Goal: Information Seeking & Learning: Learn about a topic

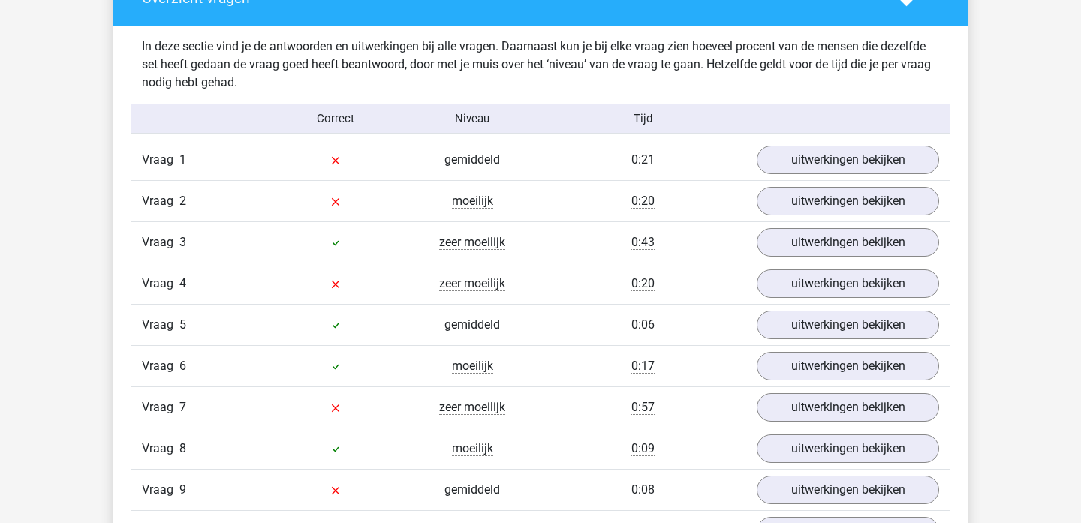
scroll to position [856, 0]
click at [808, 160] on link "uitwerkingen bekijken" at bounding box center [847, 160] width 209 height 33
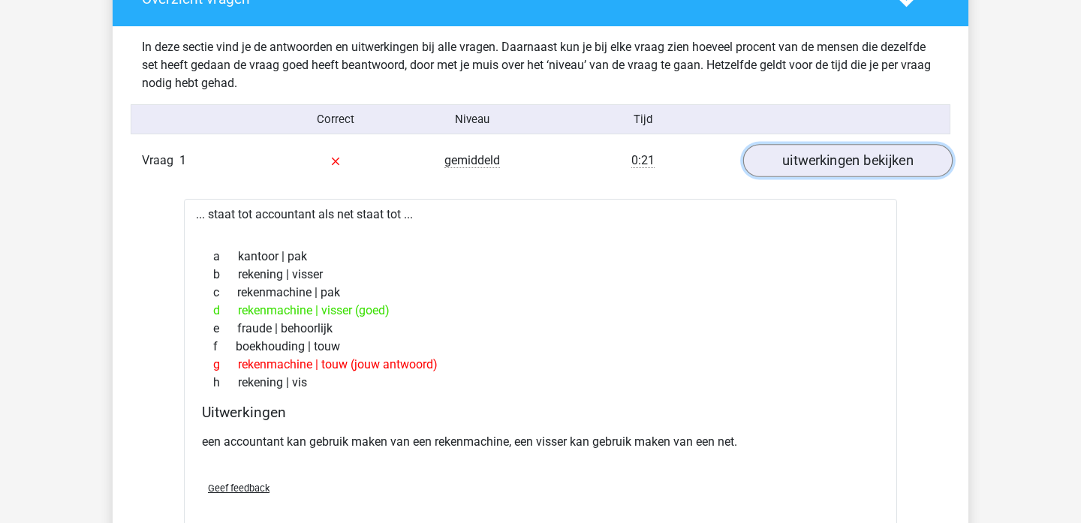
click at [808, 160] on link "uitwerkingen bekijken" at bounding box center [847, 160] width 209 height 33
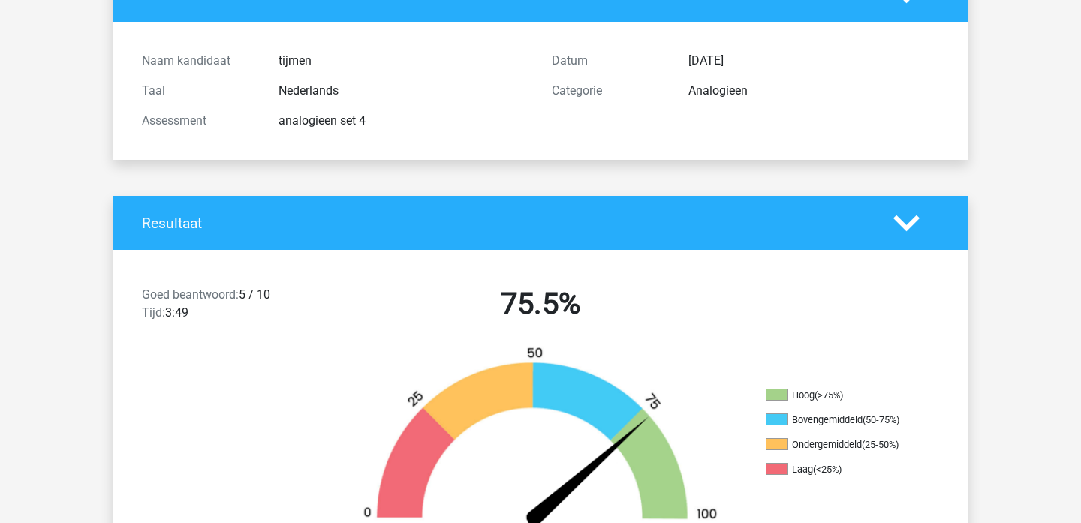
scroll to position [0, 0]
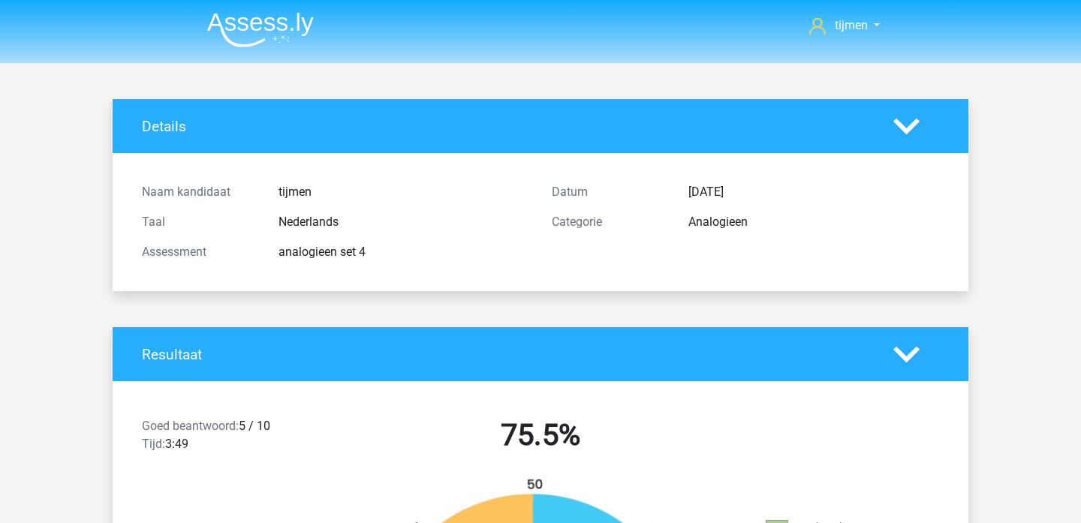
click at [290, 17] on img at bounding box center [260, 29] width 107 height 35
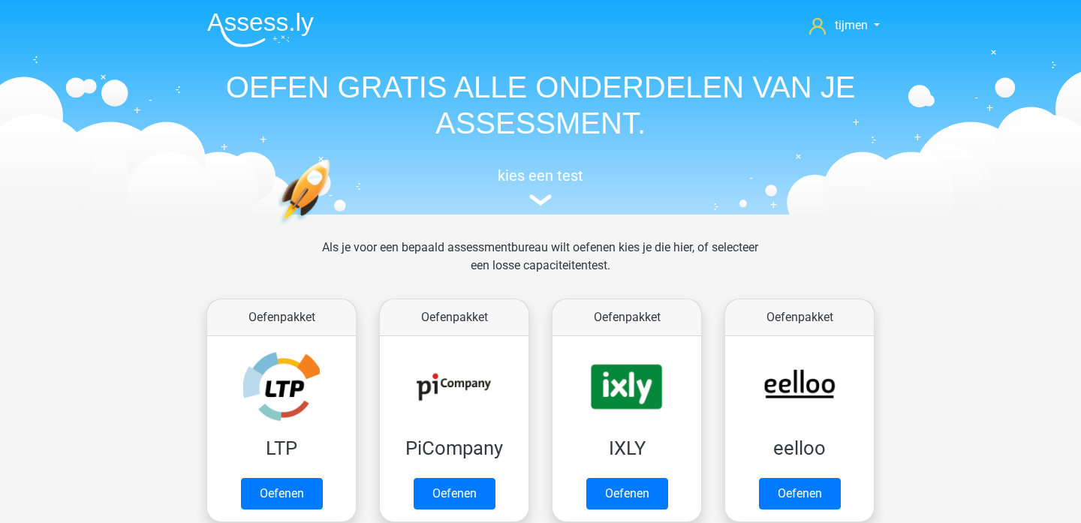
click at [793, 478] on link "Oefenen" at bounding box center [800, 494] width 82 height 32
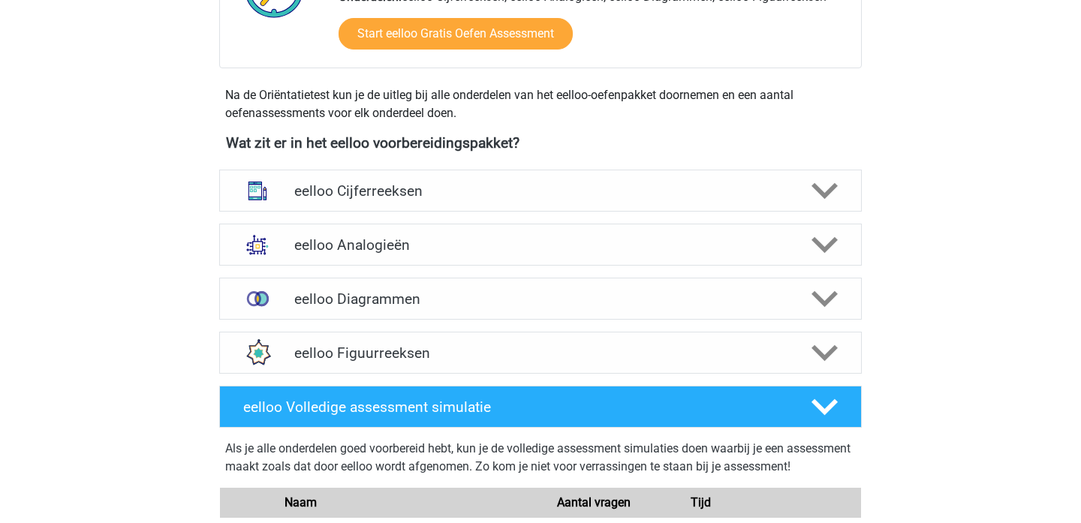
scroll to position [454, 0]
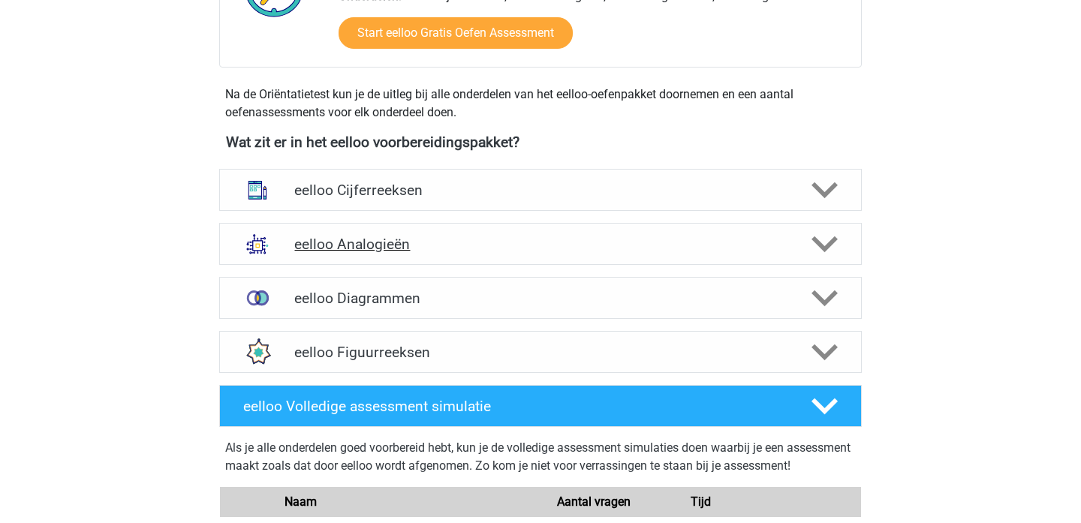
click at [591, 247] on h4 "eelloo Analogieën" at bounding box center [540, 244] width 492 height 17
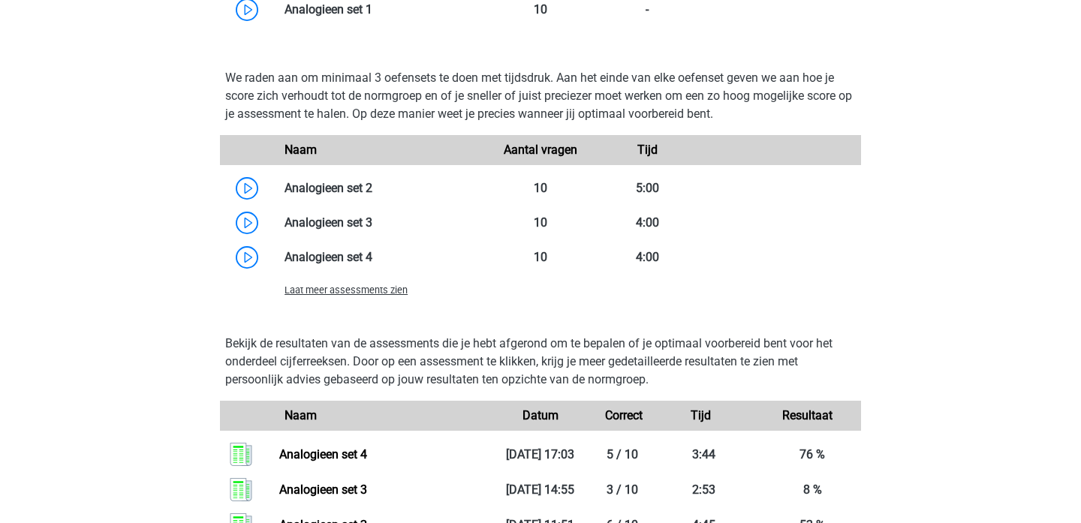
scroll to position [1299, 0]
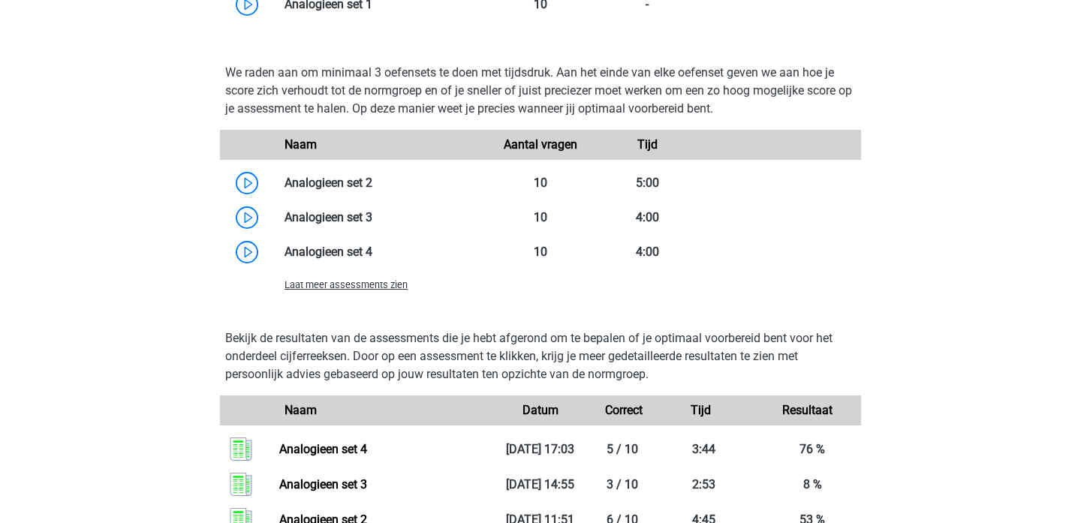
click at [357, 284] on span "Laat meer assessments zien" at bounding box center [346, 284] width 123 height 11
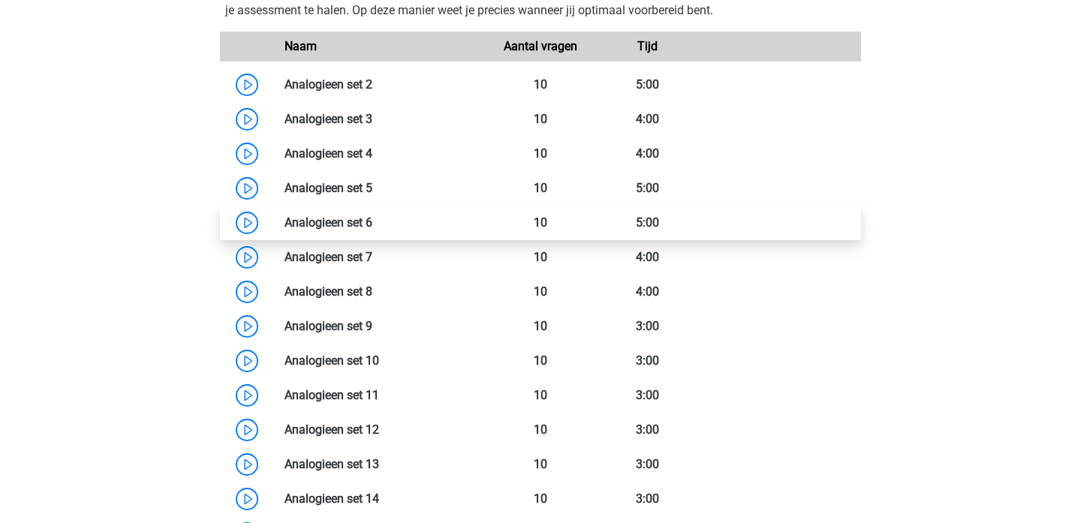
scroll to position [1362, 0]
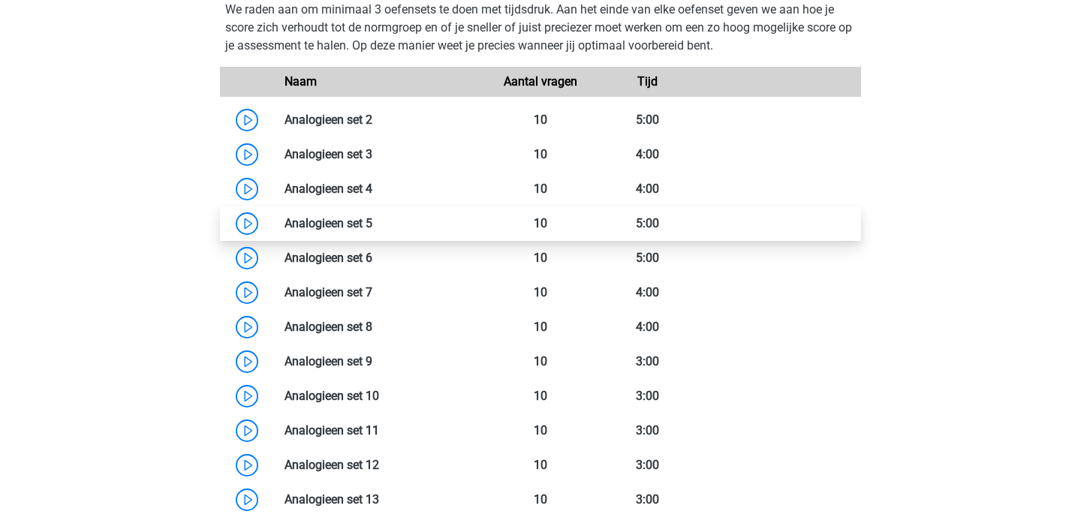
click at [372, 231] on link at bounding box center [372, 223] width 0 height 14
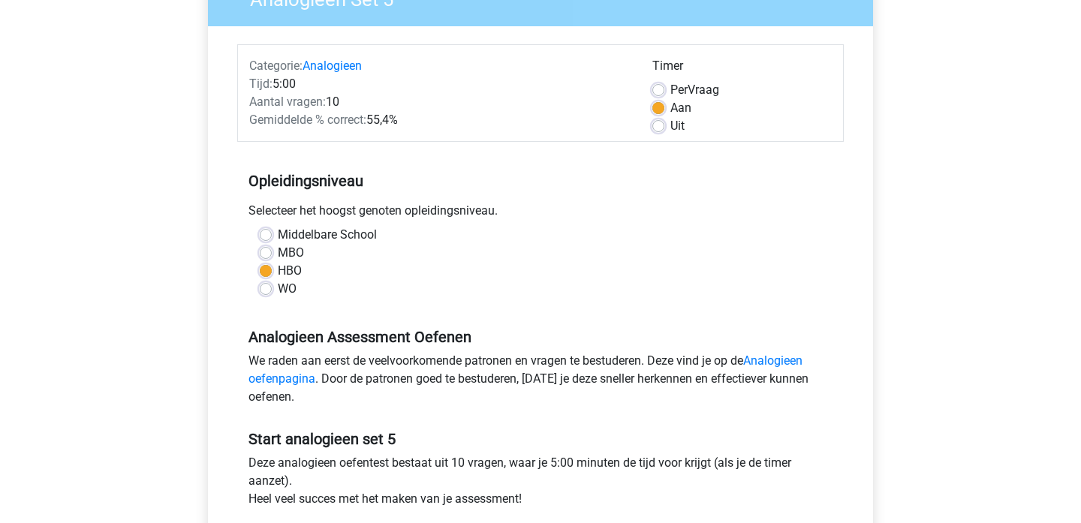
scroll to position [271, 0]
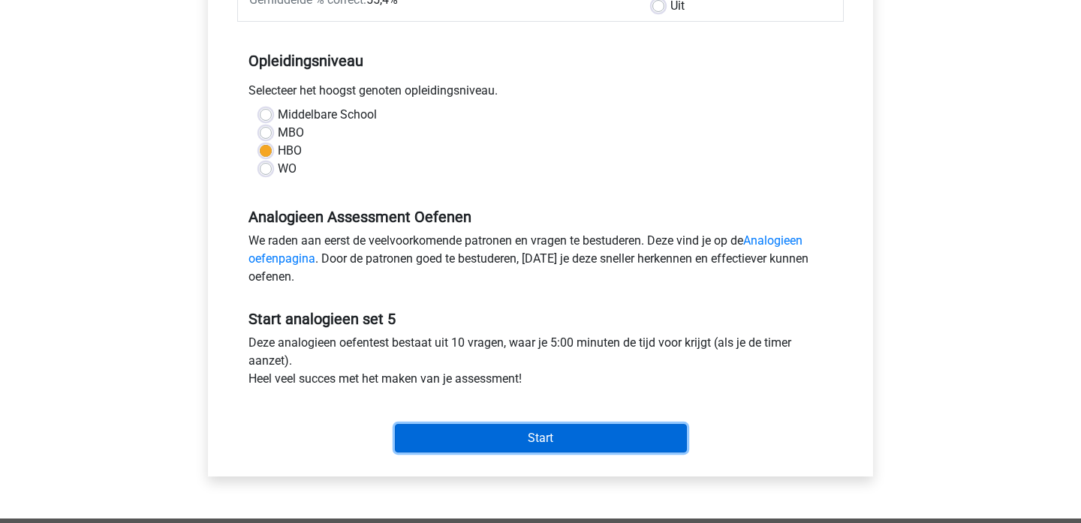
click at [540, 443] on input "Start" at bounding box center [541, 438] width 292 height 29
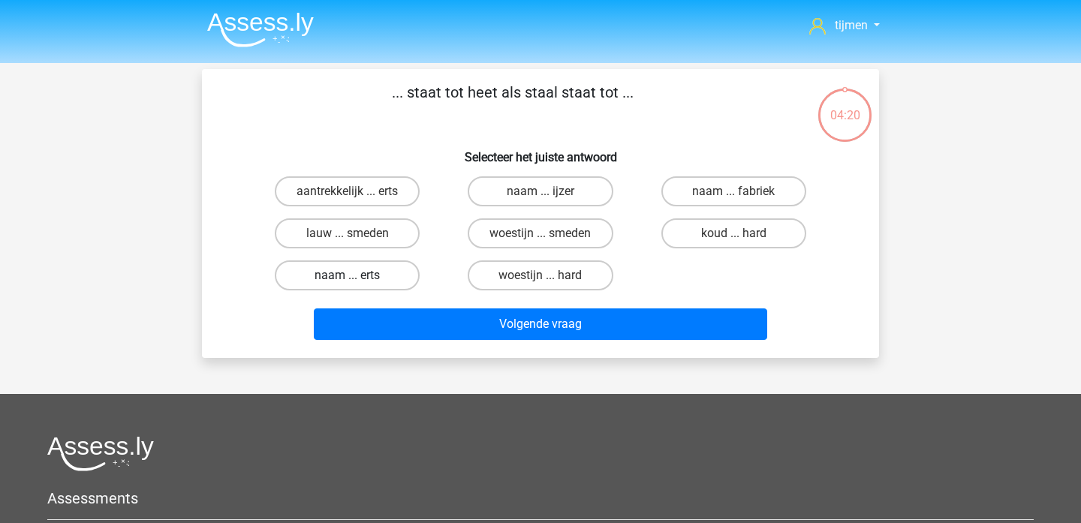
click at [360, 284] on label "naam ... erts" at bounding box center [347, 276] width 145 height 30
click at [357, 284] on input "naam ... erts" at bounding box center [353, 281] width 10 height 10
radio input "true"
click at [524, 198] on label "naam ... ijzer" at bounding box center [540, 191] width 145 height 30
click at [541, 198] on input "naam ... ijzer" at bounding box center [546, 196] width 10 height 10
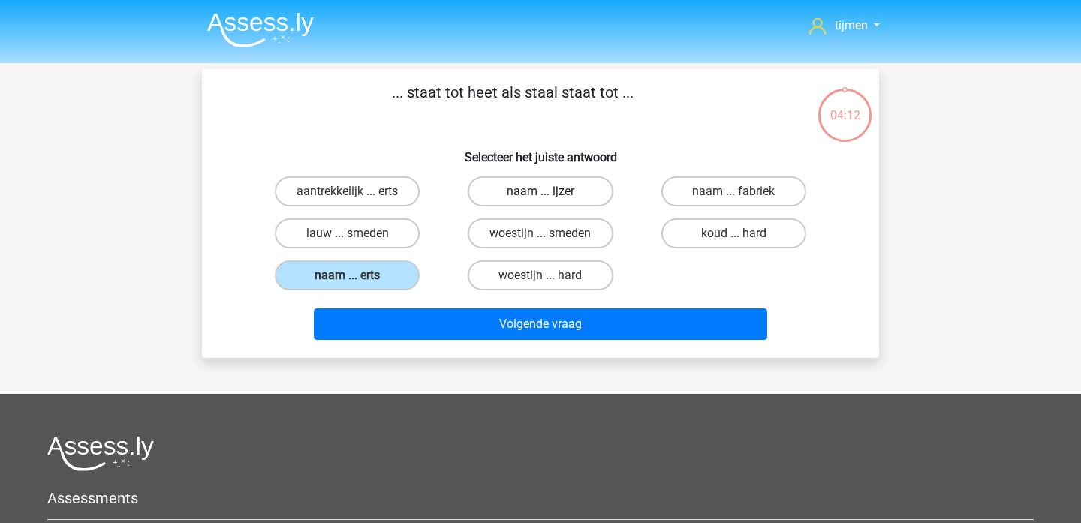
radio input "true"
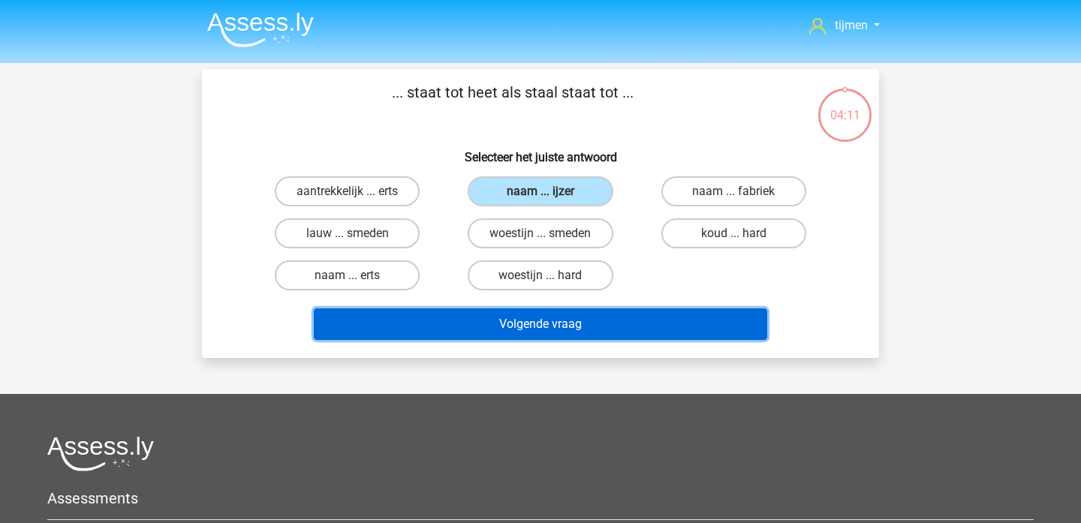
click at [538, 333] on button "Volgende vraag" at bounding box center [541, 325] width 454 height 32
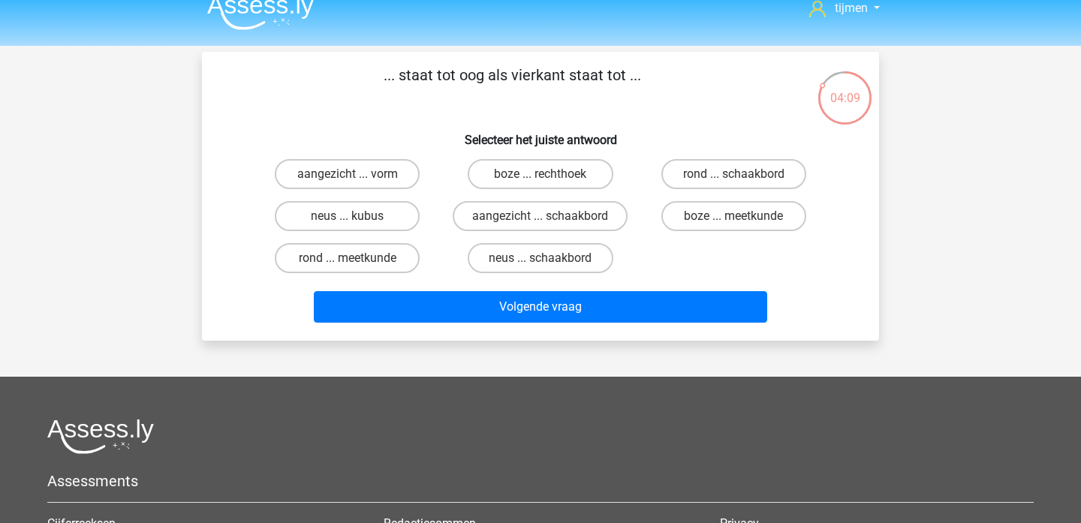
scroll to position [15, 0]
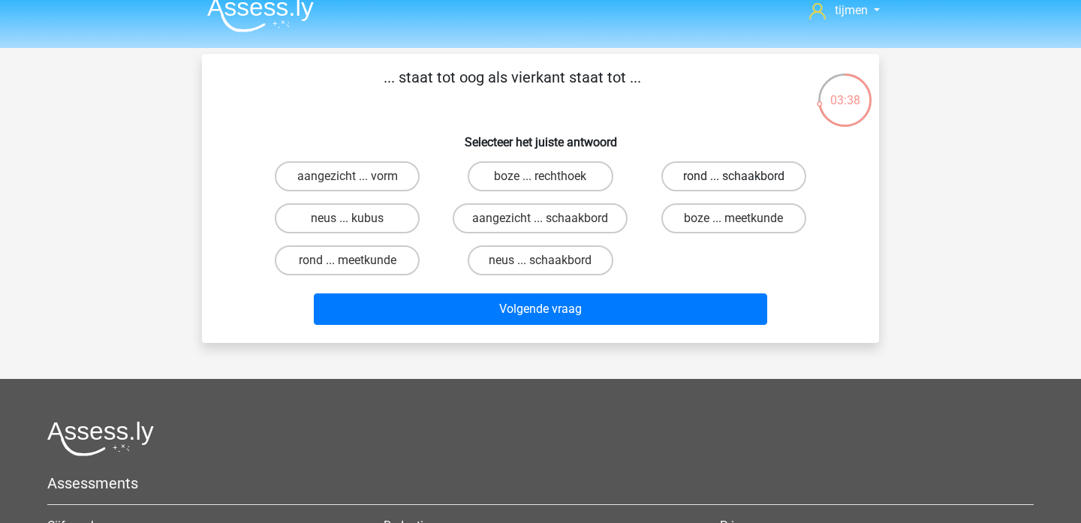
click at [715, 187] on label "rond ... schaakbord" at bounding box center [733, 176] width 145 height 30
click at [734, 186] on input "rond ... schaakbord" at bounding box center [739, 181] width 10 height 10
radio input "true"
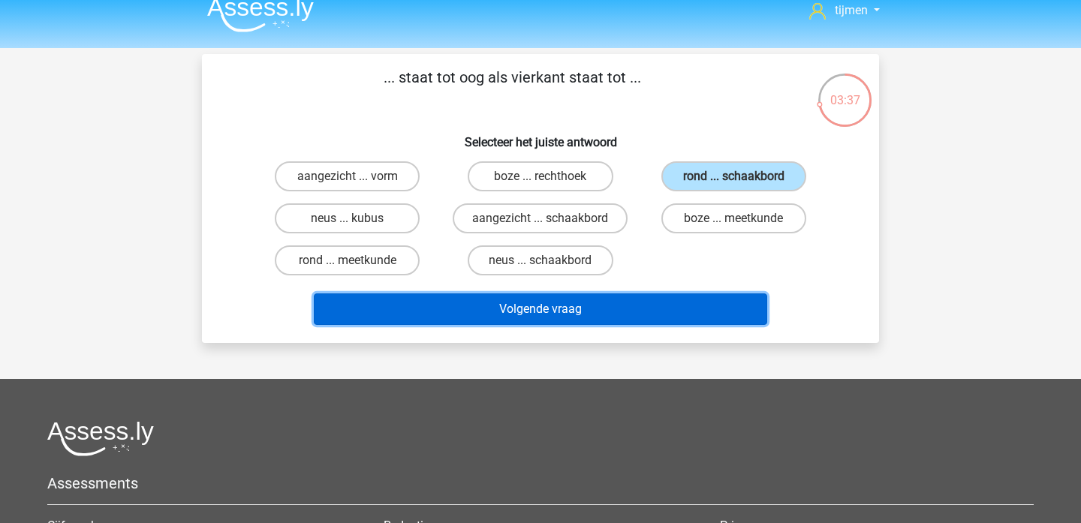
click at [648, 322] on button "Volgende vraag" at bounding box center [541, 310] width 454 height 32
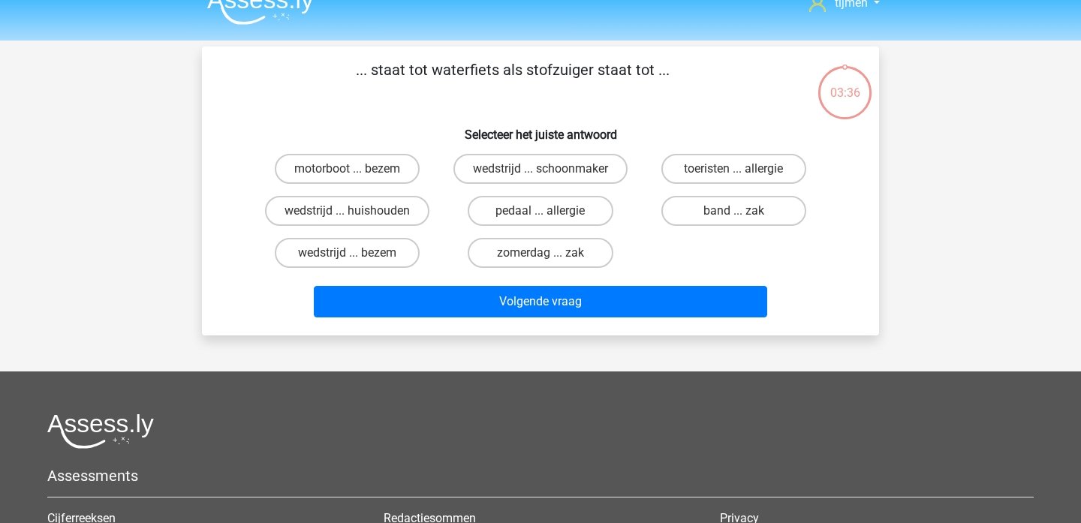
scroll to position [20, 0]
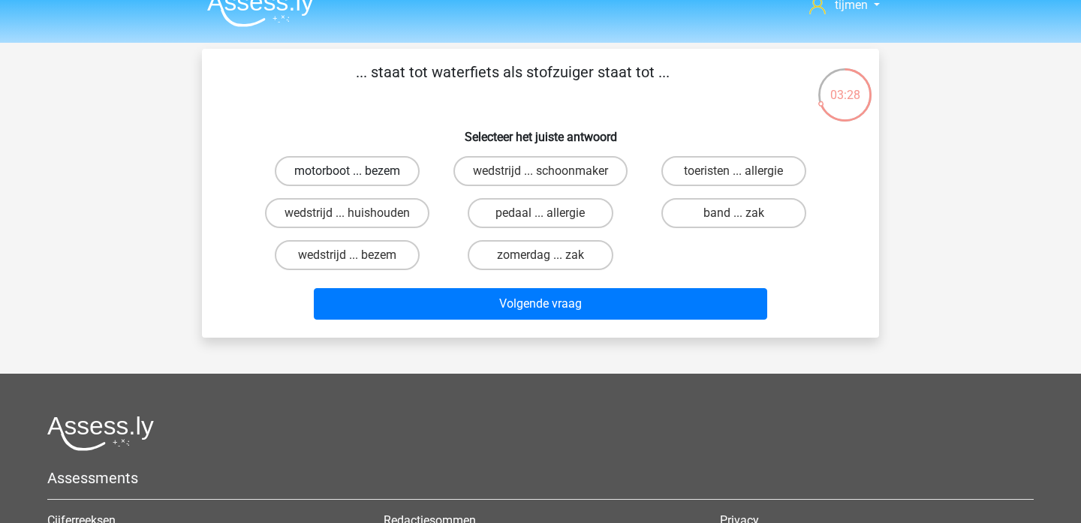
click at [394, 178] on label "motorboot ... bezem" at bounding box center [347, 171] width 145 height 30
click at [357, 178] on input "motorboot ... bezem" at bounding box center [353, 176] width 10 height 10
radio input "true"
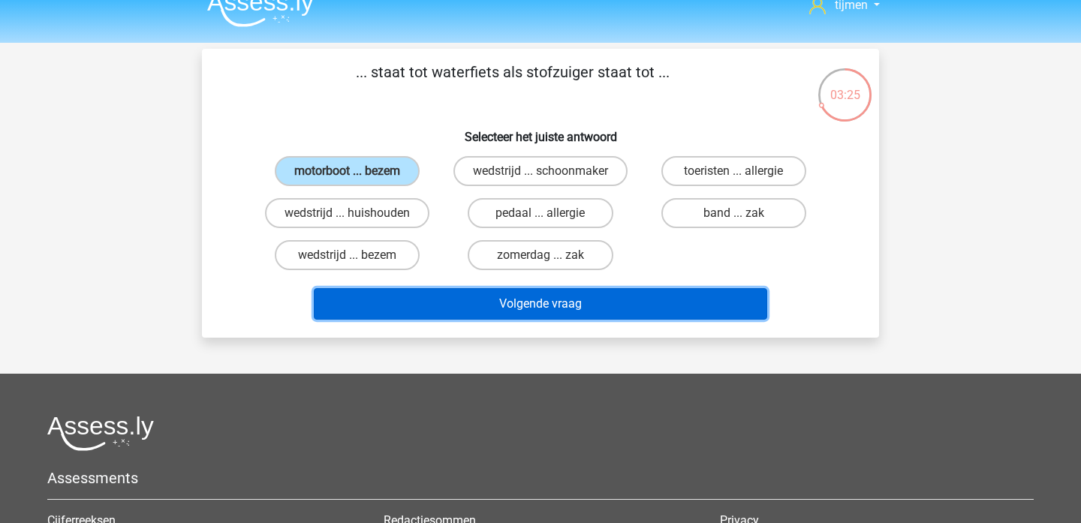
click at [559, 317] on button "Volgende vraag" at bounding box center [541, 304] width 454 height 32
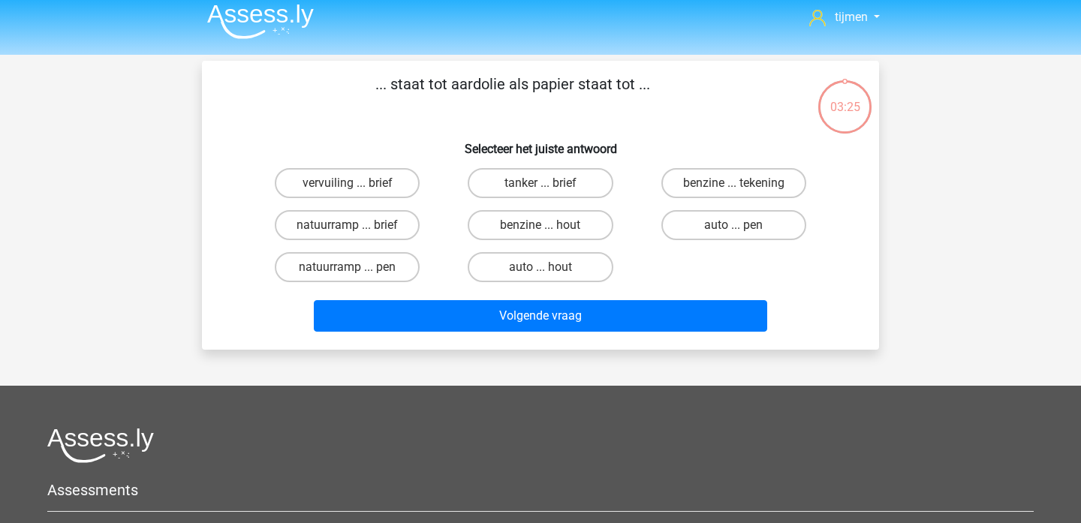
scroll to position [2, 0]
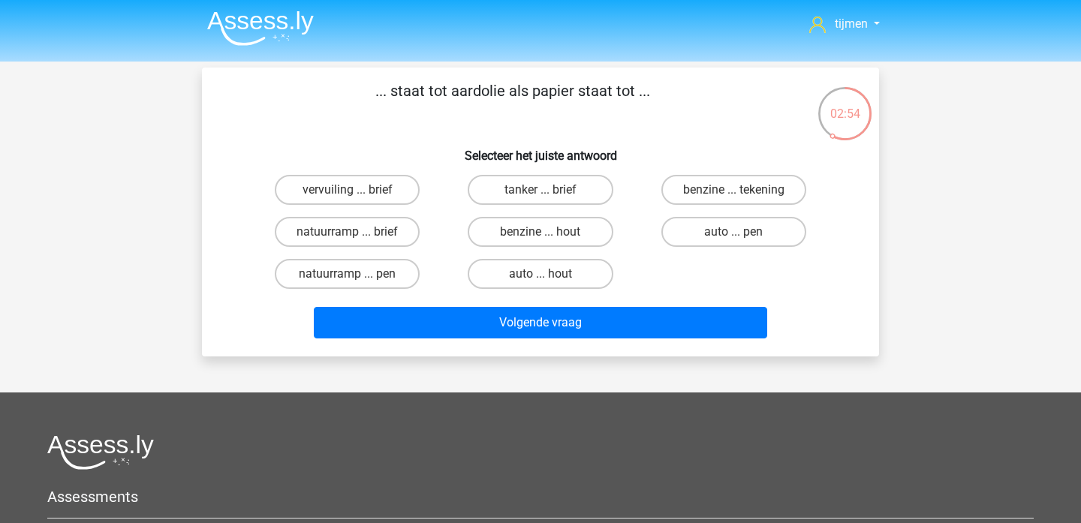
click at [542, 237] on input "benzine ... hout" at bounding box center [546, 237] width 10 height 10
radio input "true"
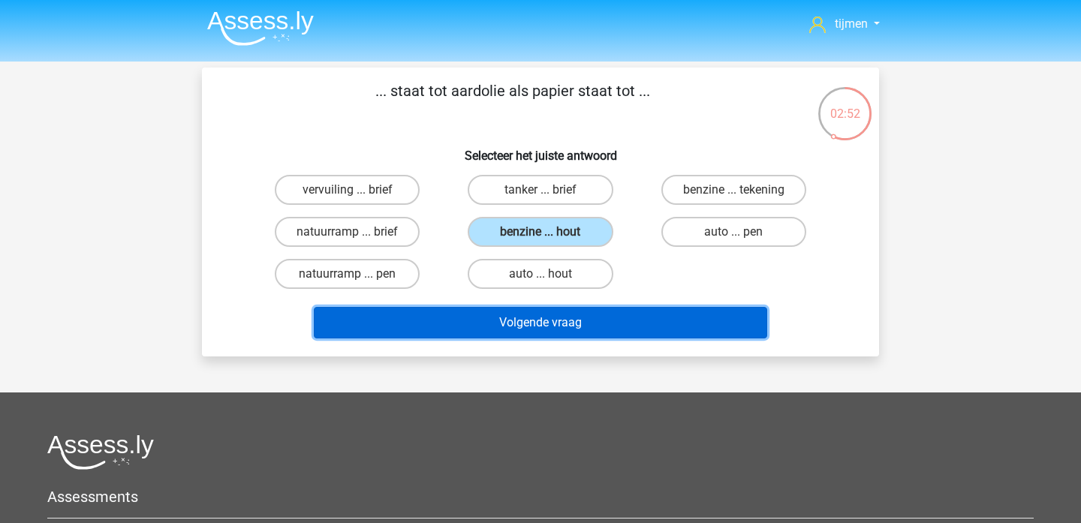
click at [576, 328] on button "Volgende vraag" at bounding box center [541, 323] width 454 height 32
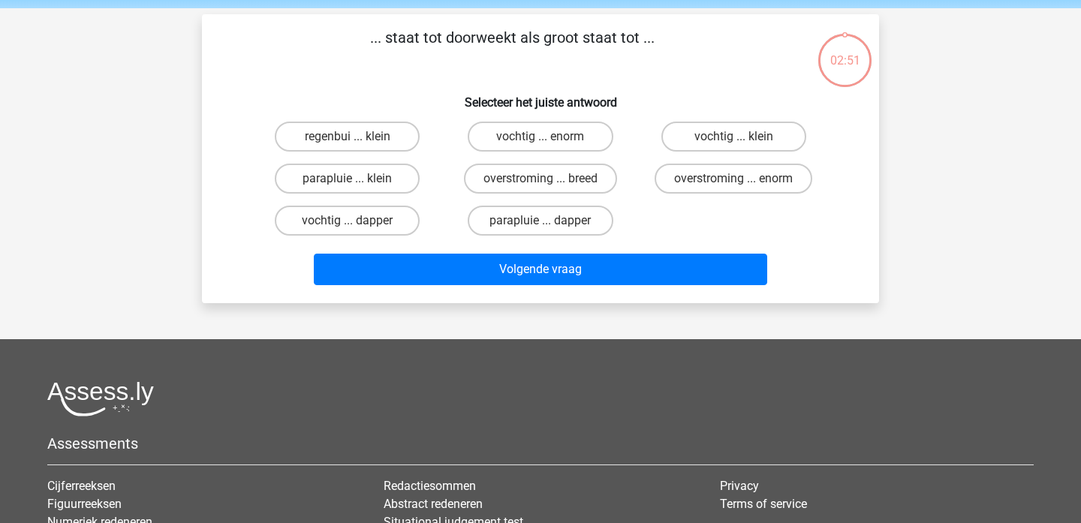
scroll to position [47, 0]
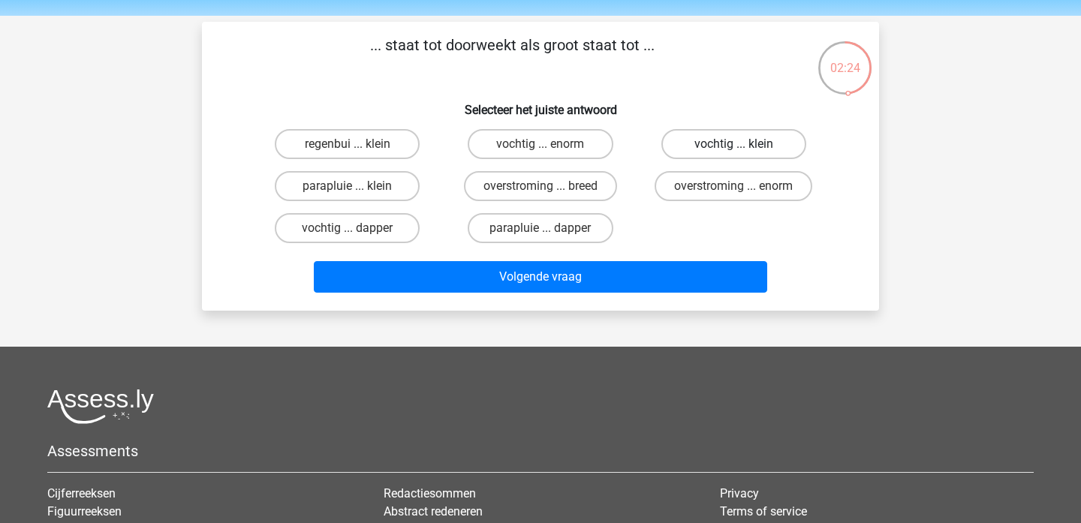
click at [749, 145] on label "vochtig ... klein" at bounding box center [733, 144] width 145 height 30
click at [743, 145] on input "vochtig ... klein" at bounding box center [739, 149] width 10 height 10
radio input "true"
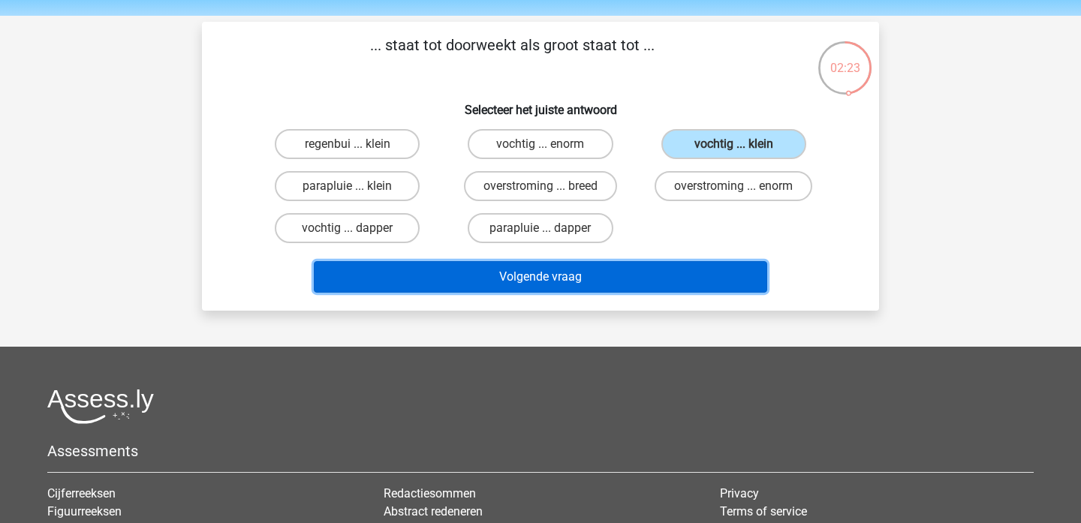
click at [617, 276] on button "Volgende vraag" at bounding box center [541, 277] width 454 height 32
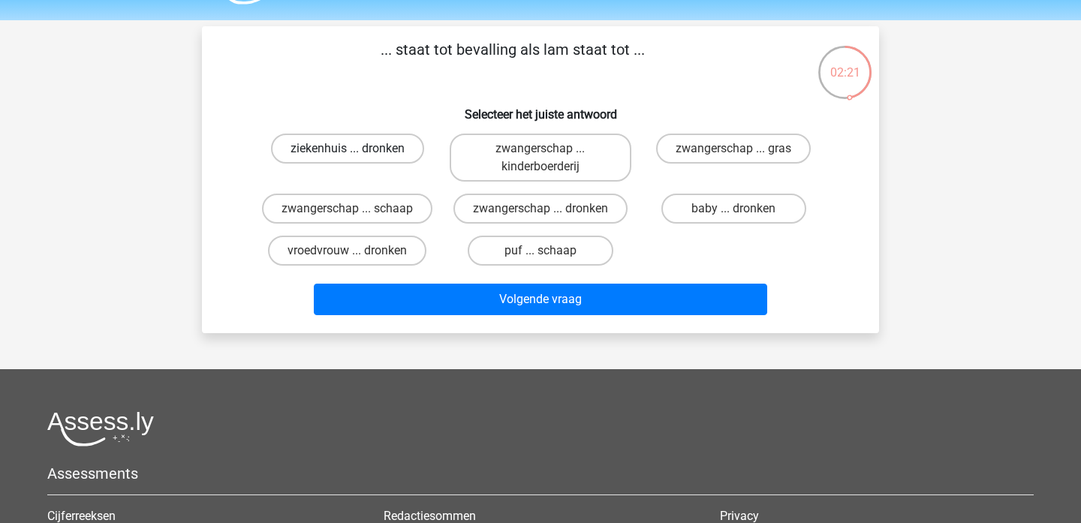
scroll to position [0, 0]
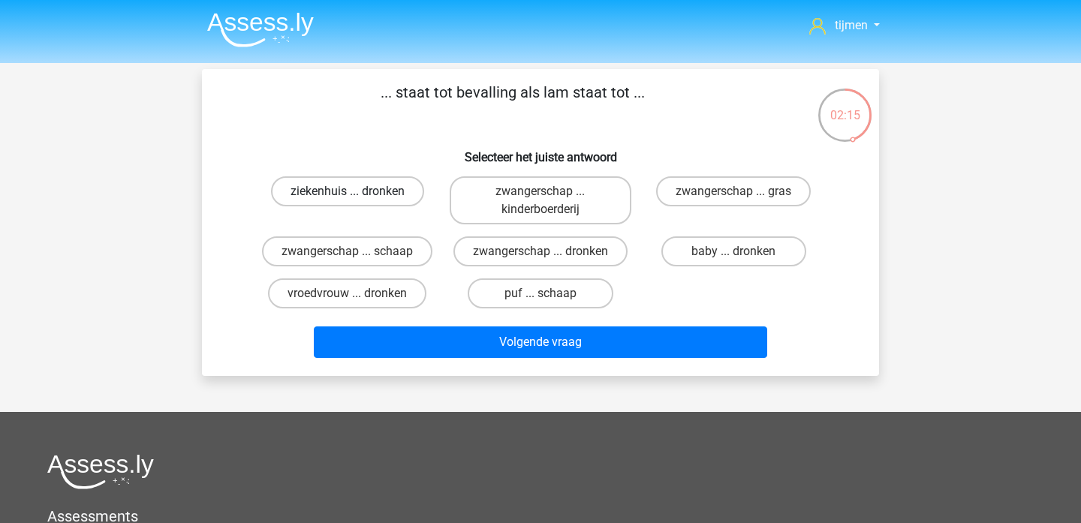
click at [398, 197] on label "ziekenhuis ... dronken" at bounding box center [347, 191] width 153 height 30
click at [357, 197] on input "ziekenhuis ... dronken" at bounding box center [353, 196] width 10 height 10
radio input "true"
click at [514, 249] on label "zwangerschap ... dronken" at bounding box center [541, 252] width 174 height 30
click at [541, 252] on input "zwangerschap ... dronken" at bounding box center [546, 257] width 10 height 10
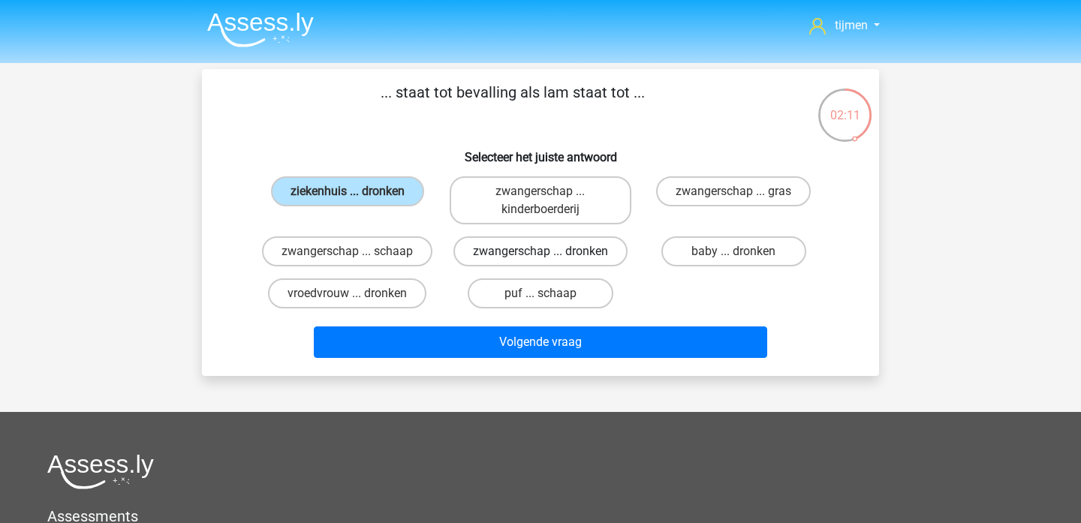
radio input "true"
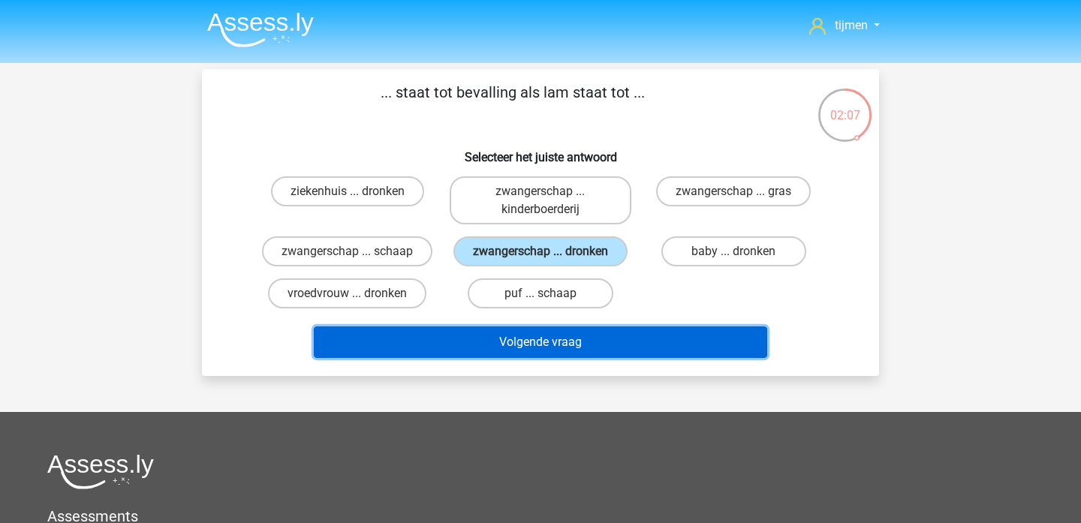
click at [515, 344] on button "Volgende vraag" at bounding box center [541, 343] width 454 height 32
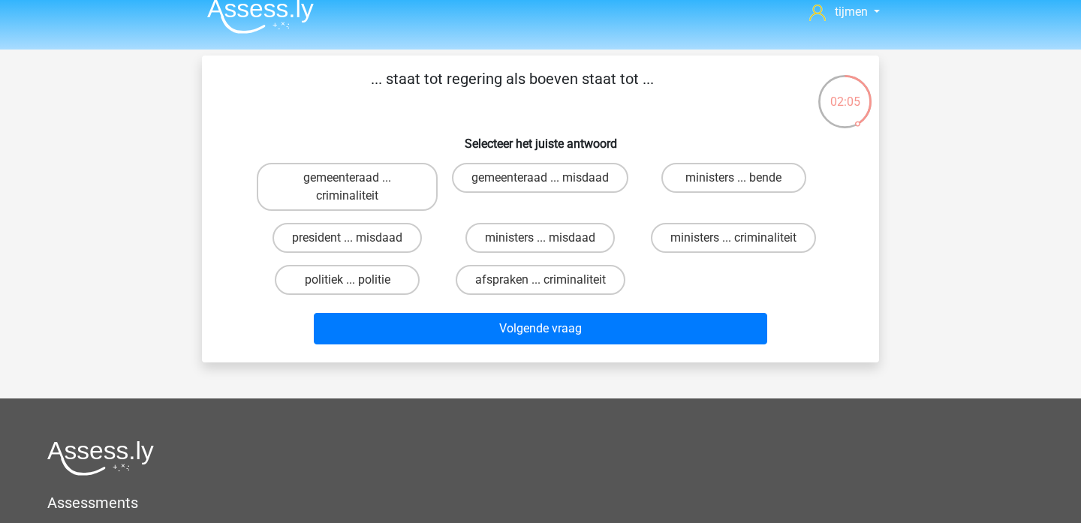
scroll to position [13, 0]
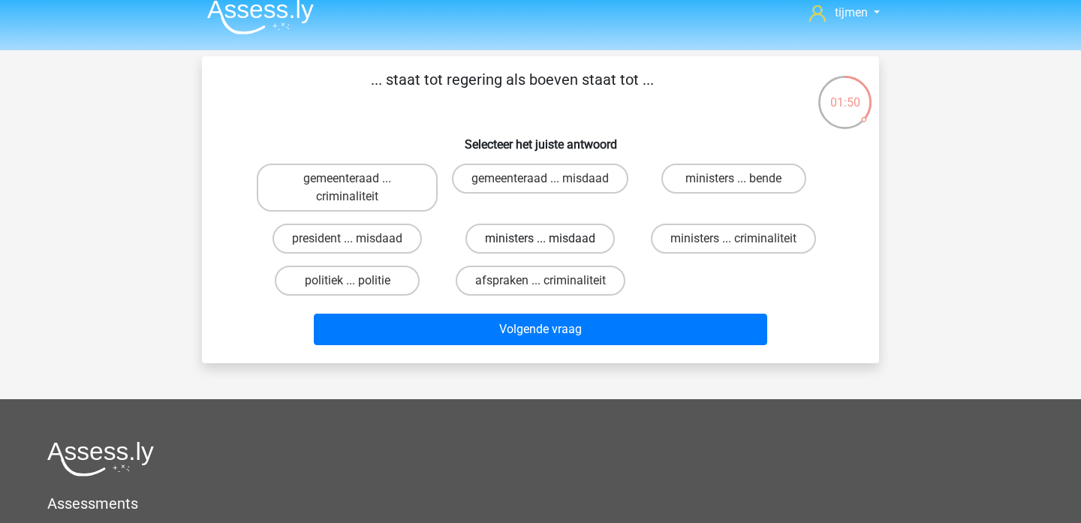
click at [595, 234] on label "ministers ... misdaad" at bounding box center [540, 239] width 149 height 30
click at [550, 239] on input "ministers ... misdaad" at bounding box center [546, 244] width 10 height 10
radio input "true"
click at [369, 286] on label "politiek ... politie" at bounding box center [347, 281] width 145 height 30
click at [357, 286] on input "politiek ... politie" at bounding box center [353, 286] width 10 height 10
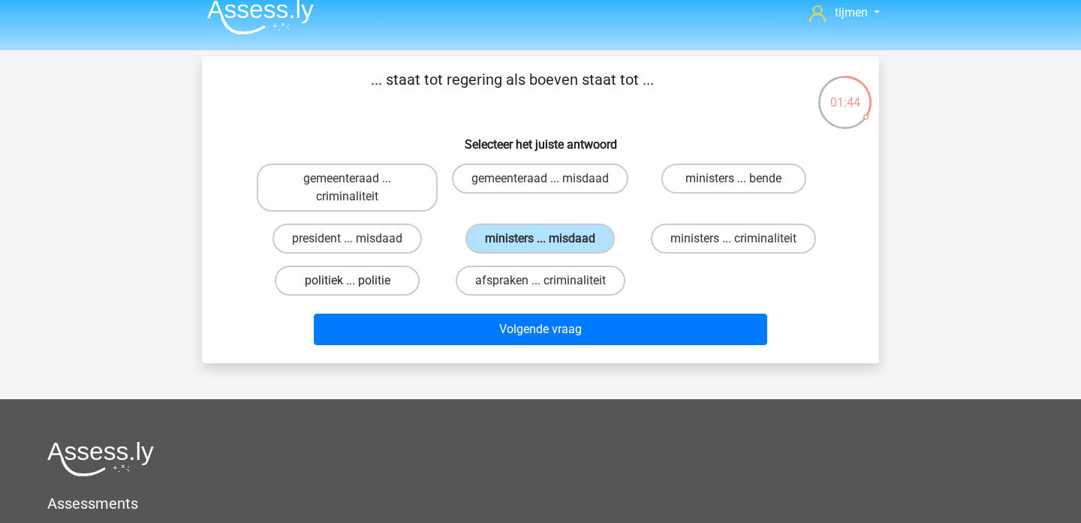
radio input "true"
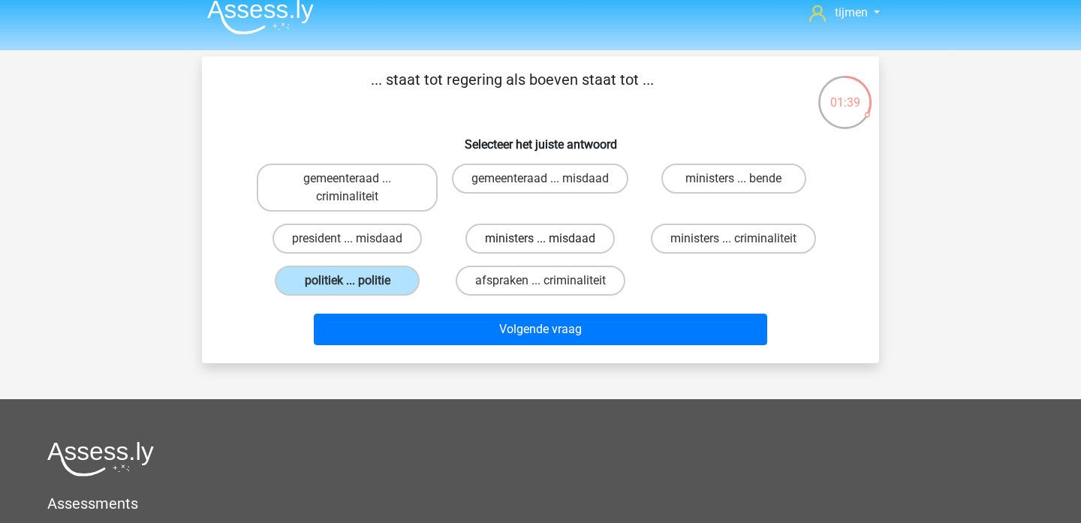
click at [511, 235] on label "ministers ... misdaad" at bounding box center [540, 239] width 149 height 30
click at [541, 239] on input "ministers ... misdaad" at bounding box center [546, 244] width 10 height 10
radio input "true"
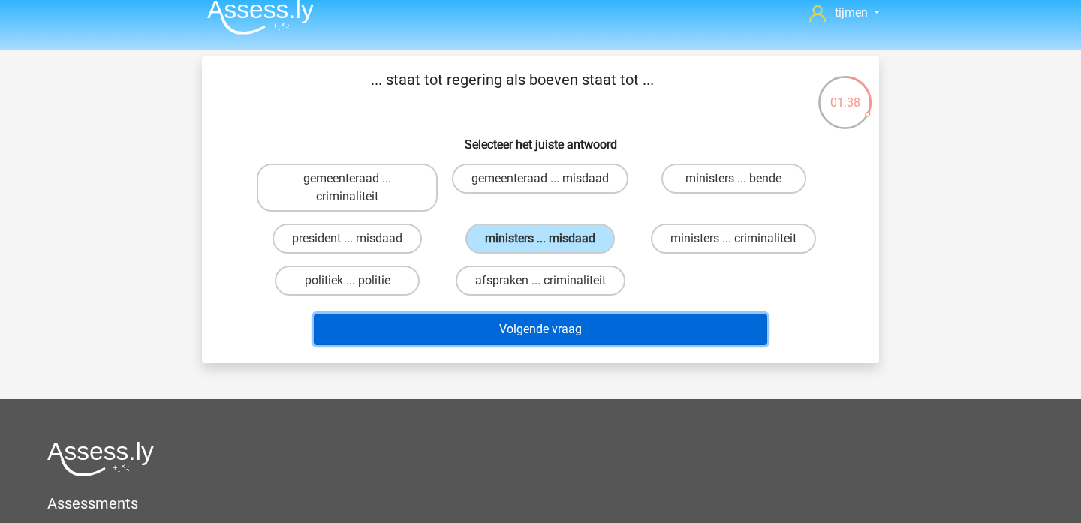
click at [521, 318] on button "Volgende vraag" at bounding box center [541, 330] width 454 height 32
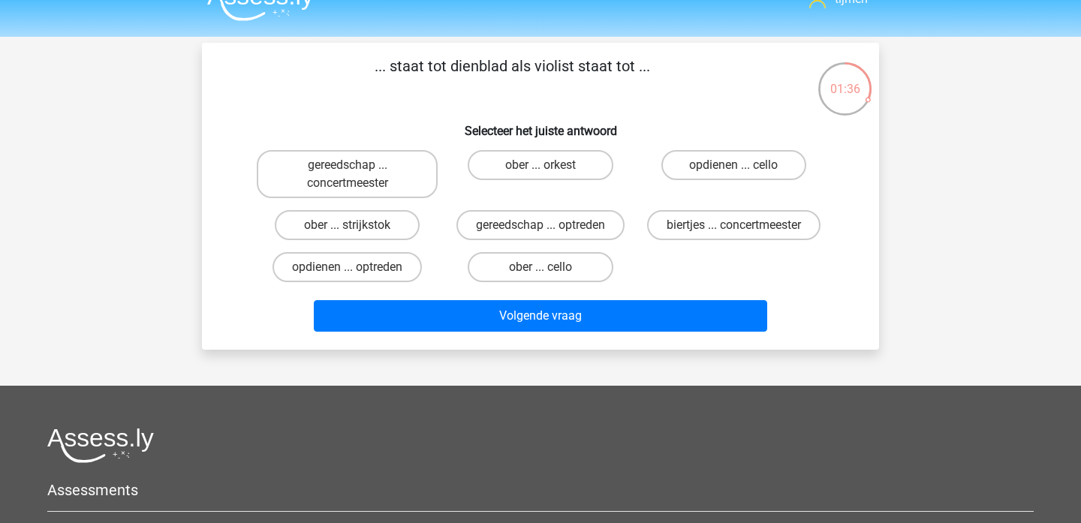
scroll to position [22, 0]
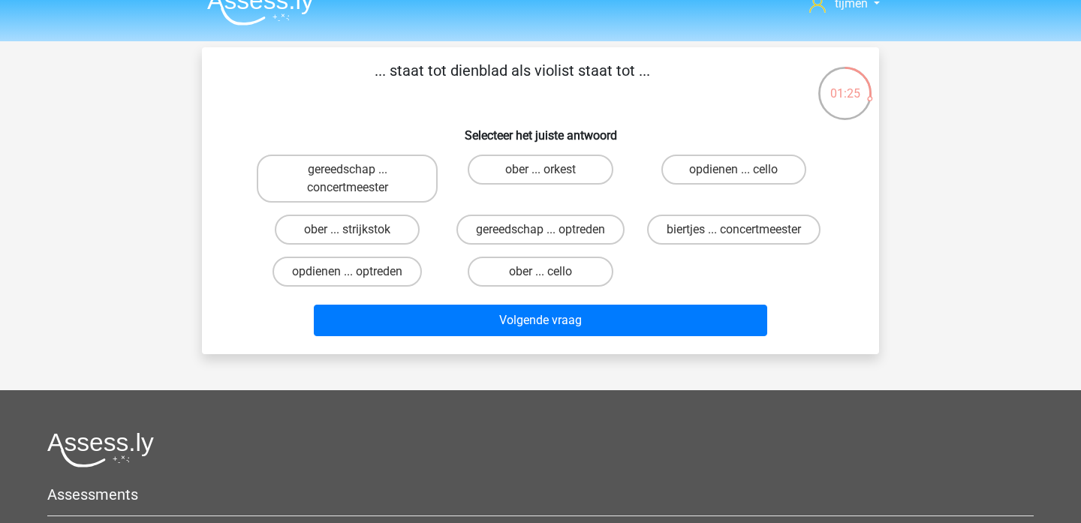
click at [547, 177] on input "ober ... orkest" at bounding box center [546, 175] width 10 height 10
radio input "true"
click at [561, 277] on label "ober ... cello" at bounding box center [540, 272] width 145 height 30
click at [550, 277] on input "ober ... cello" at bounding box center [546, 277] width 10 height 10
radio input "true"
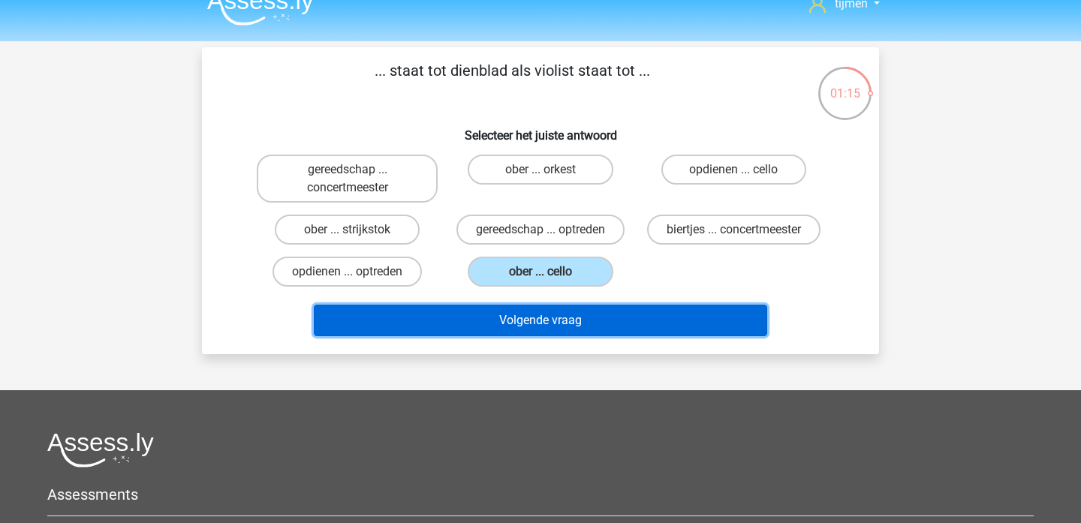
click at [563, 325] on button "Volgende vraag" at bounding box center [541, 321] width 454 height 32
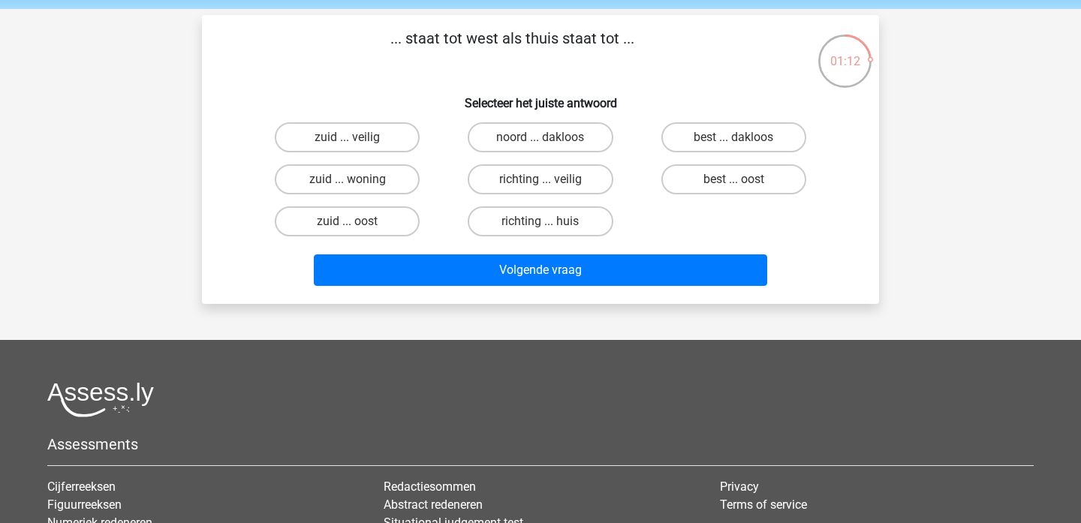
scroll to position [48, 0]
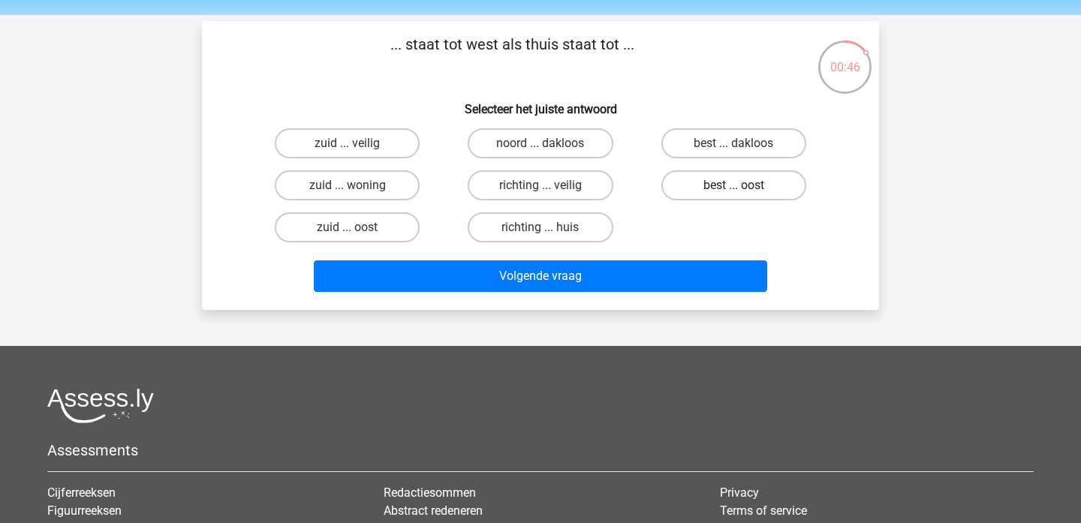
click at [722, 175] on label "best ... oost" at bounding box center [733, 185] width 145 height 30
click at [734, 185] on input "best ... oost" at bounding box center [739, 190] width 10 height 10
radio input "true"
click at [534, 294] on div "Volgende vraag" at bounding box center [541, 280] width 580 height 38
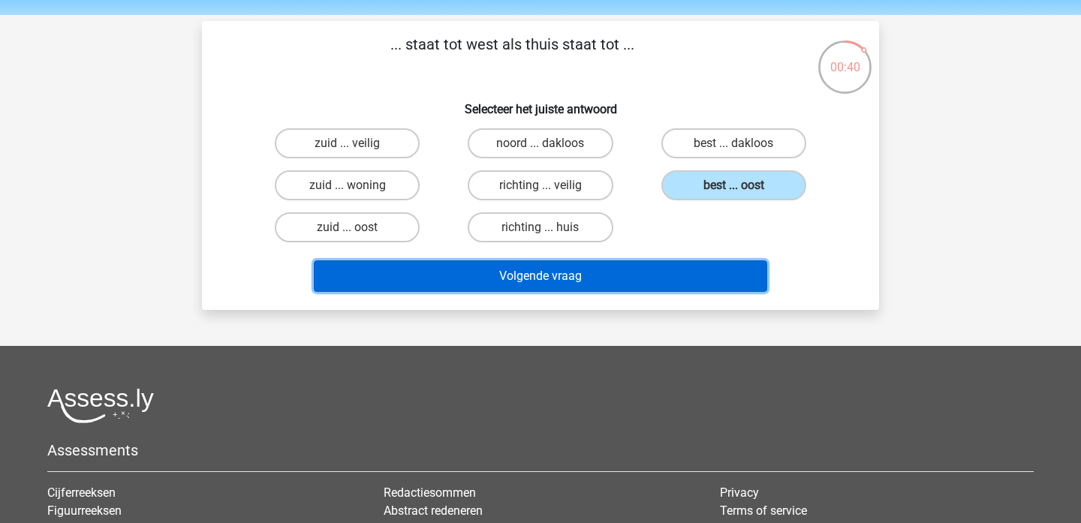
drag, startPoint x: 536, startPoint y: 283, endPoint x: 652, endPoint y: 195, distance: 145.8
click at [652, 195] on div "... staat tot west als thuis staat tot ... Selecteer het juiste antwoord zuid .…" at bounding box center [540, 165] width 665 height 265
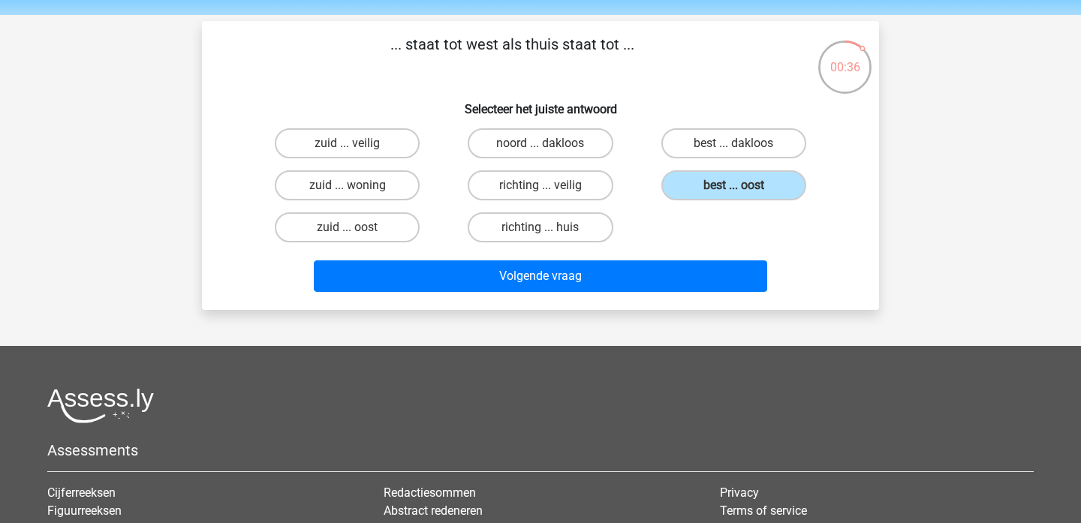
click at [536, 293] on div "Volgende vraag" at bounding box center [541, 280] width 580 height 38
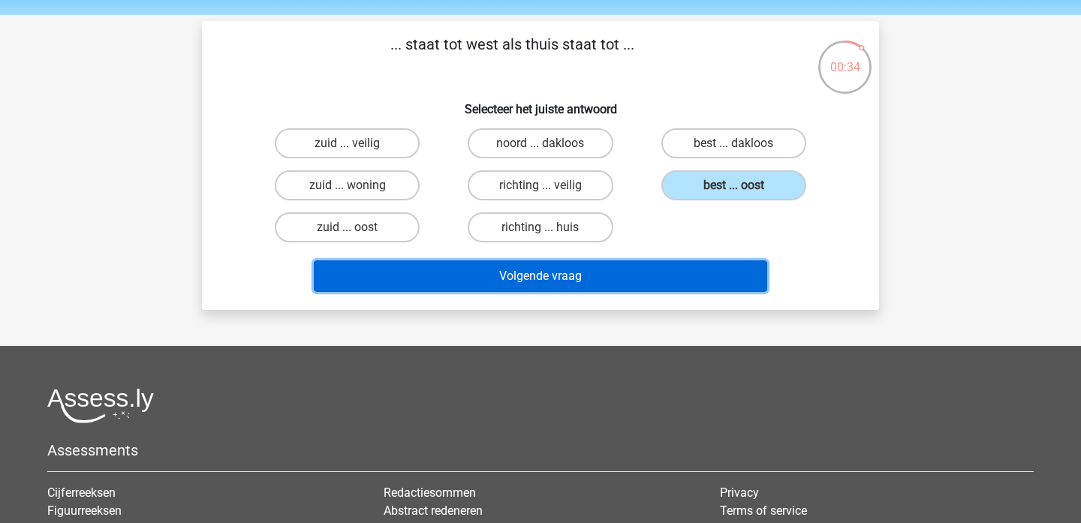
click at [529, 283] on button "Volgende vraag" at bounding box center [541, 277] width 454 height 32
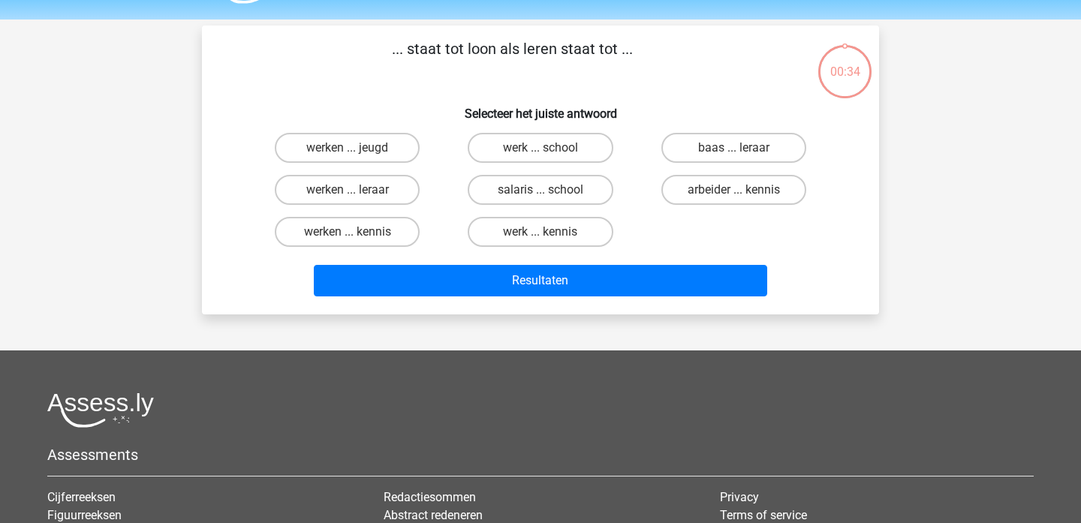
scroll to position [28, 0]
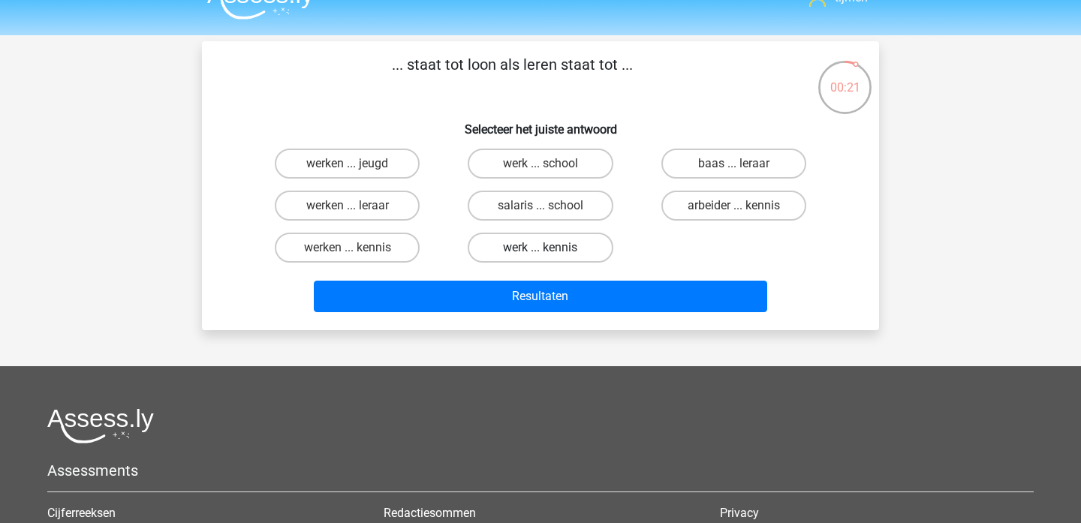
click at [531, 248] on label "werk ... kennis" at bounding box center [540, 248] width 145 height 30
click at [541, 248] on input "werk ... kennis" at bounding box center [546, 253] width 10 height 10
radio input "true"
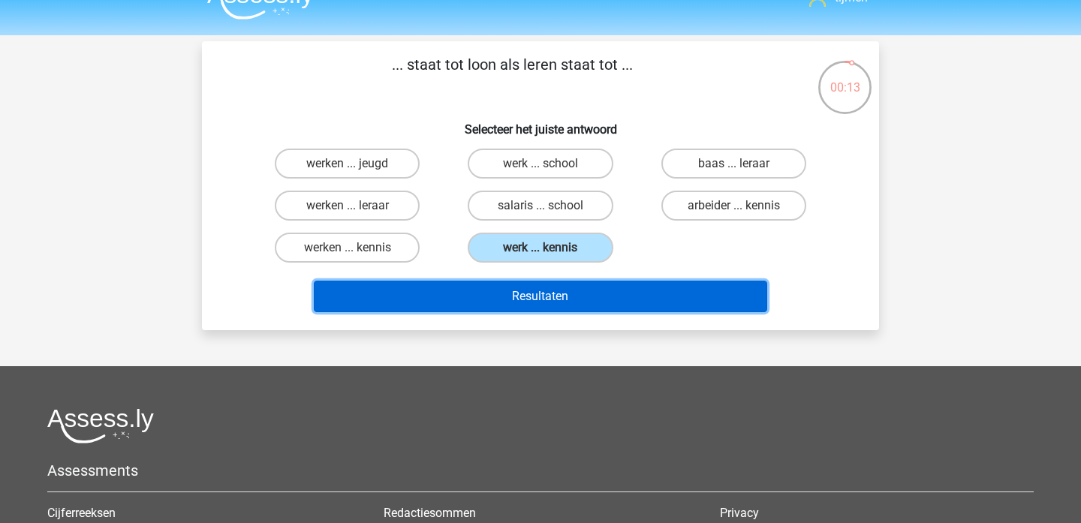
click at [634, 296] on button "Resultaten" at bounding box center [541, 297] width 454 height 32
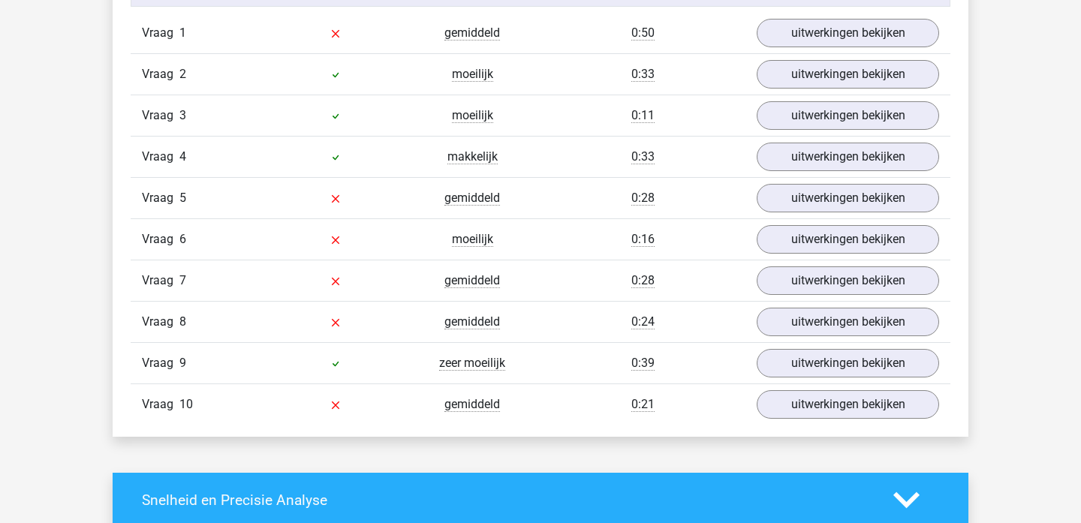
scroll to position [994, 0]
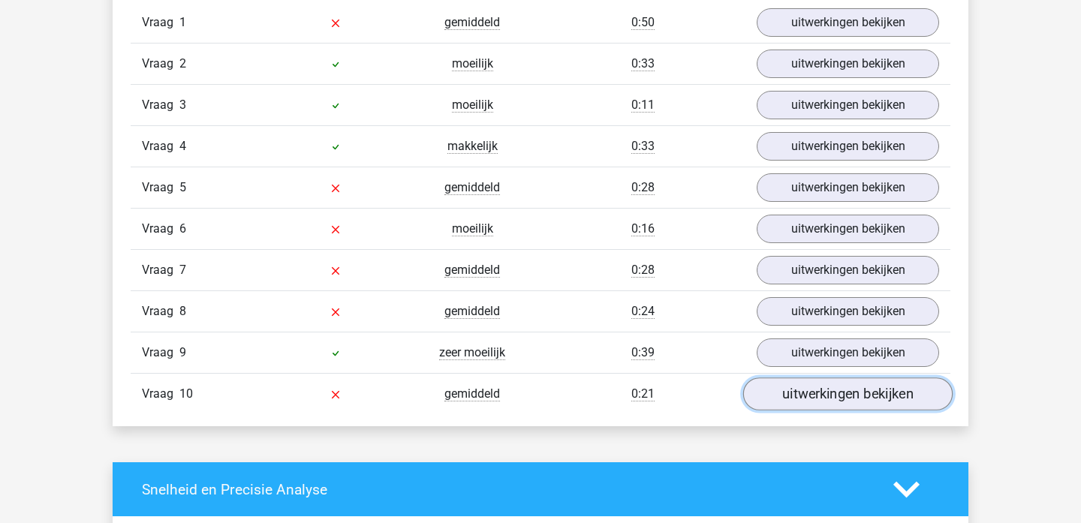
click at [815, 403] on link "uitwerkingen bekijken" at bounding box center [847, 394] width 209 height 33
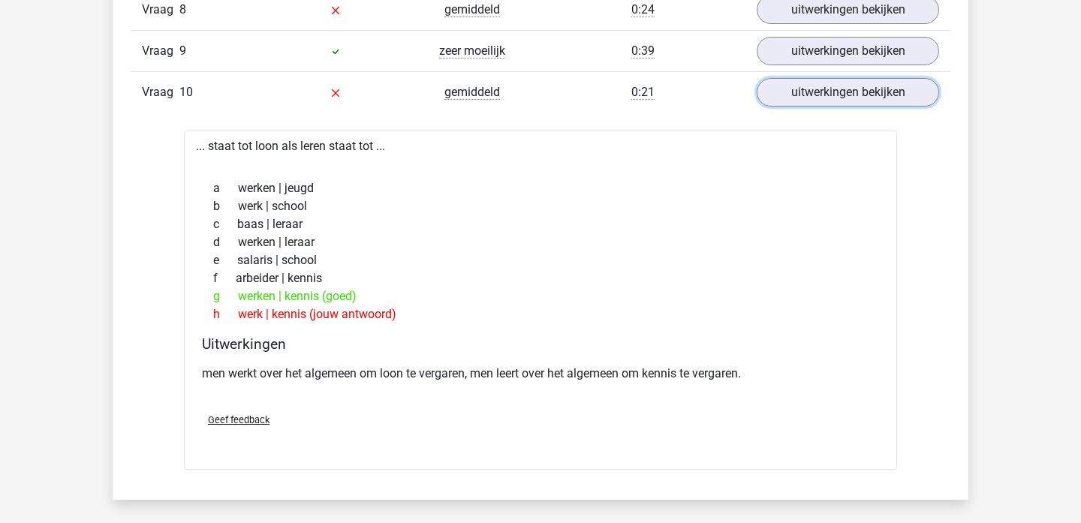
scroll to position [1295, 0]
click at [869, 85] on link "uitwerkingen bekijken" at bounding box center [847, 93] width 209 height 33
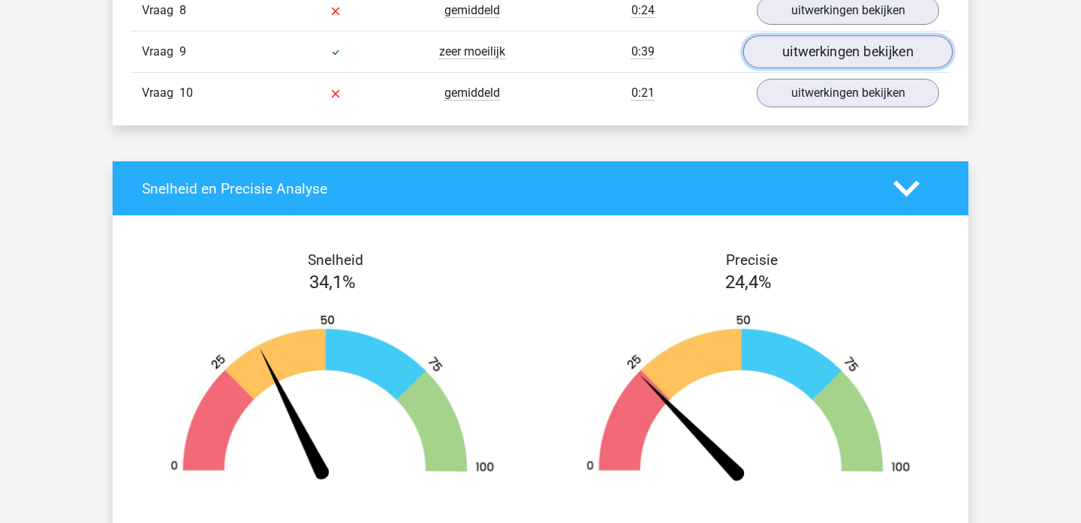
click at [869, 53] on link "uitwerkingen bekijken" at bounding box center [847, 51] width 209 height 33
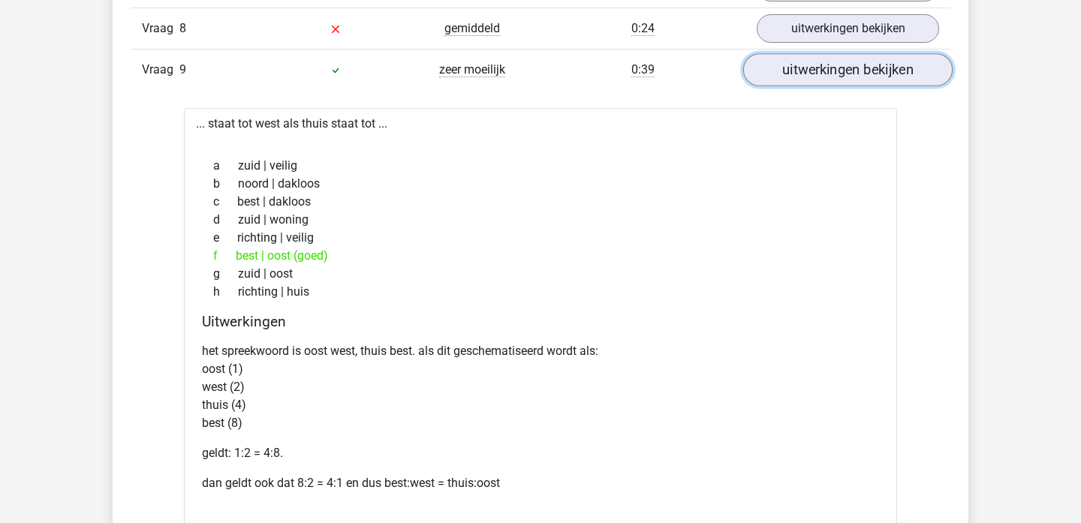
scroll to position [1273, 0]
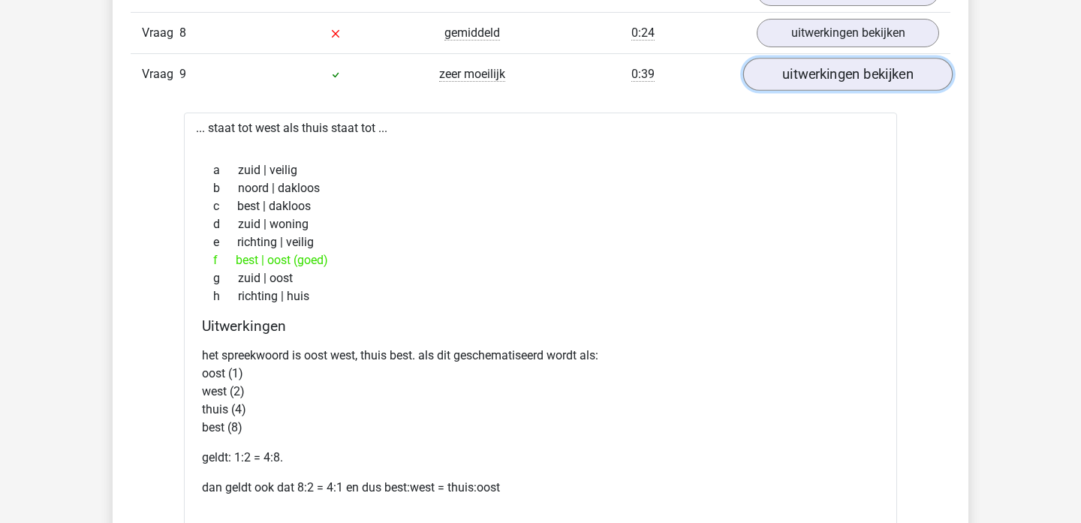
click at [862, 69] on link "uitwerkingen bekijken" at bounding box center [847, 74] width 209 height 33
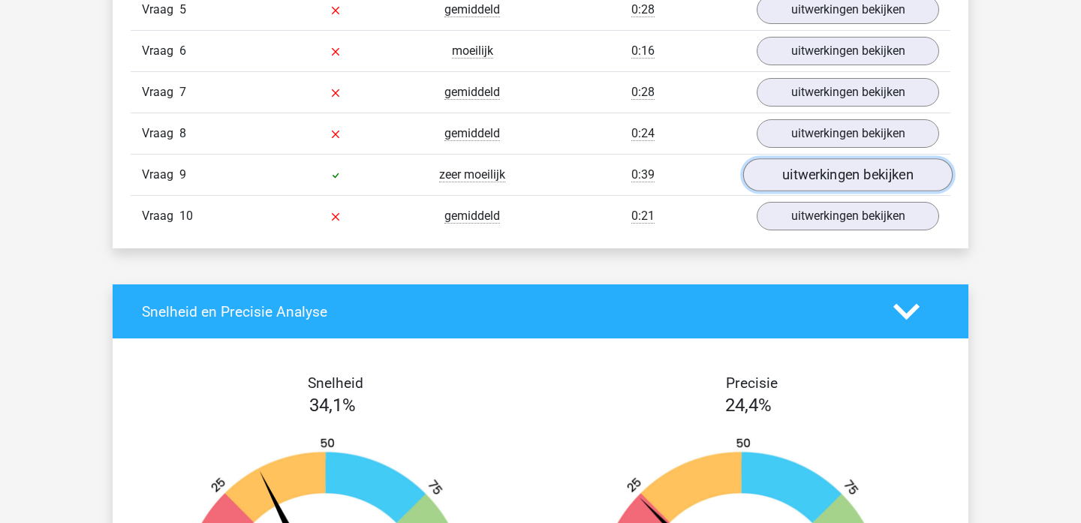
scroll to position [1158, 0]
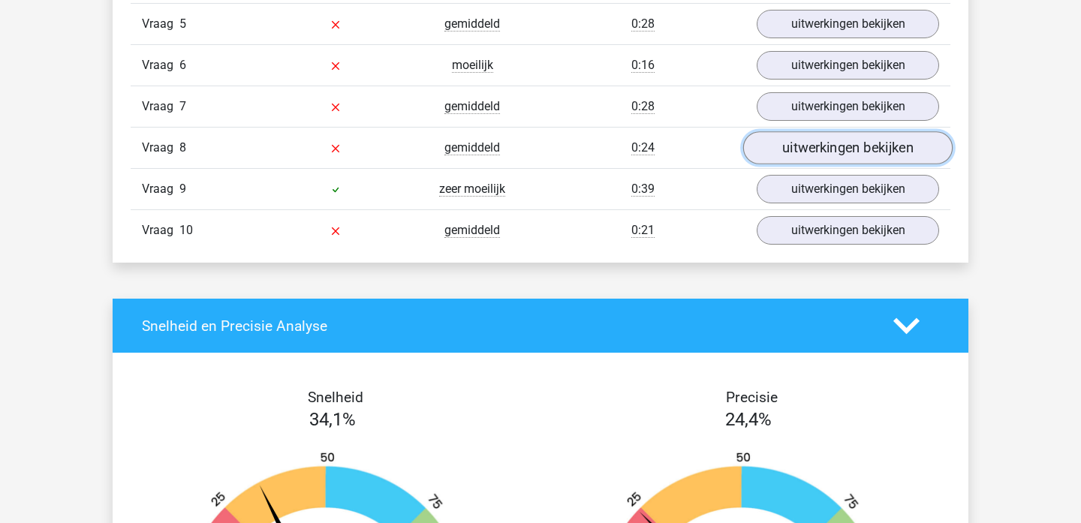
click at [857, 159] on link "uitwerkingen bekijken" at bounding box center [847, 147] width 209 height 33
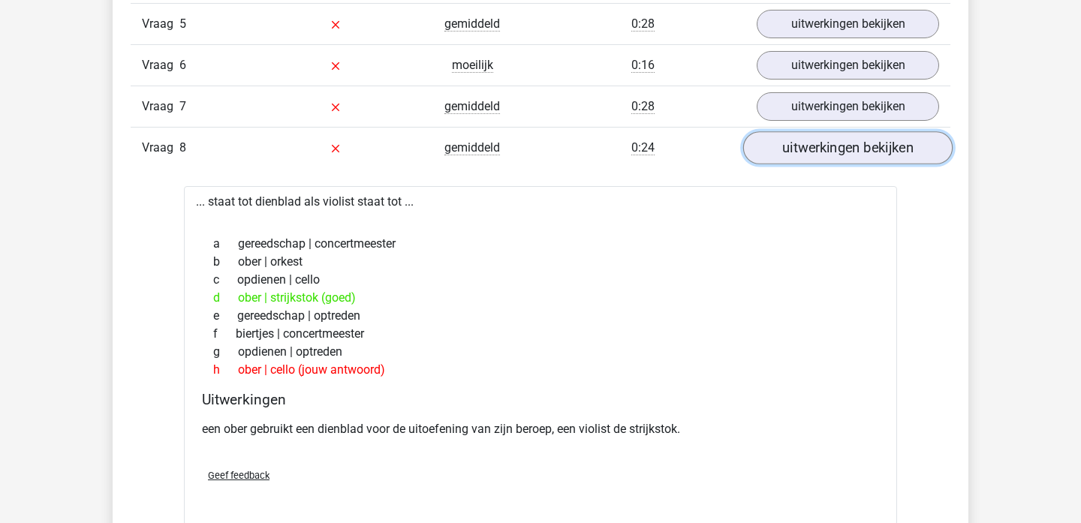
click at [857, 159] on link "uitwerkingen bekijken" at bounding box center [847, 147] width 209 height 33
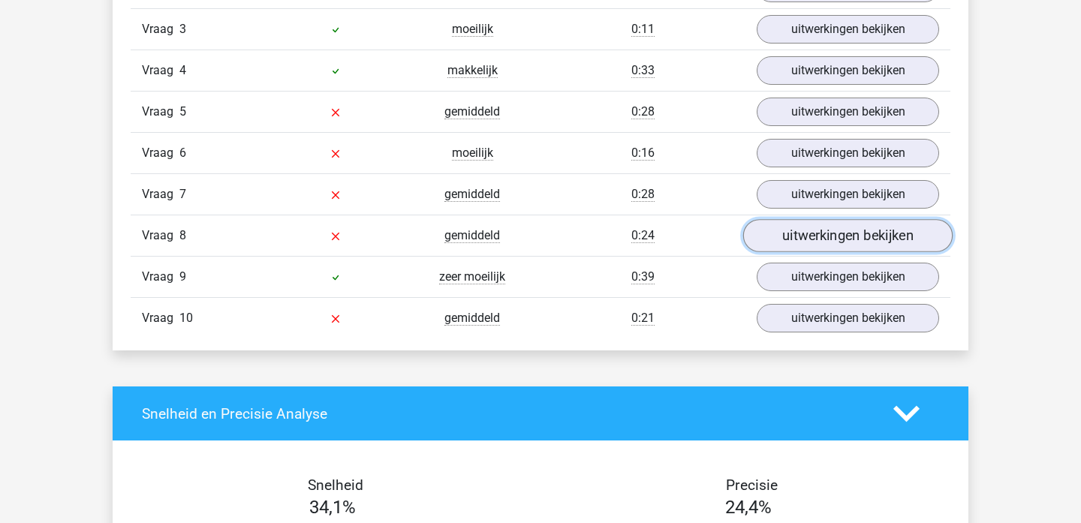
scroll to position [1041, 0]
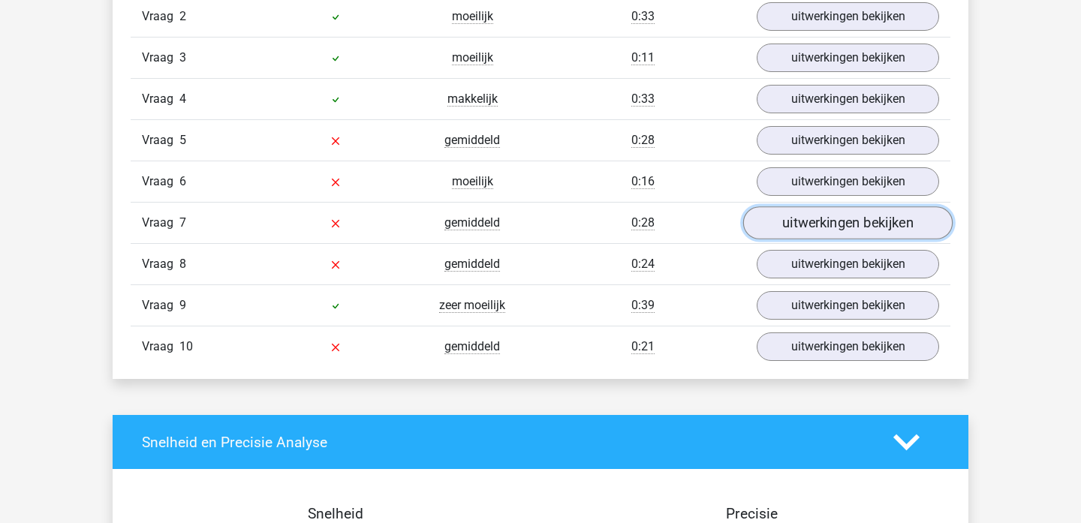
click at [849, 218] on link "uitwerkingen bekijken" at bounding box center [847, 222] width 209 height 33
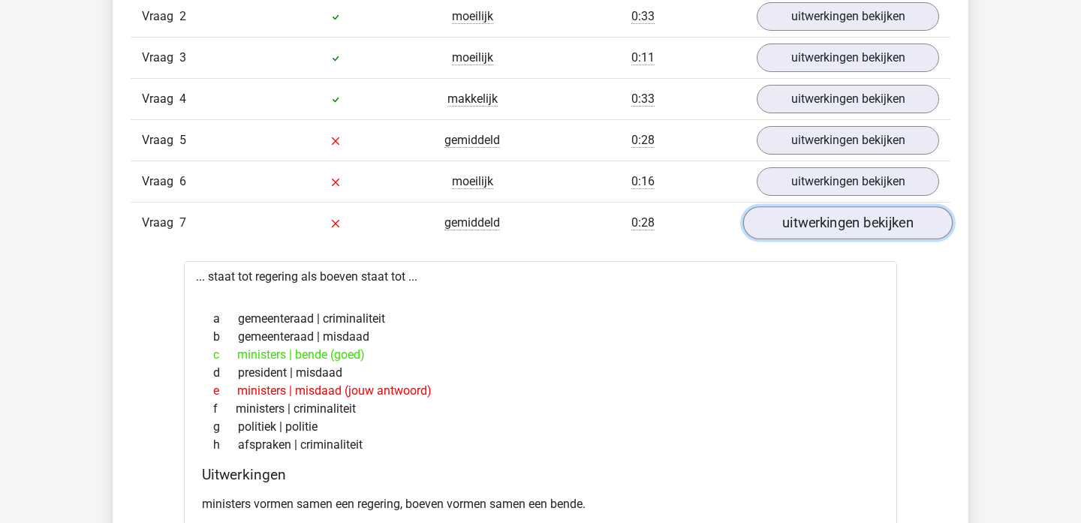
click at [849, 218] on link "uitwerkingen bekijken" at bounding box center [847, 222] width 209 height 33
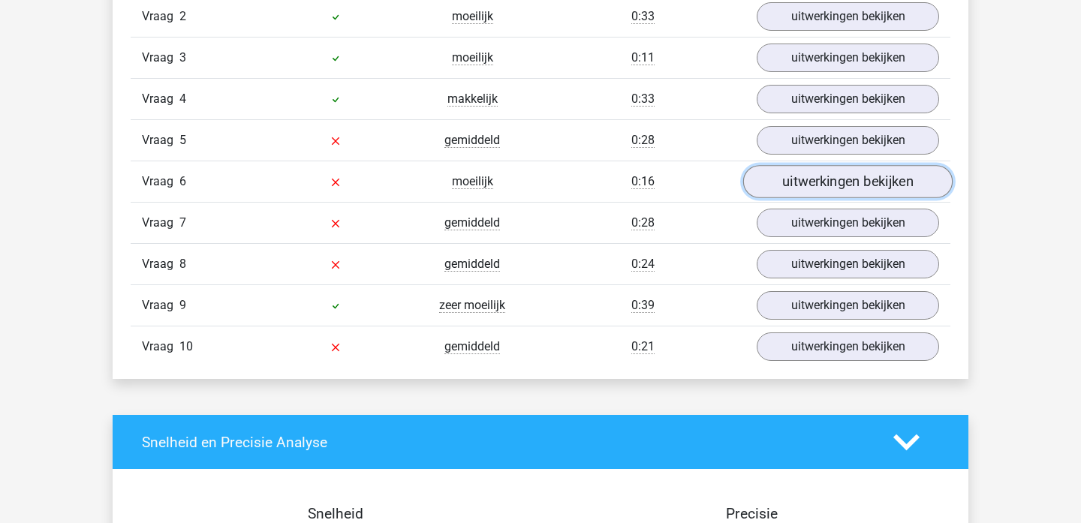
click at [835, 171] on link "uitwerkingen bekijken" at bounding box center [847, 181] width 209 height 33
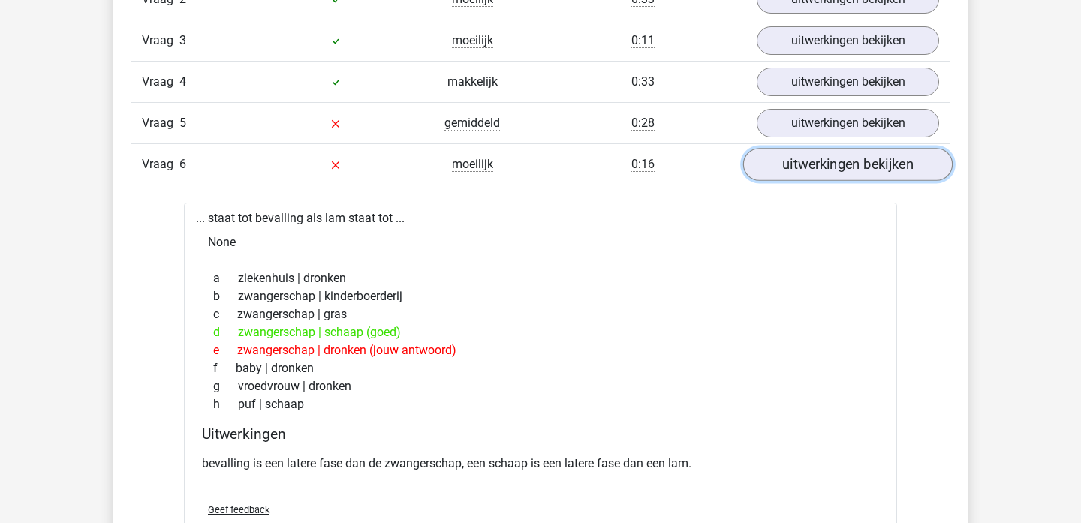
scroll to position [1056, 0]
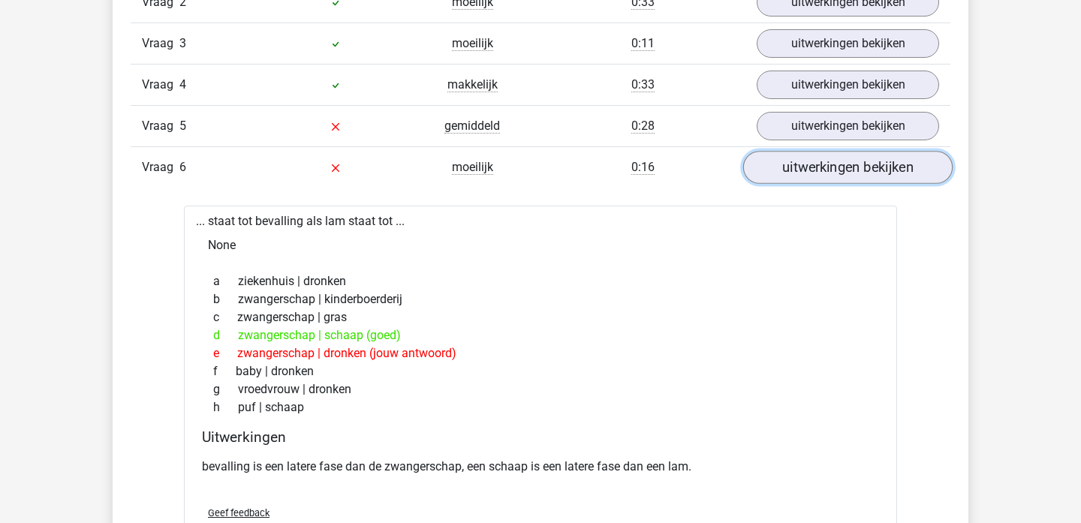
click at [834, 170] on link "uitwerkingen bekijken" at bounding box center [847, 167] width 209 height 33
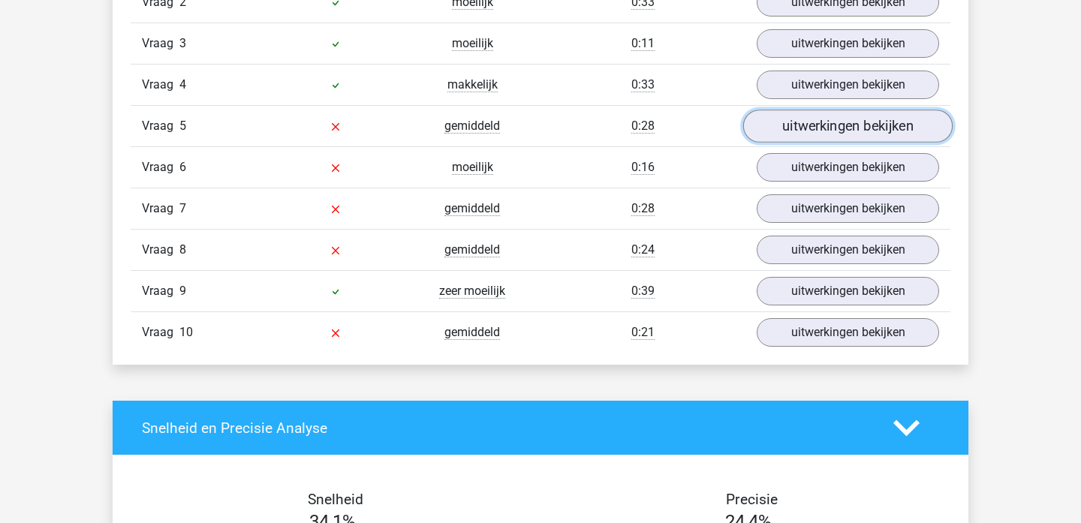
click at [835, 134] on link "uitwerkingen bekijken" at bounding box center [847, 126] width 209 height 33
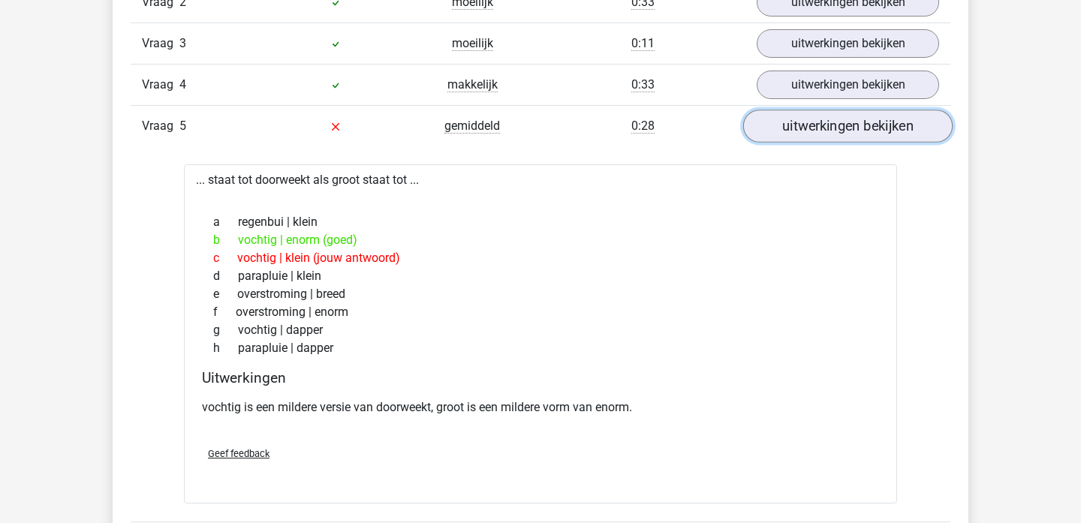
click at [835, 134] on link "uitwerkingen bekijken" at bounding box center [847, 126] width 209 height 33
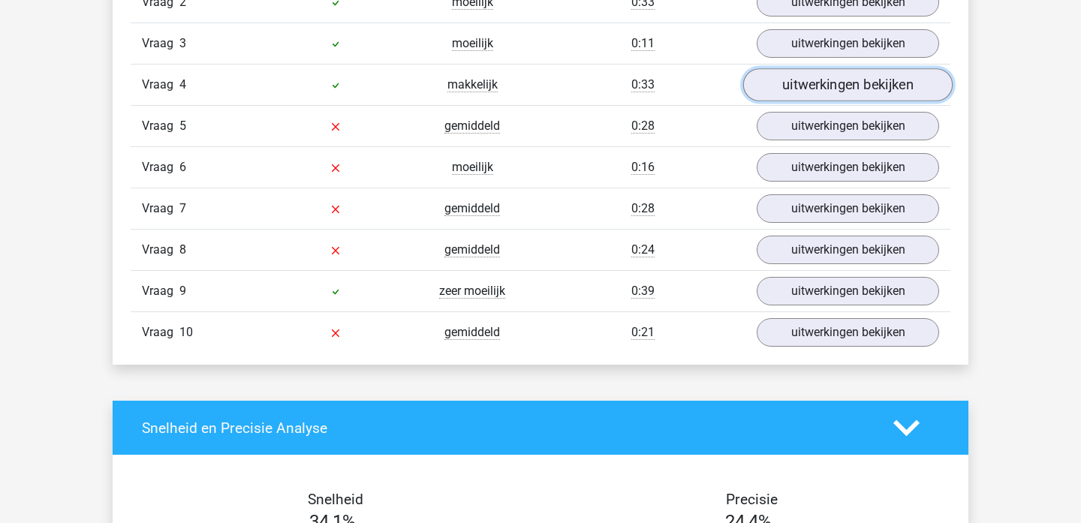
click at [835, 92] on link "uitwerkingen bekijken" at bounding box center [847, 84] width 209 height 33
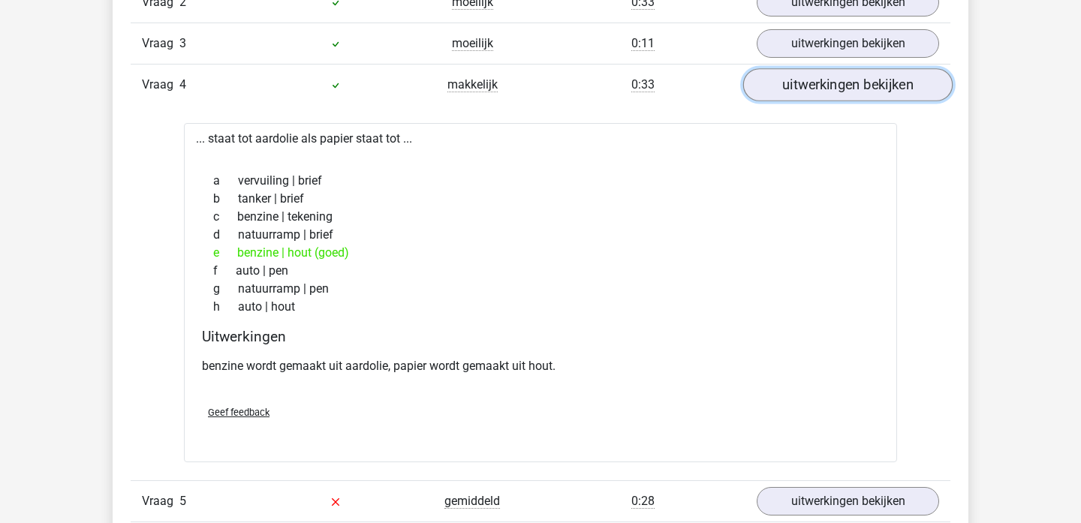
click at [835, 91] on link "uitwerkingen bekijken" at bounding box center [847, 84] width 209 height 33
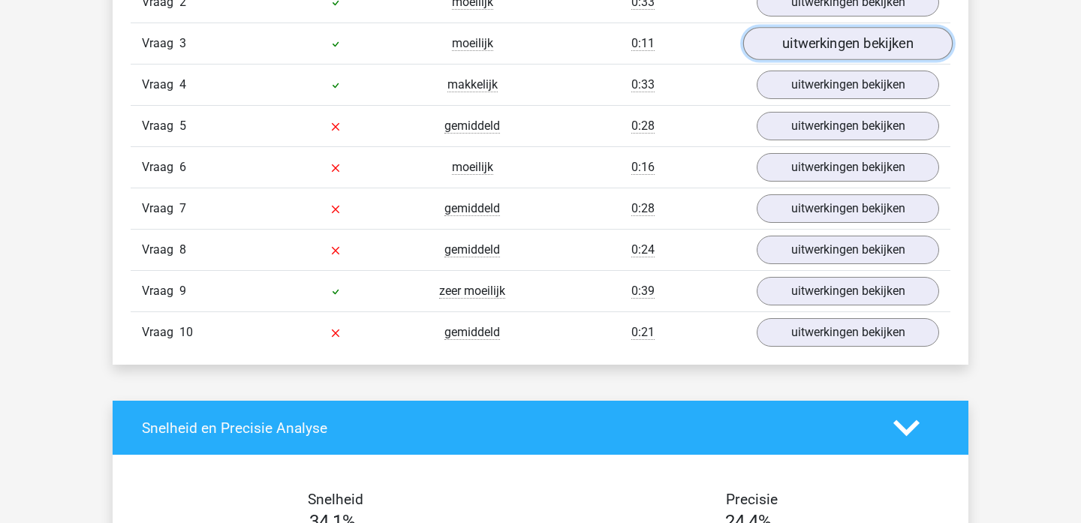
click at [836, 35] on link "uitwerkingen bekijken" at bounding box center [847, 43] width 209 height 33
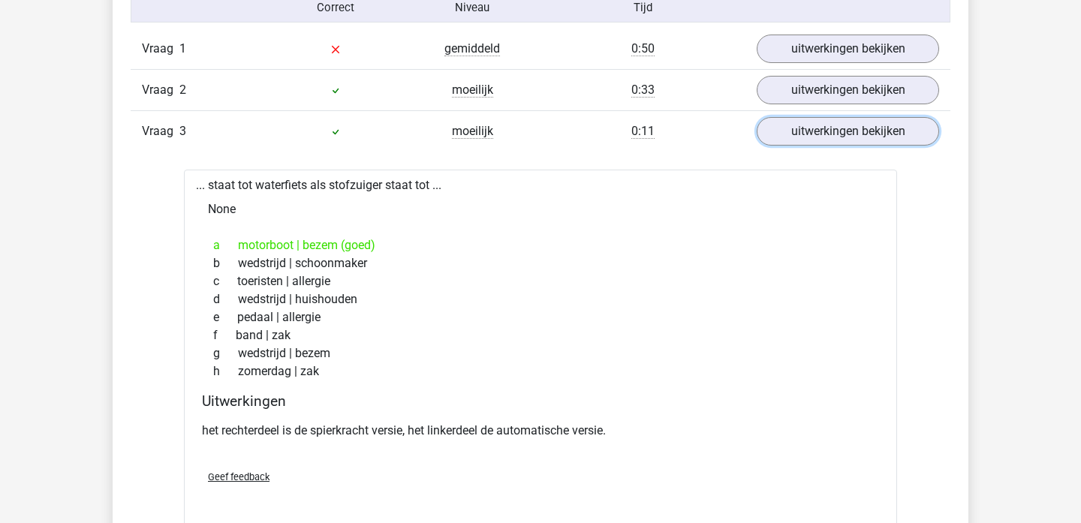
scroll to position [965, 0]
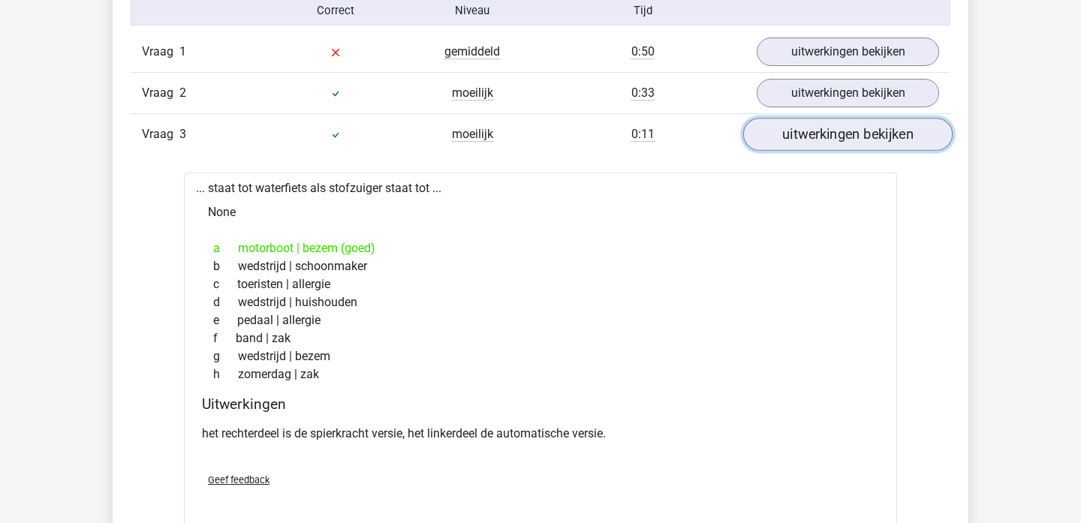
click at [827, 143] on link "uitwerkingen bekijken" at bounding box center [847, 134] width 209 height 33
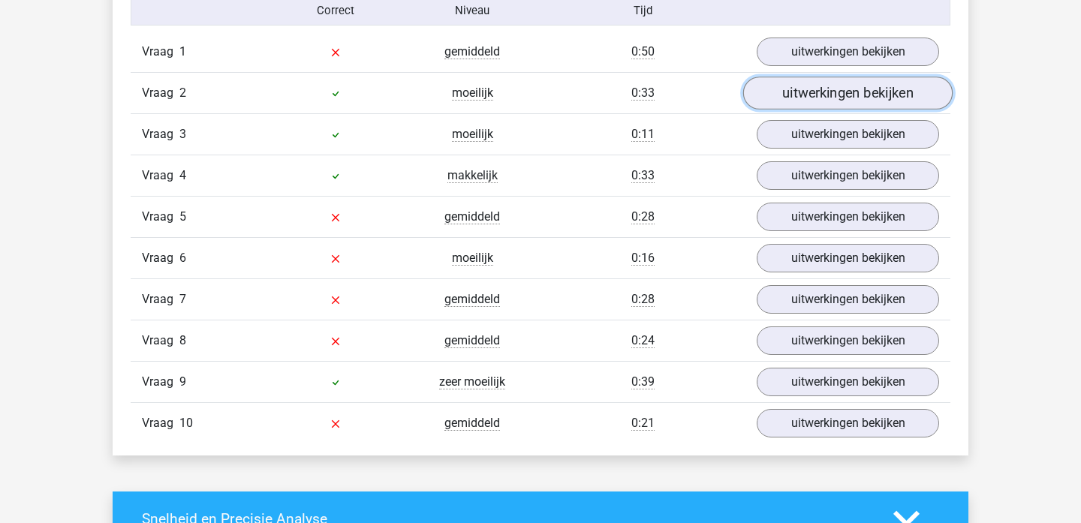
click at [824, 96] on link "uitwerkingen bekijken" at bounding box center [847, 93] width 209 height 33
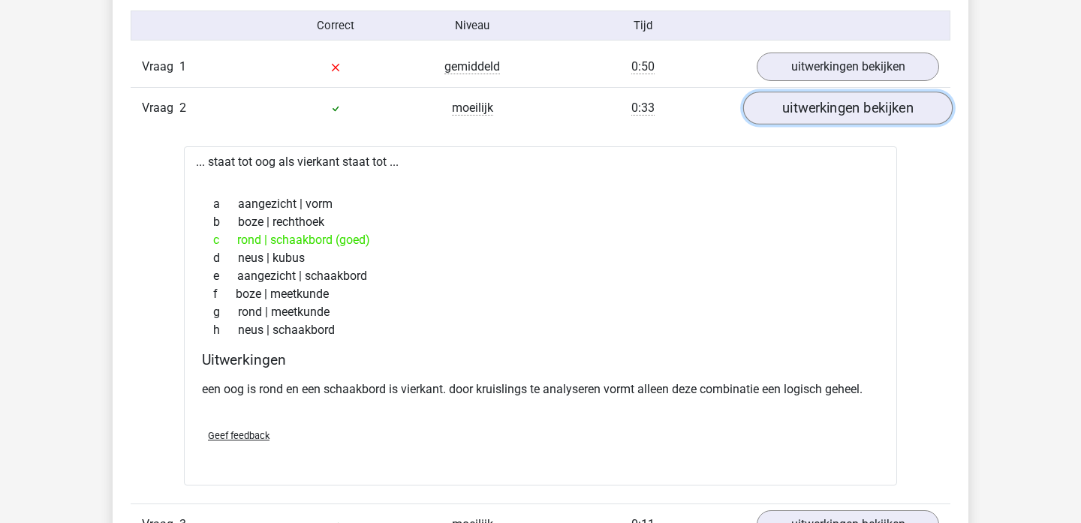
scroll to position [951, 0]
click at [844, 114] on link "uitwerkingen bekijken" at bounding box center [847, 107] width 209 height 33
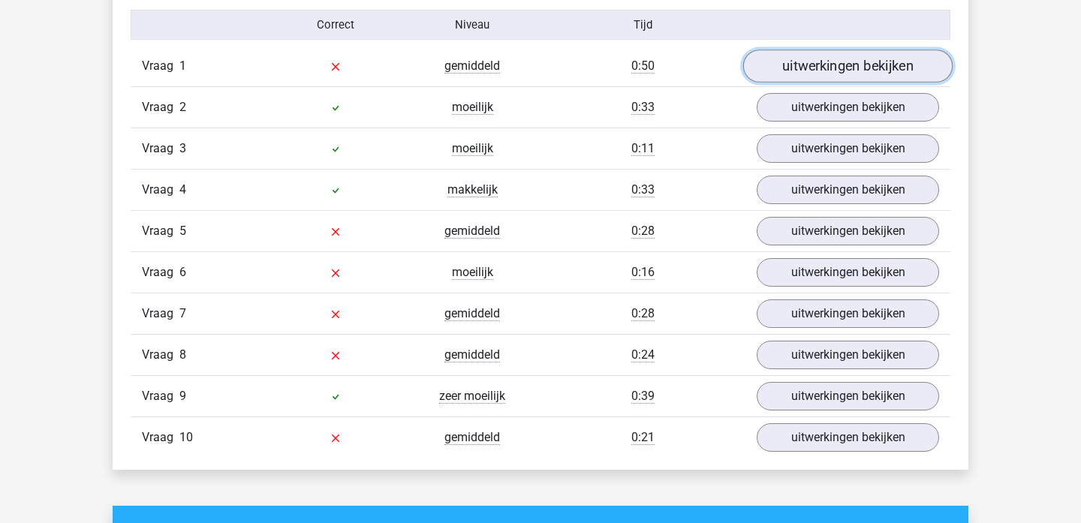
click at [844, 56] on link "uitwerkingen bekijken" at bounding box center [847, 66] width 209 height 33
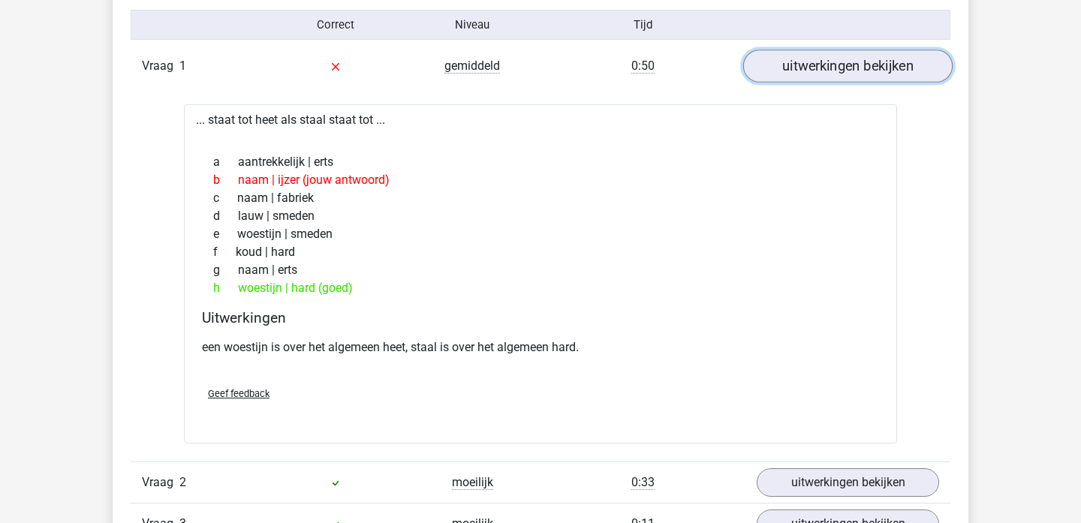
click at [844, 56] on link "uitwerkingen bekijken" at bounding box center [847, 66] width 209 height 33
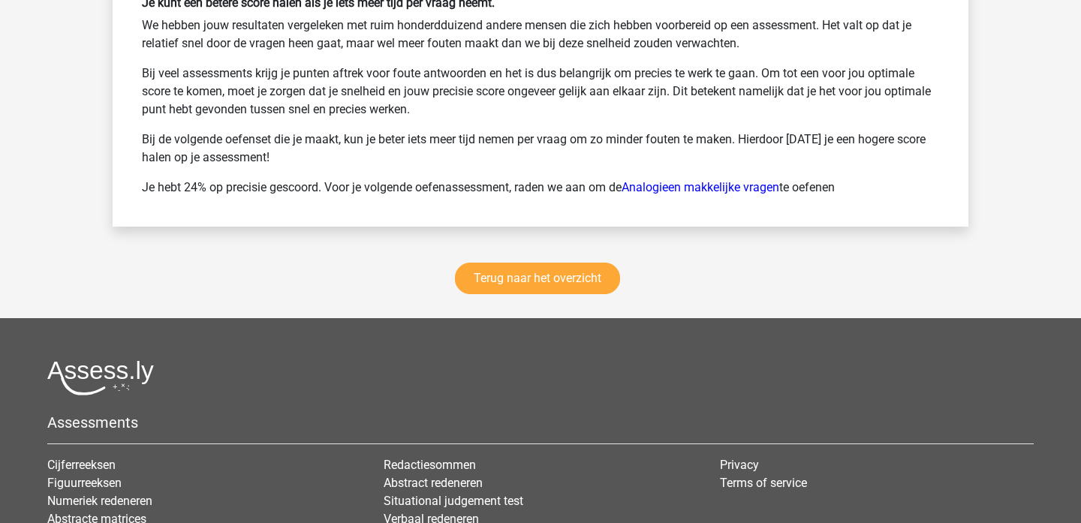
scroll to position [2032, 0]
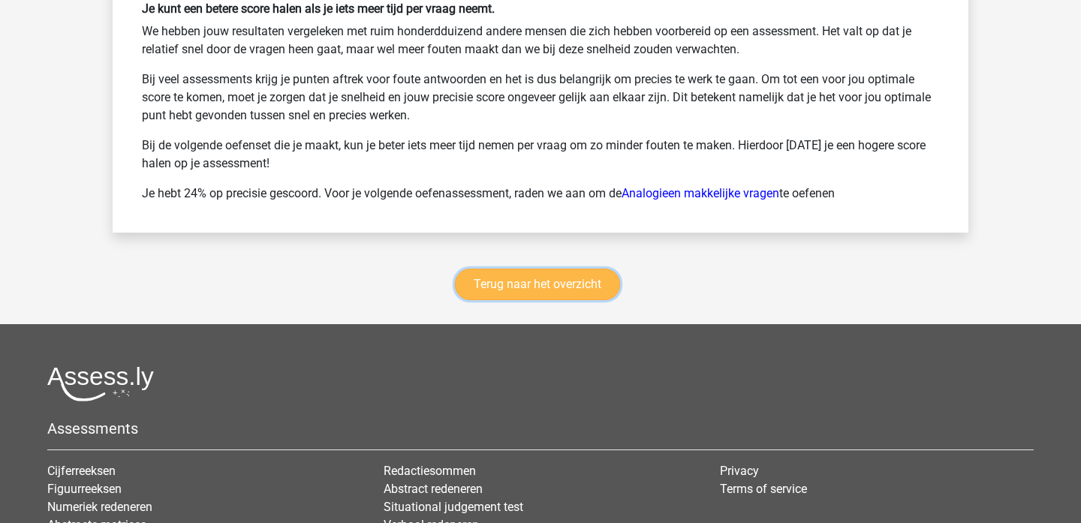
click at [547, 285] on link "Terug naar het overzicht" at bounding box center [537, 285] width 165 height 32
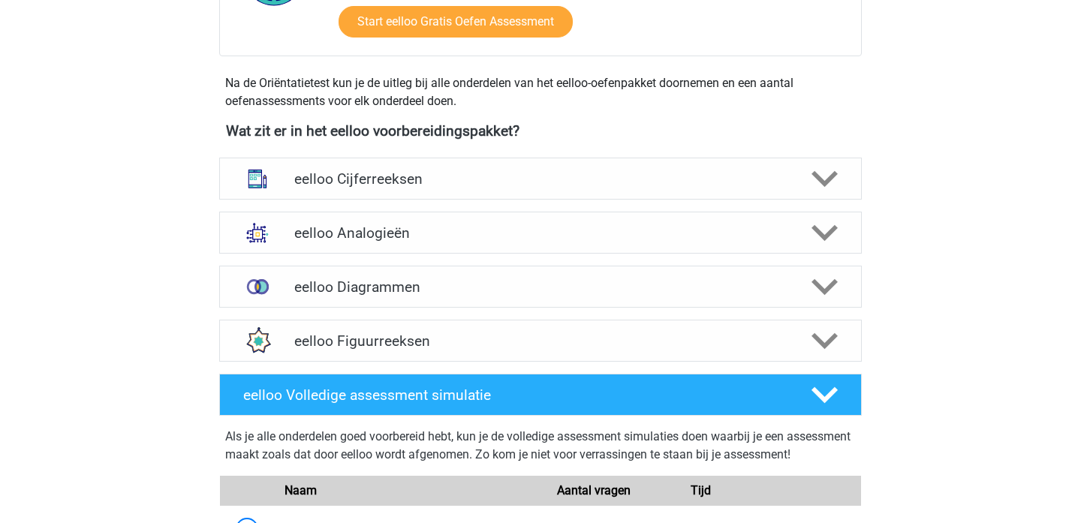
scroll to position [466, 0]
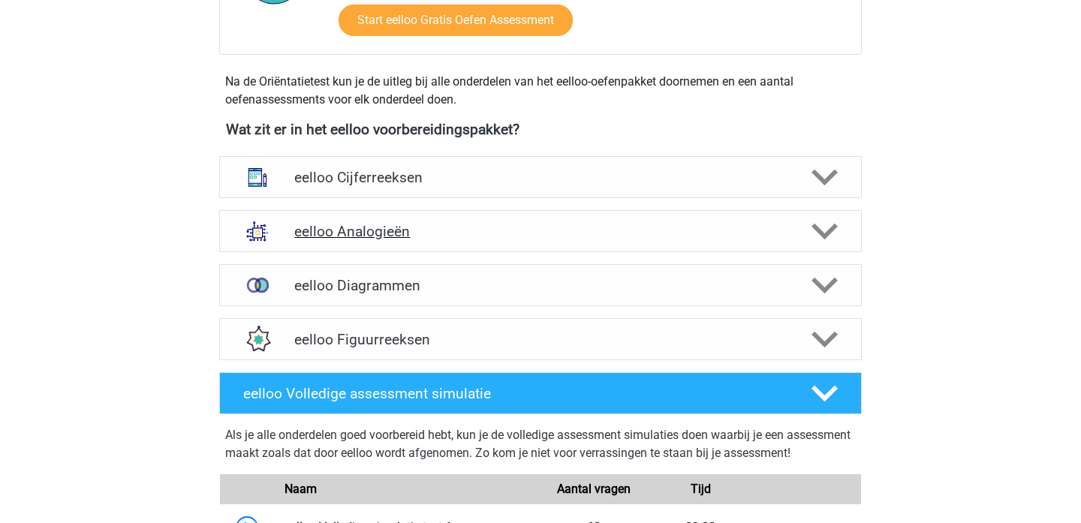
click at [548, 223] on h4 "eelloo Analogieën" at bounding box center [540, 231] width 492 height 17
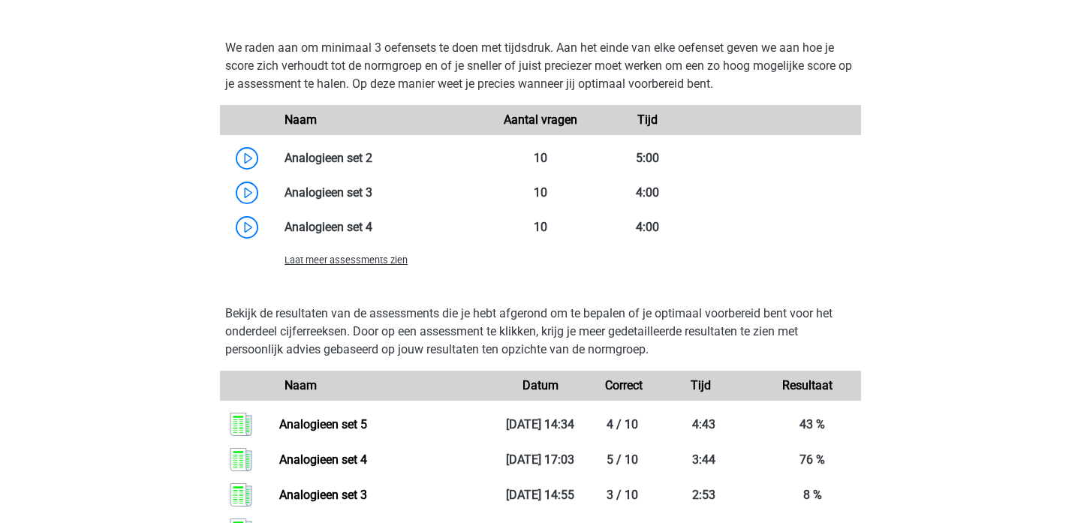
scroll to position [1313, 0]
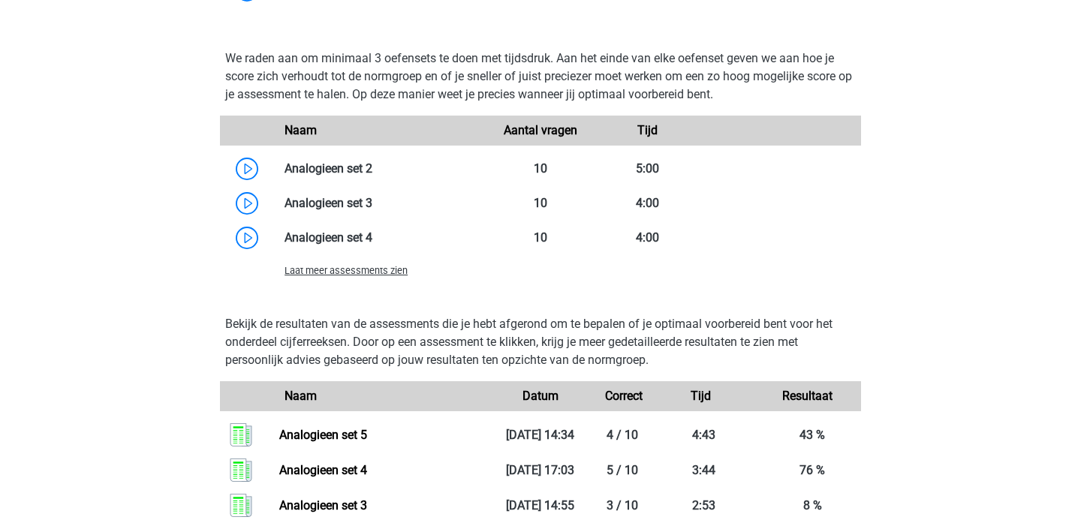
click at [357, 294] on div "We raden aan om minimaal 3 oefensets te doen met tijdsdruk. Aan het einde van e…" at bounding box center [540, 168] width 655 height 260
click at [360, 276] on span "Laat meer assessments zien" at bounding box center [346, 270] width 123 height 11
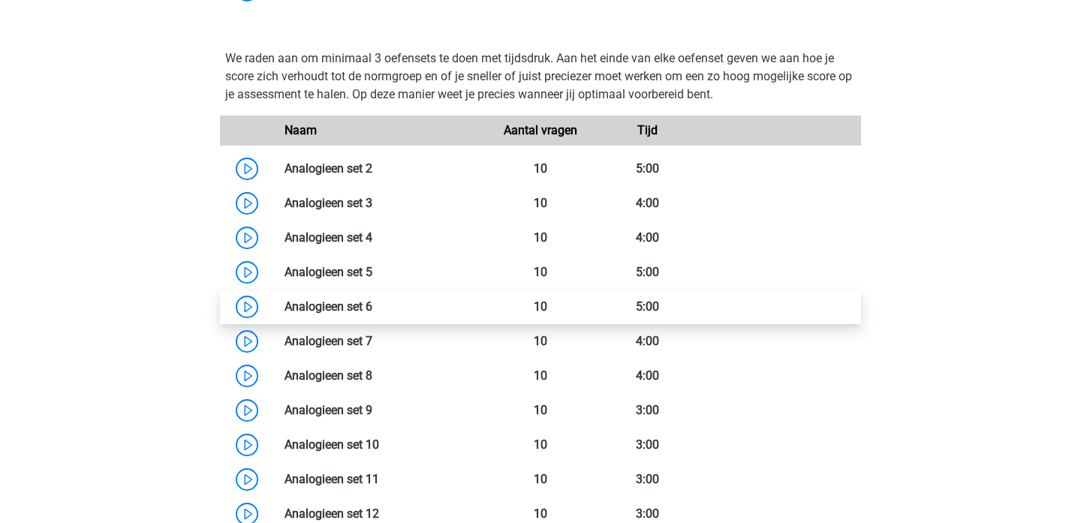
click at [372, 312] on link at bounding box center [372, 307] width 0 height 14
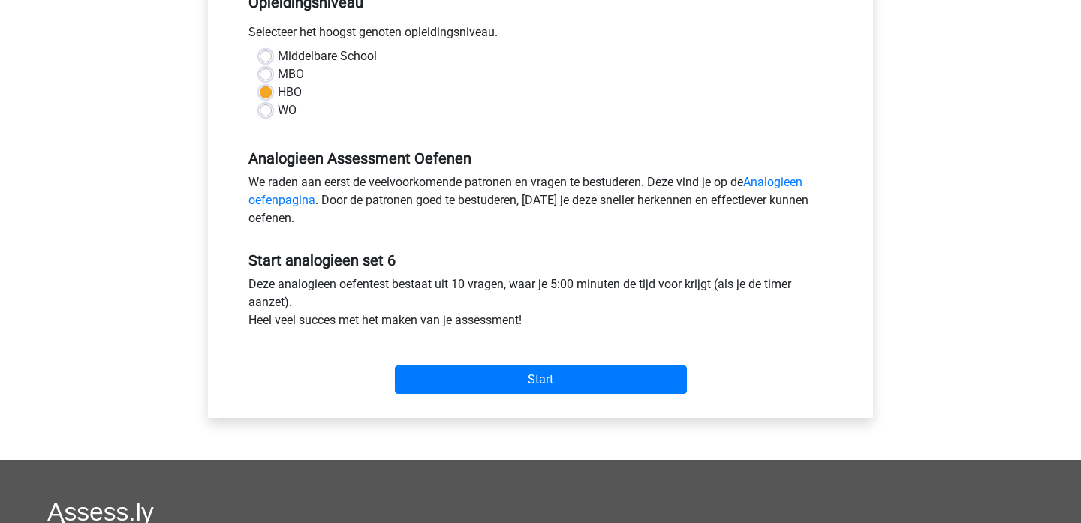
scroll to position [354, 0]
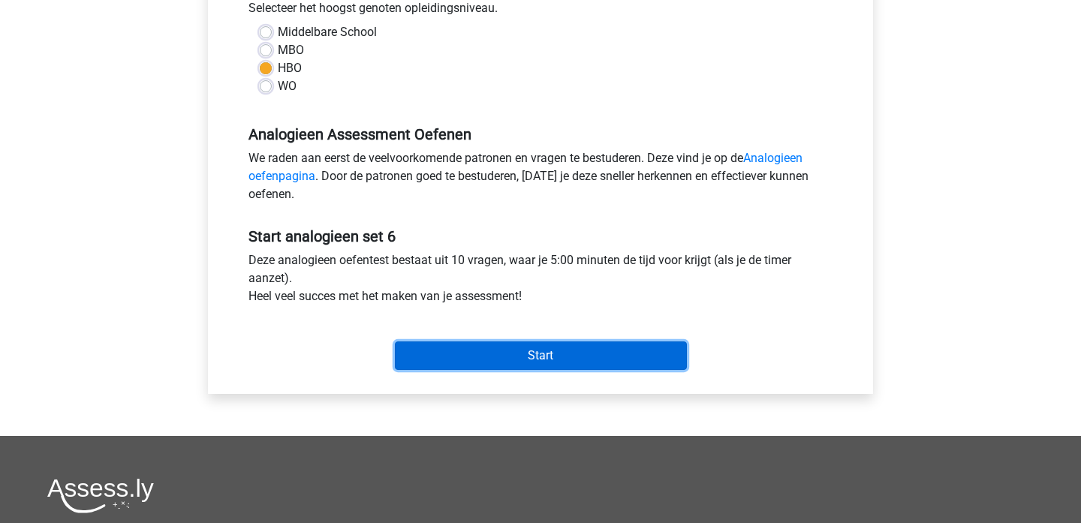
click at [485, 354] on input "Start" at bounding box center [541, 356] width 292 height 29
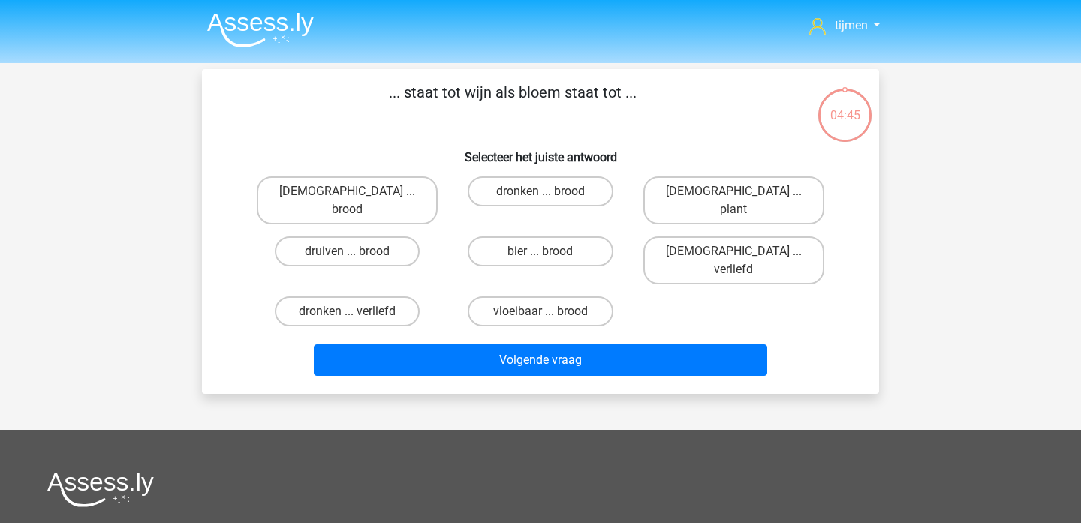
click at [356, 252] on input "druiven ... brood" at bounding box center [353, 257] width 10 height 10
radio input "true"
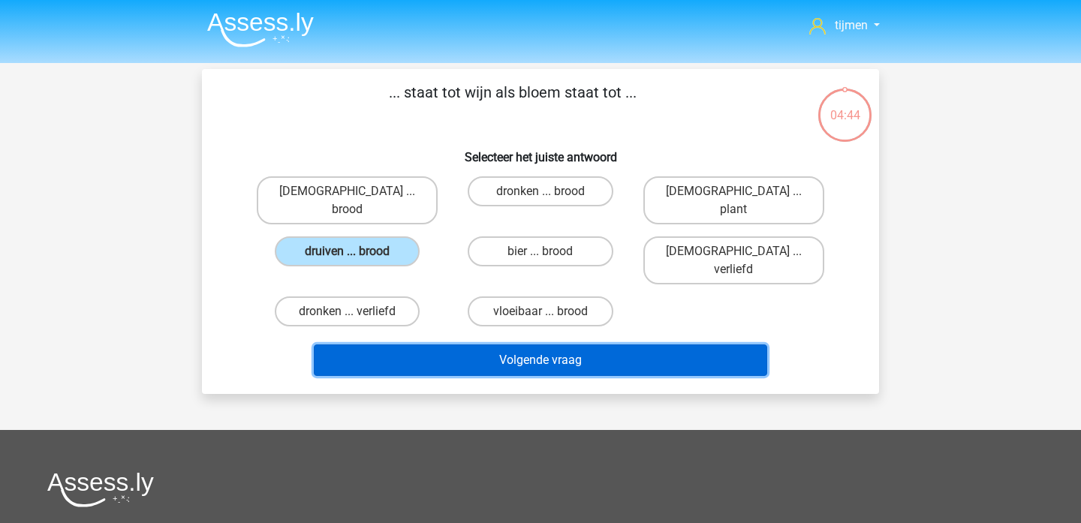
click at [513, 345] on button "Volgende vraag" at bounding box center [541, 361] width 454 height 32
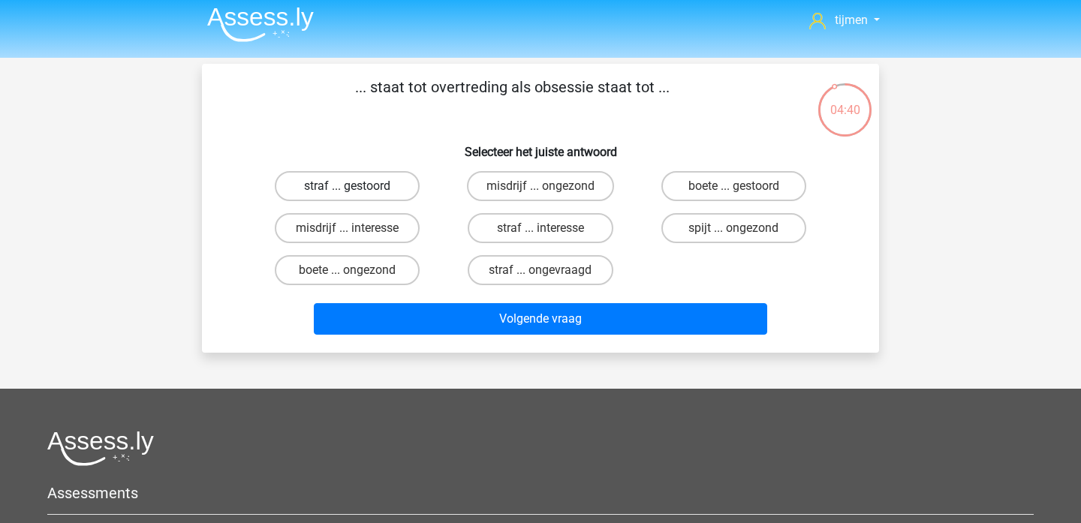
scroll to position [2, 0]
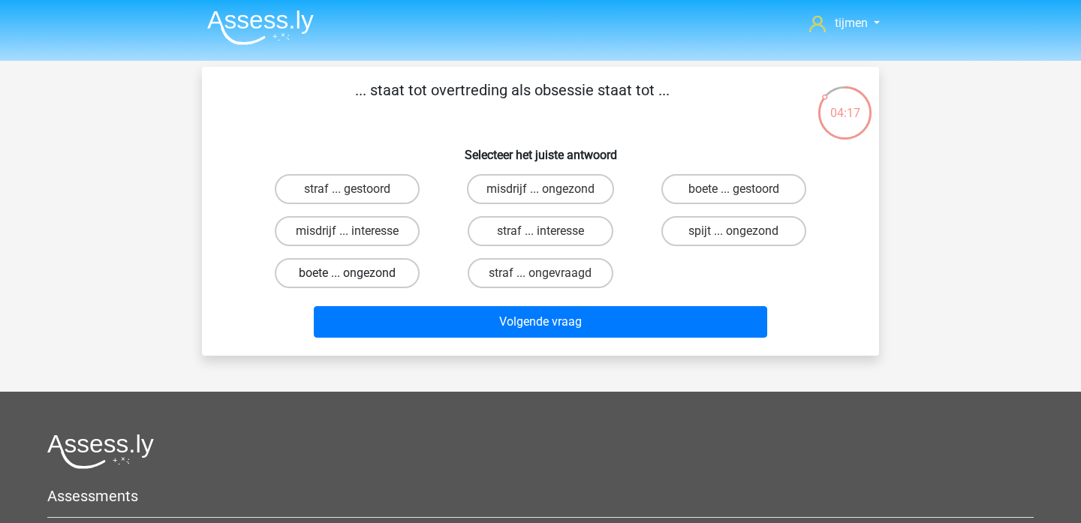
click at [393, 276] on label "boete ... ongezond" at bounding box center [347, 273] width 145 height 30
click at [357, 276] on input "boete ... ongezond" at bounding box center [353, 278] width 10 height 10
radio input "true"
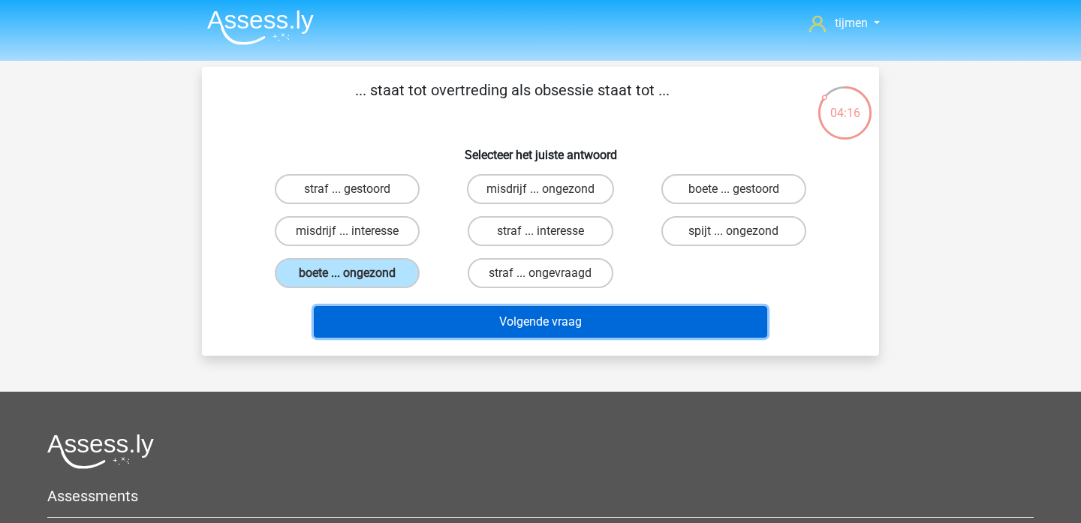
click at [559, 322] on button "Volgende vraag" at bounding box center [541, 322] width 454 height 32
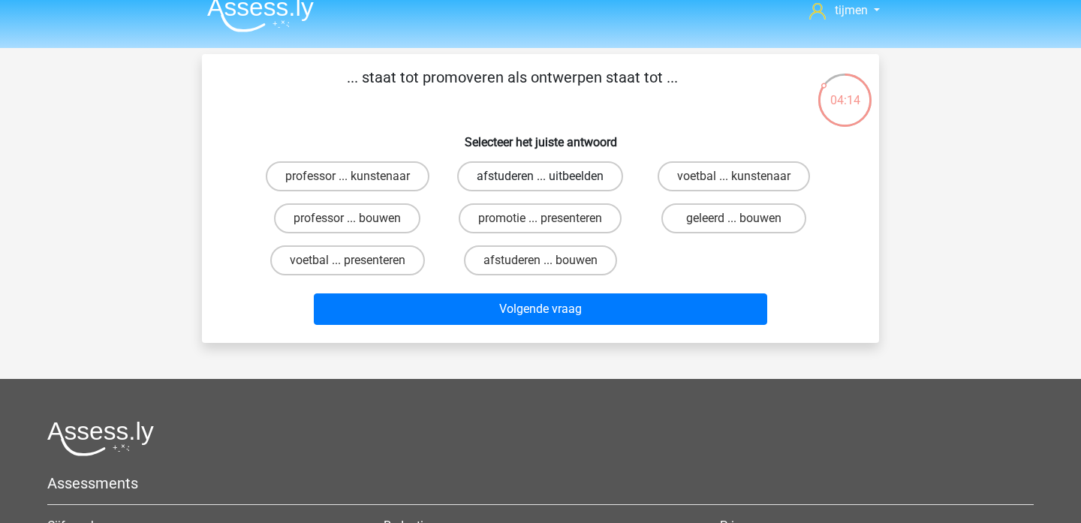
scroll to position [12, 0]
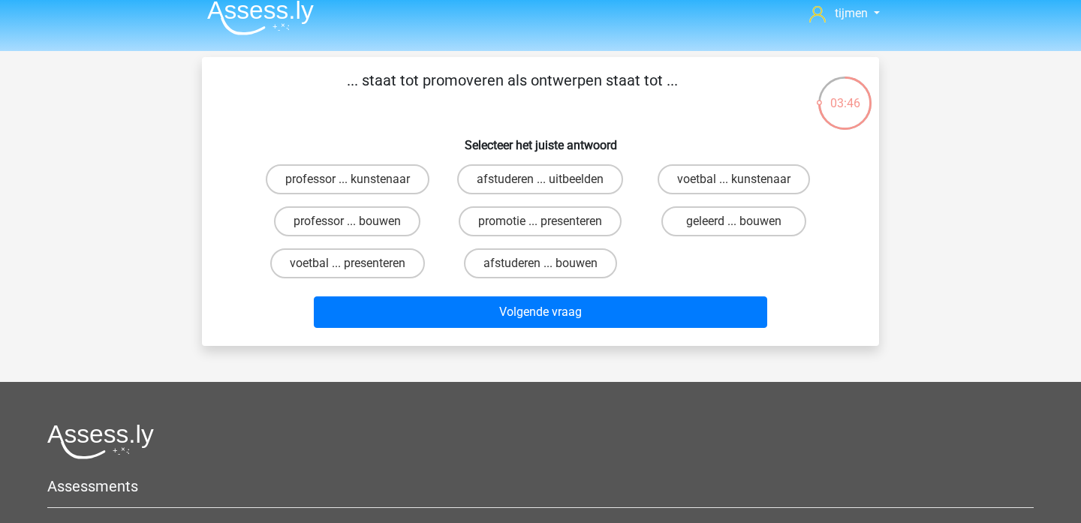
click at [541, 229] on input "promotie ... presenteren" at bounding box center [546, 227] width 10 height 10
radio input "true"
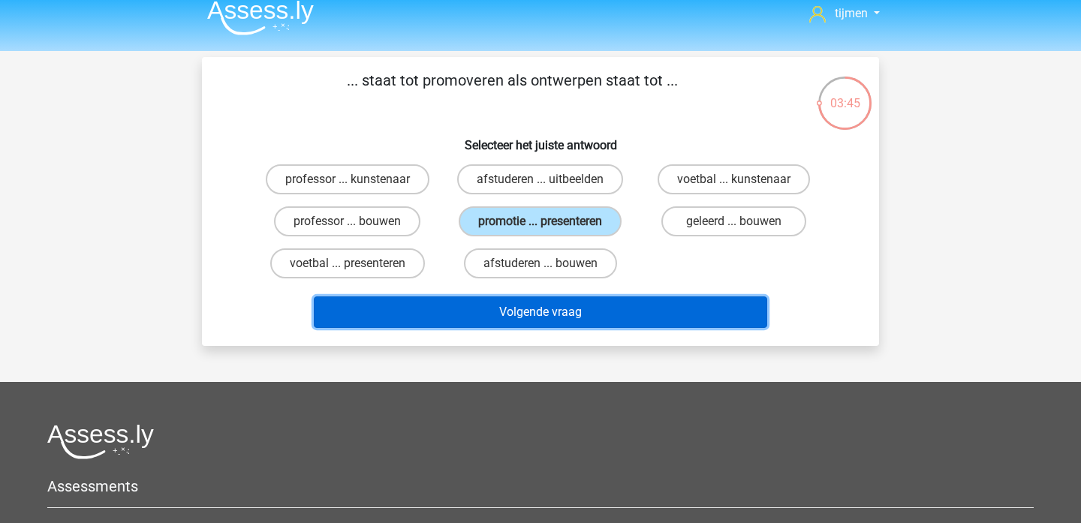
click at [588, 308] on button "Volgende vraag" at bounding box center [541, 313] width 454 height 32
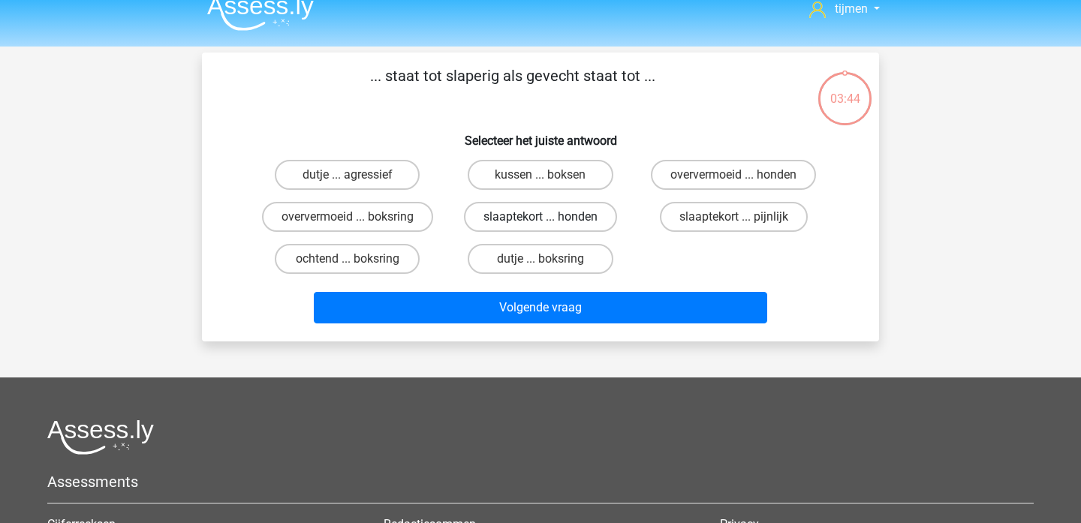
scroll to position [0, 0]
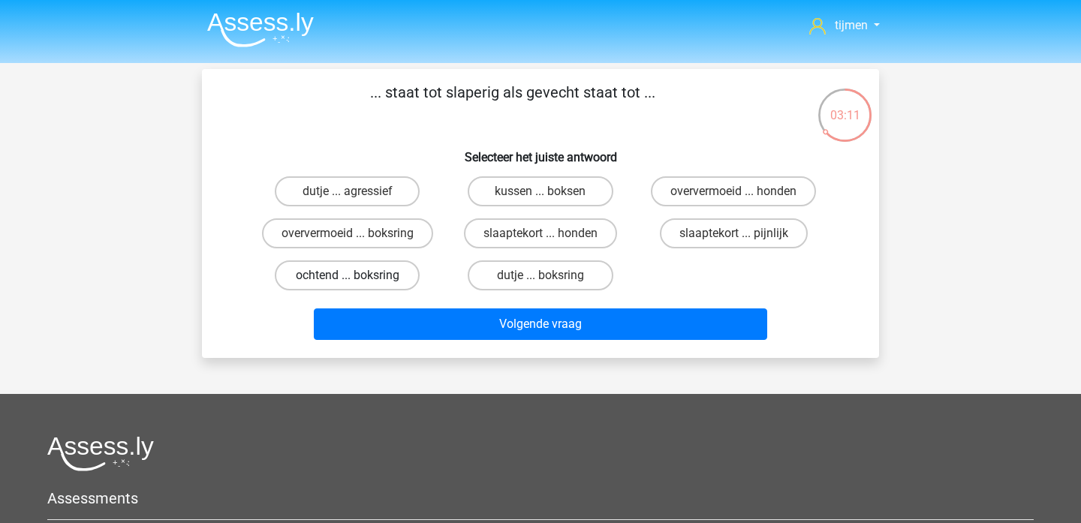
click at [392, 277] on label "ochtend ... boksring" at bounding box center [347, 276] width 145 height 30
click at [357, 277] on input "ochtend ... boksring" at bounding box center [353, 281] width 10 height 10
radio input "true"
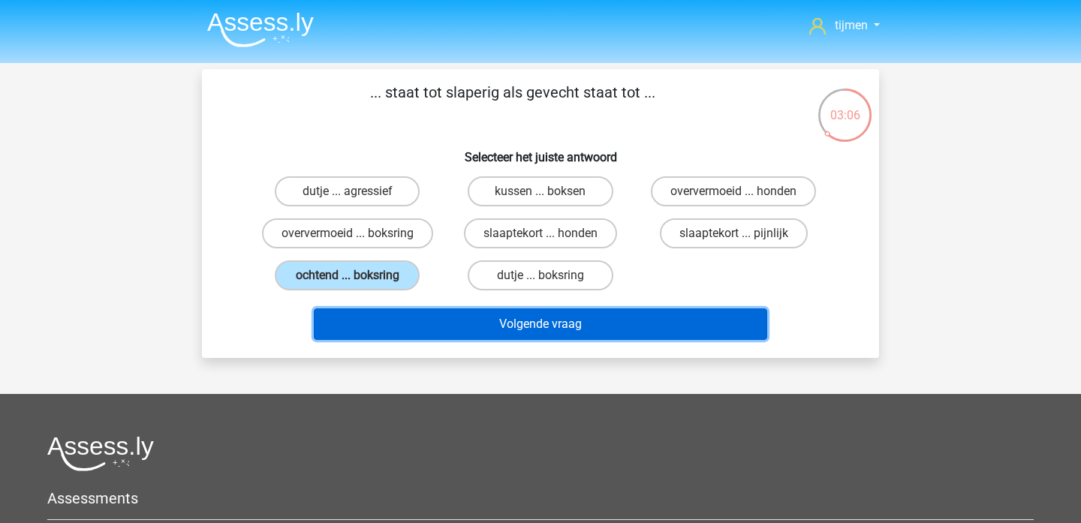
click at [517, 328] on button "Volgende vraag" at bounding box center [541, 325] width 454 height 32
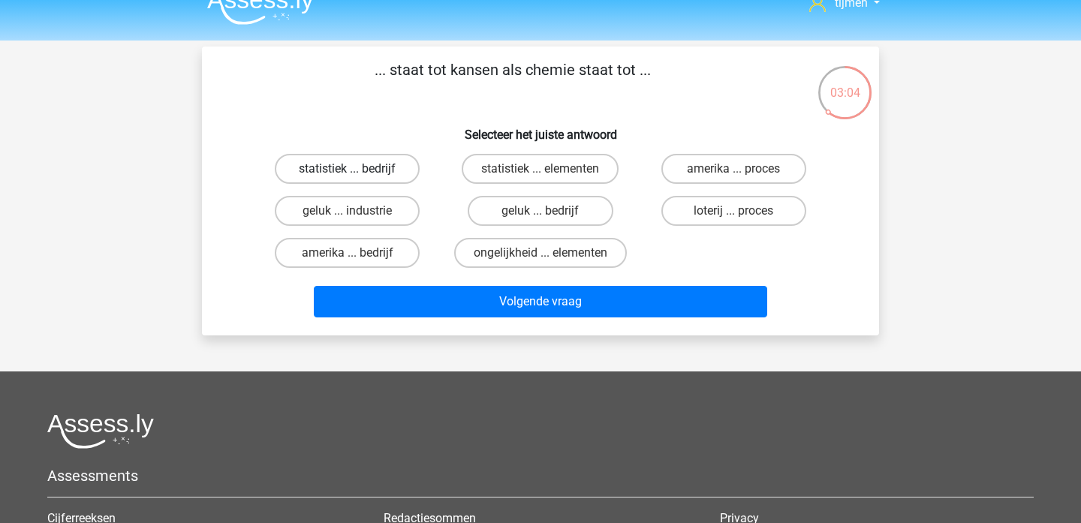
scroll to position [15, 0]
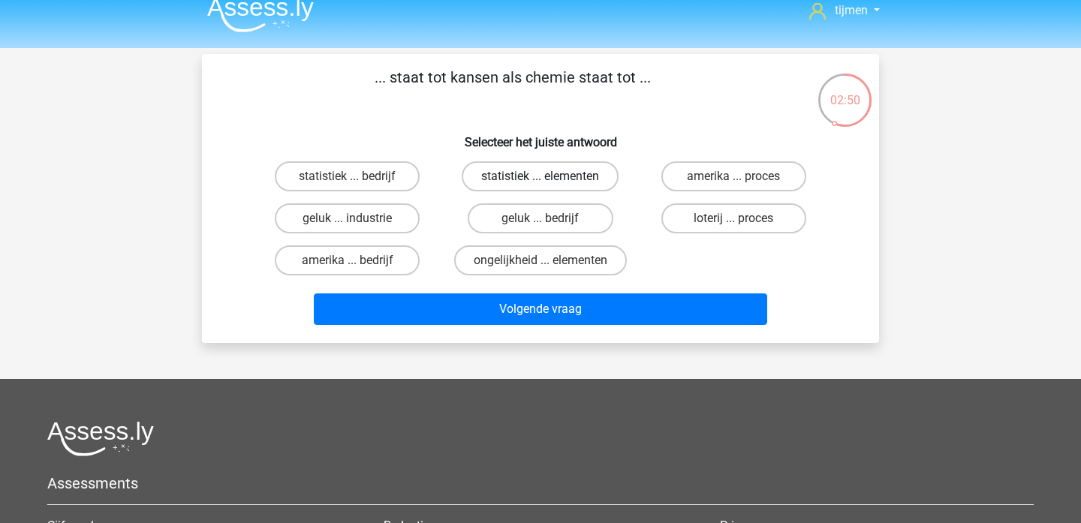
click at [552, 179] on label "statistiek ... elementen" at bounding box center [540, 176] width 157 height 30
click at [550, 179] on input "statistiek ... elementen" at bounding box center [546, 181] width 10 height 10
radio input "true"
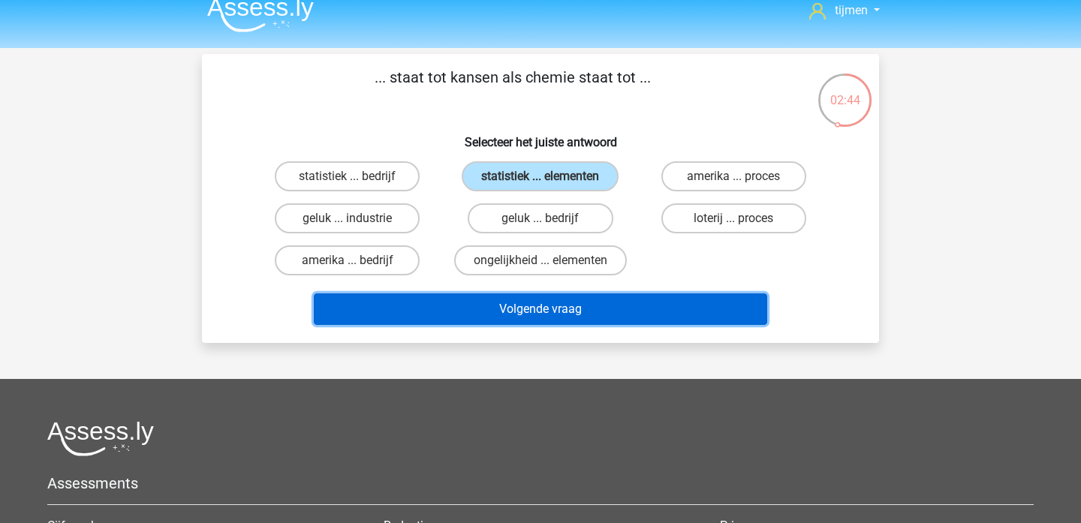
click at [567, 309] on button "Volgende vraag" at bounding box center [541, 310] width 454 height 32
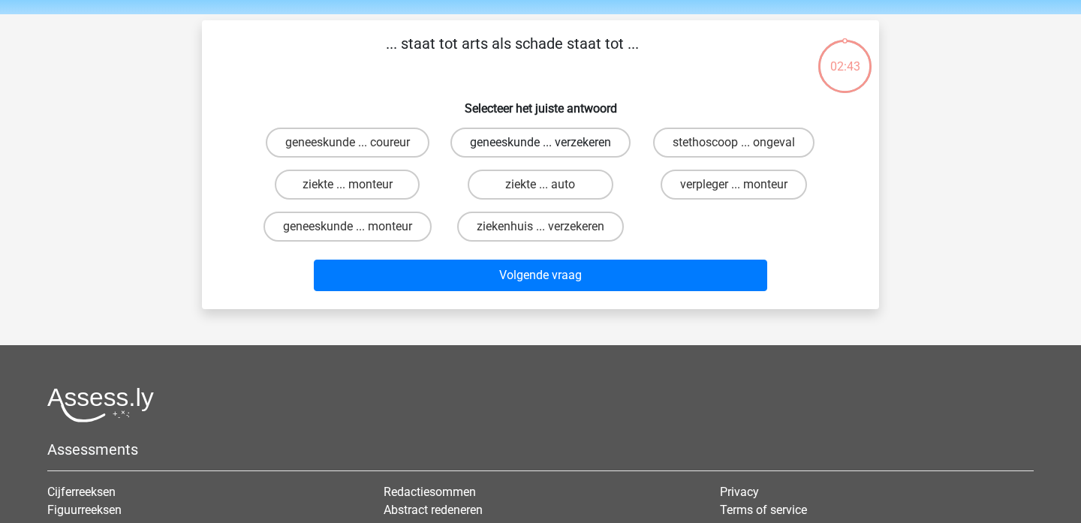
scroll to position [36, 0]
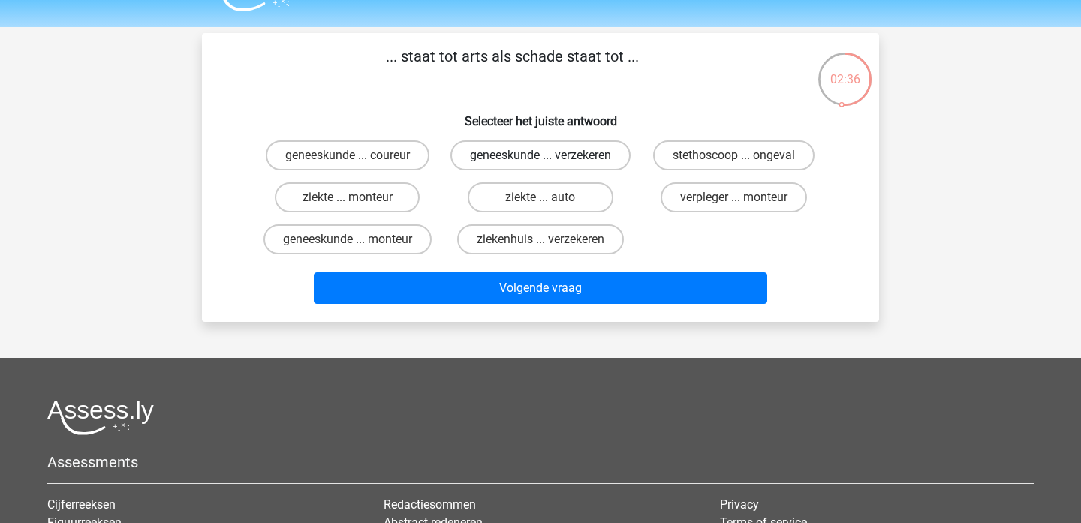
click at [535, 170] on label "geneeskunde ... verzekeren" at bounding box center [541, 155] width 180 height 30
click at [541, 165] on input "geneeskunde ... verzekeren" at bounding box center [546, 160] width 10 height 10
radio input "true"
click at [402, 255] on label "geneeskunde ... monteur" at bounding box center [348, 240] width 168 height 30
click at [357, 249] on input "geneeskunde ... monteur" at bounding box center [353, 245] width 10 height 10
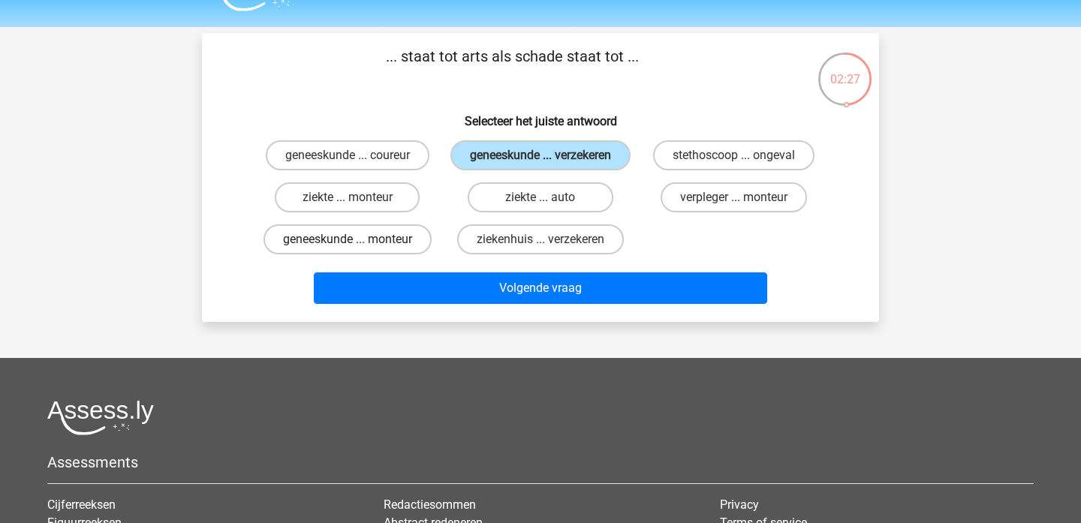
radio input "true"
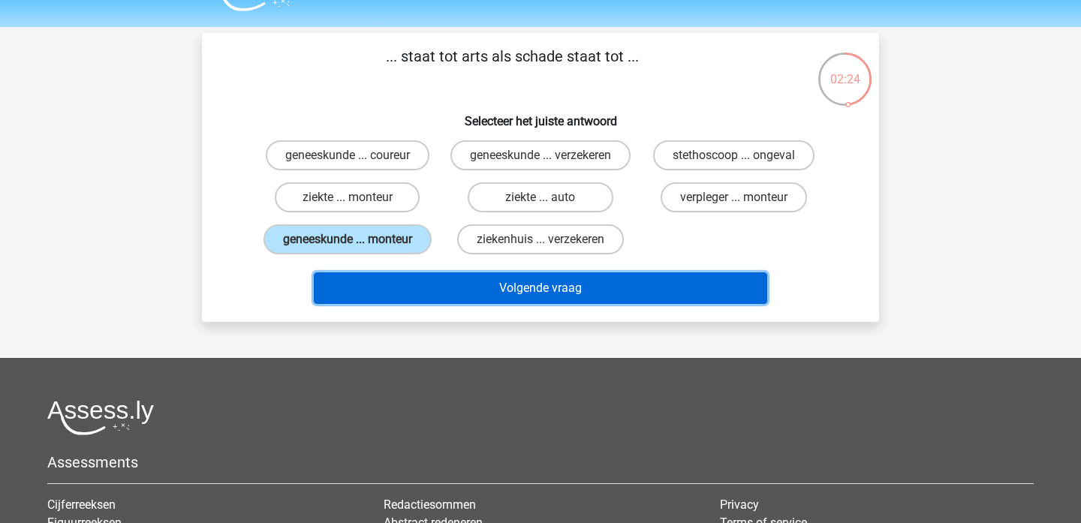
click at [562, 304] on button "Volgende vraag" at bounding box center [541, 289] width 454 height 32
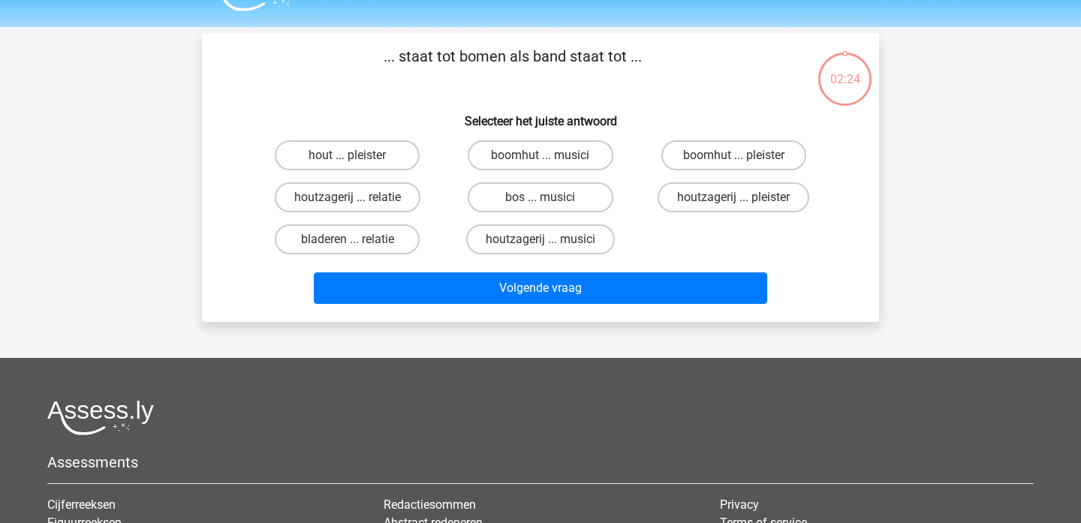
scroll to position [69, 0]
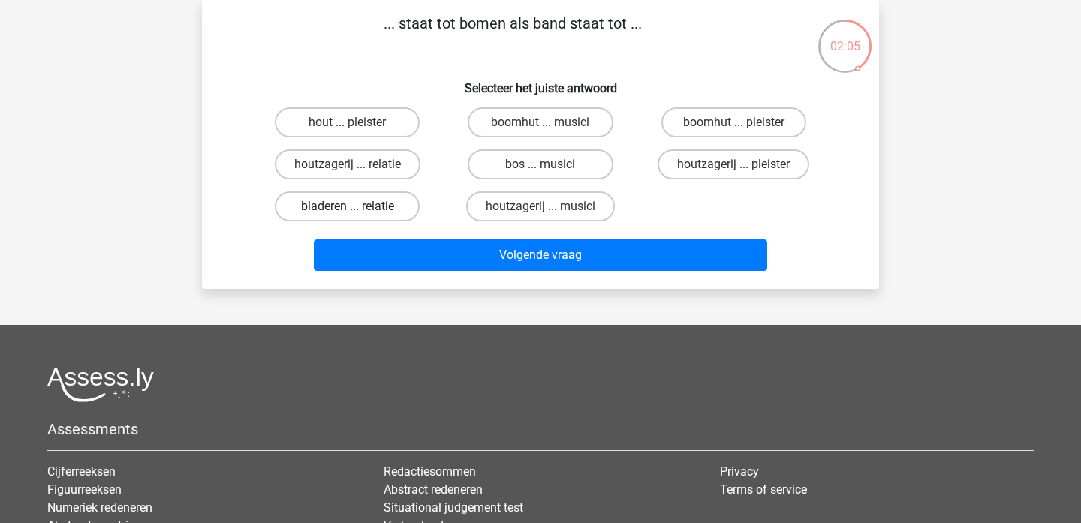
click at [387, 212] on label "bladeren ... relatie" at bounding box center [347, 206] width 145 height 30
click at [357, 212] on input "bladeren ... relatie" at bounding box center [353, 211] width 10 height 10
radio input "true"
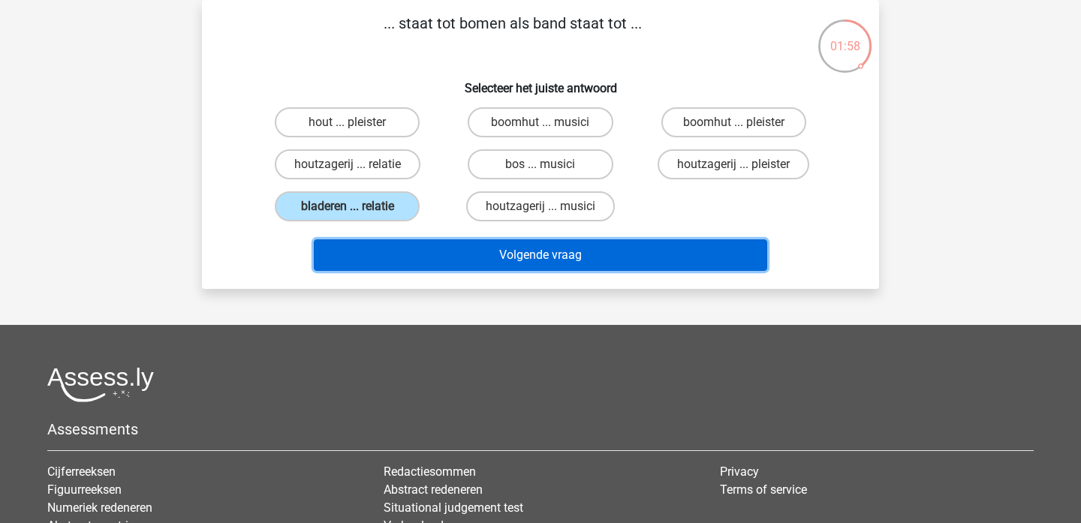
click at [495, 265] on button "Volgende vraag" at bounding box center [541, 256] width 454 height 32
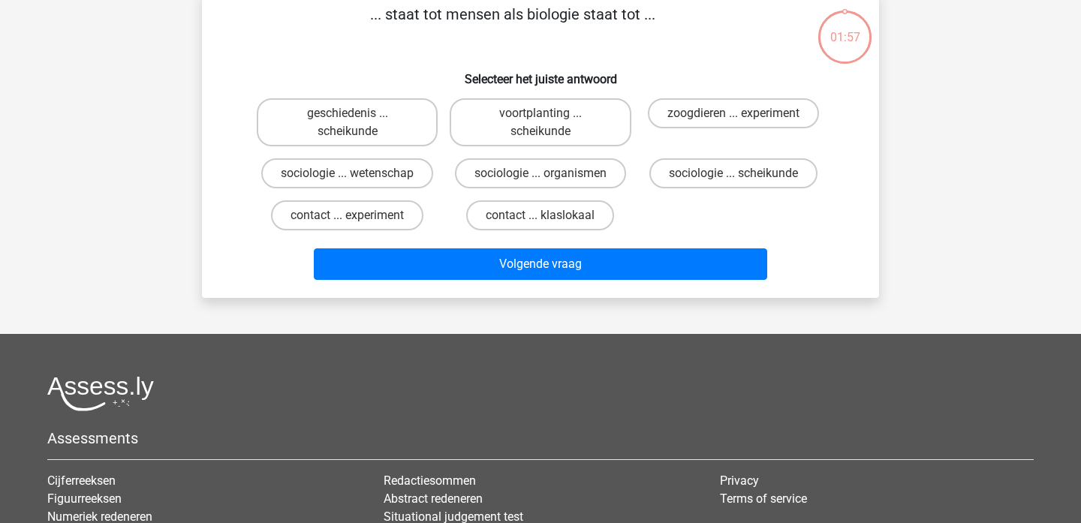
scroll to position [79, 0]
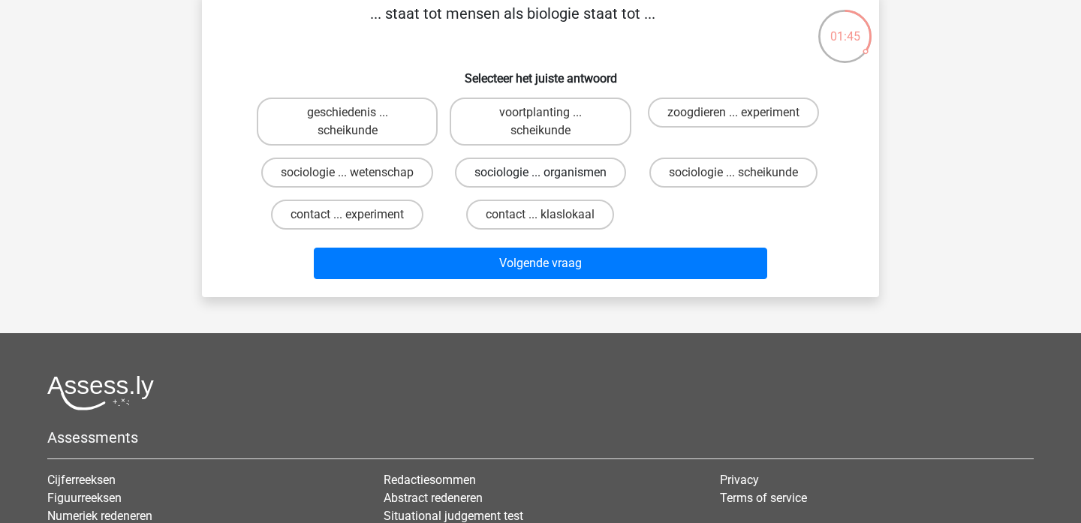
click at [526, 177] on label "sociologie ... organismen" at bounding box center [540, 173] width 171 height 30
click at [541, 177] on input "sociologie ... organismen" at bounding box center [546, 178] width 10 height 10
radio input "true"
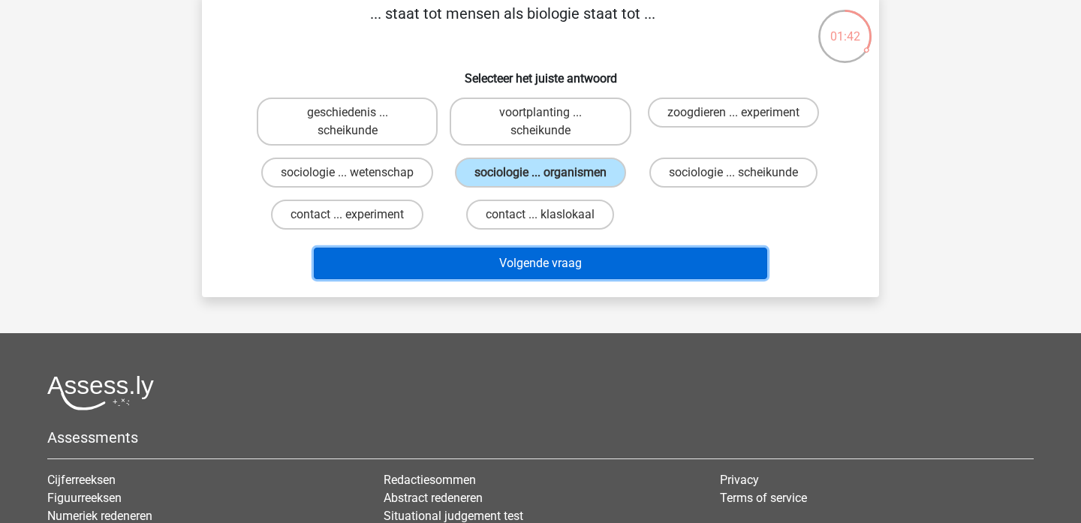
click at [539, 270] on button "Volgende vraag" at bounding box center [541, 264] width 454 height 32
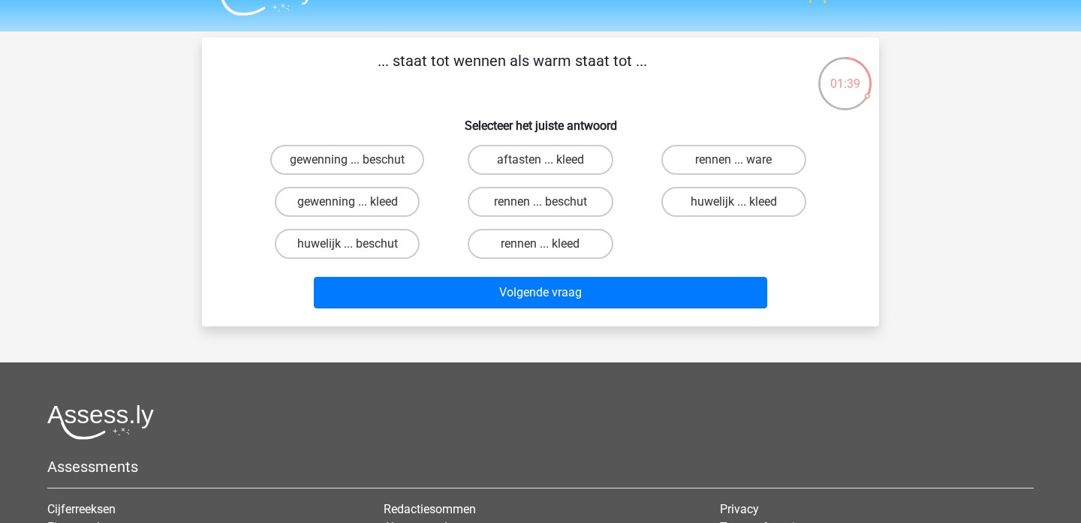
scroll to position [31, 0]
click at [356, 206] on input "gewenning ... kleed" at bounding box center [353, 208] width 10 height 10
radio input "true"
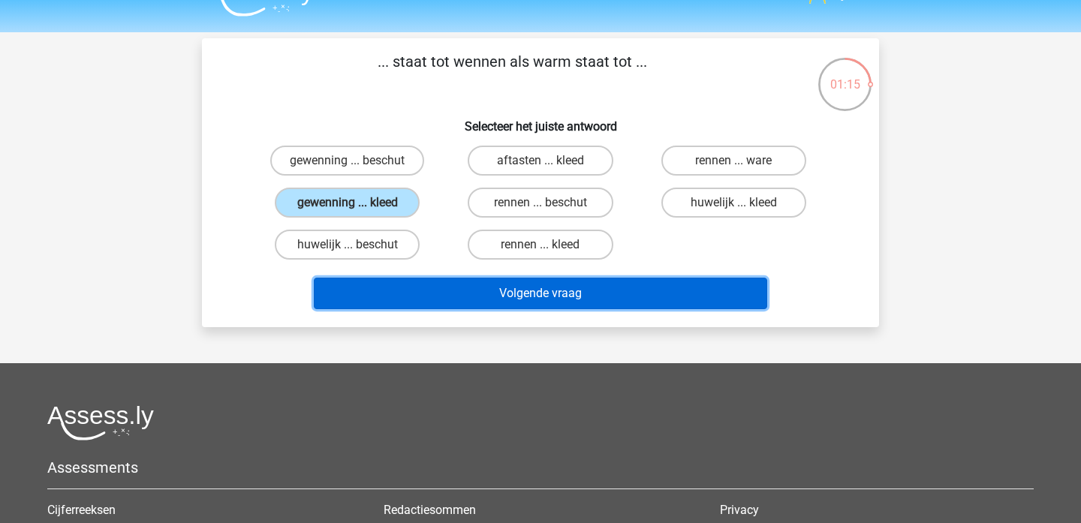
click at [572, 292] on button "Volgende vraag" at bounding box center [541, 294] width 454 height 32
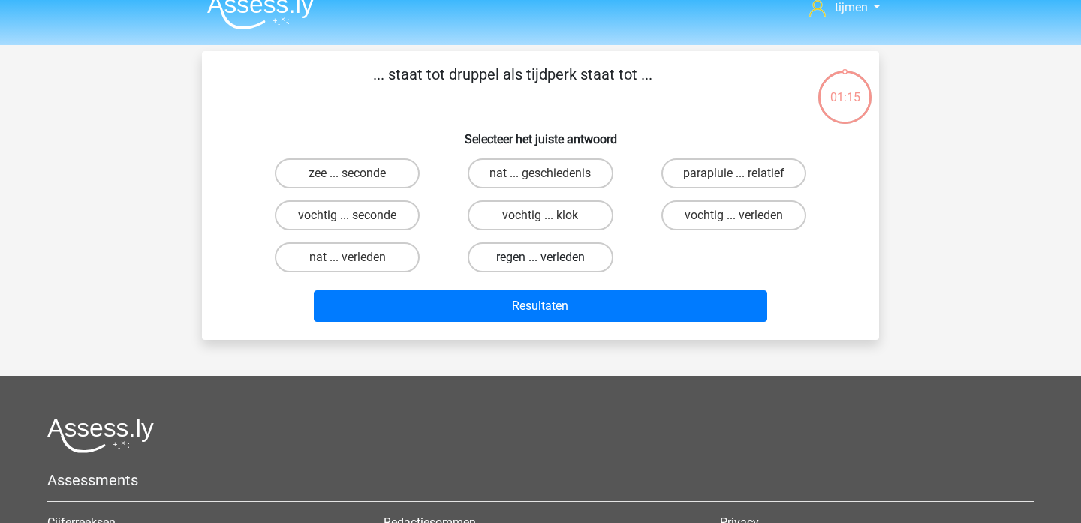
scroll to position [15, 0]
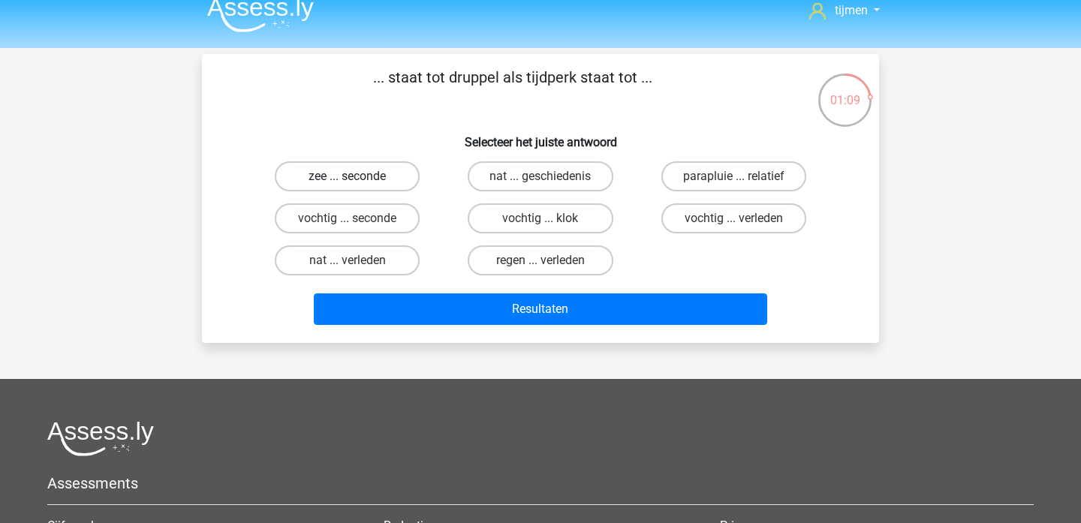
click at [381, 179] on label "zee ... seconde" at bounding box center [347, 176] width 145 height 30
click at [357, 179] on input "zee ... seconde" at bounding box center [353, 181] width 10 height 10
radio input "true"
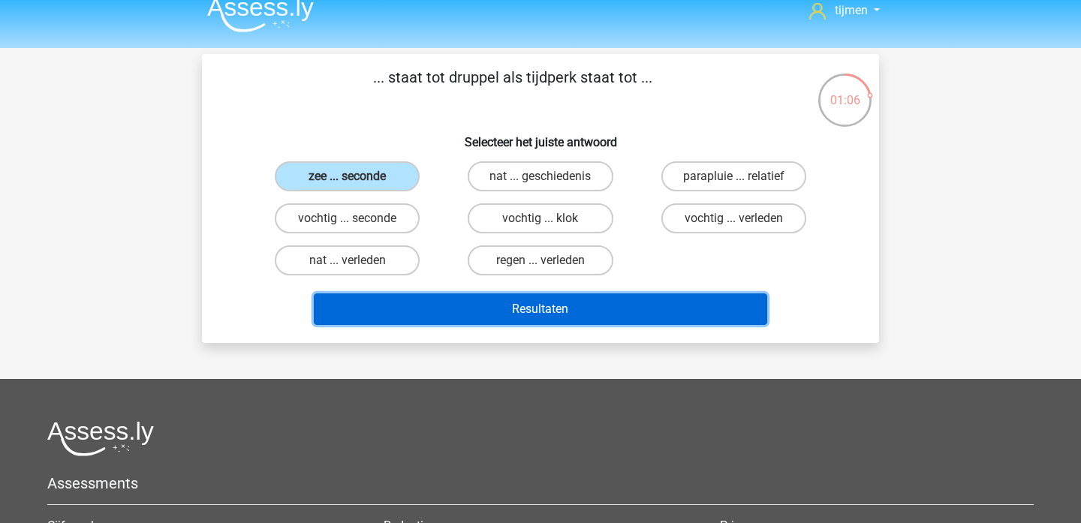
click at [557, 318] on button "Resultaten" at bounding box center [541, 310] width 454 height 32
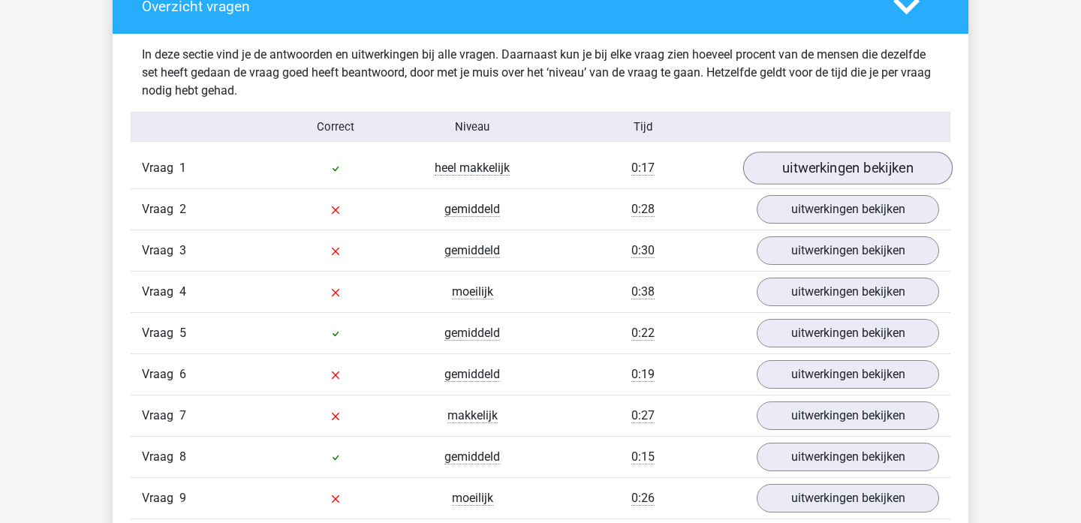
scroll to position [850, 0]
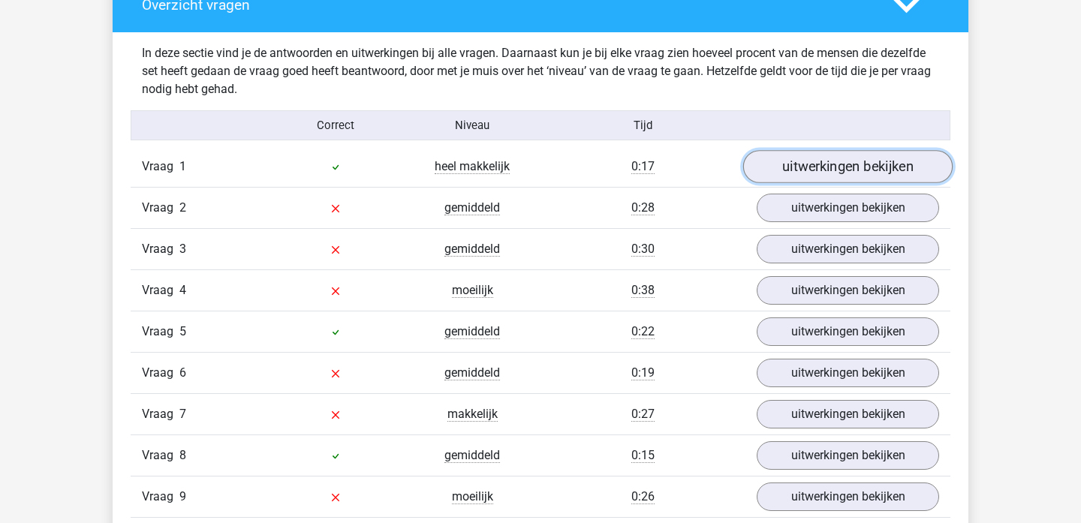
click at [817, 160] on link "uitwerkingen bekijken" at bounding box center [847, 166] width 209 height 33
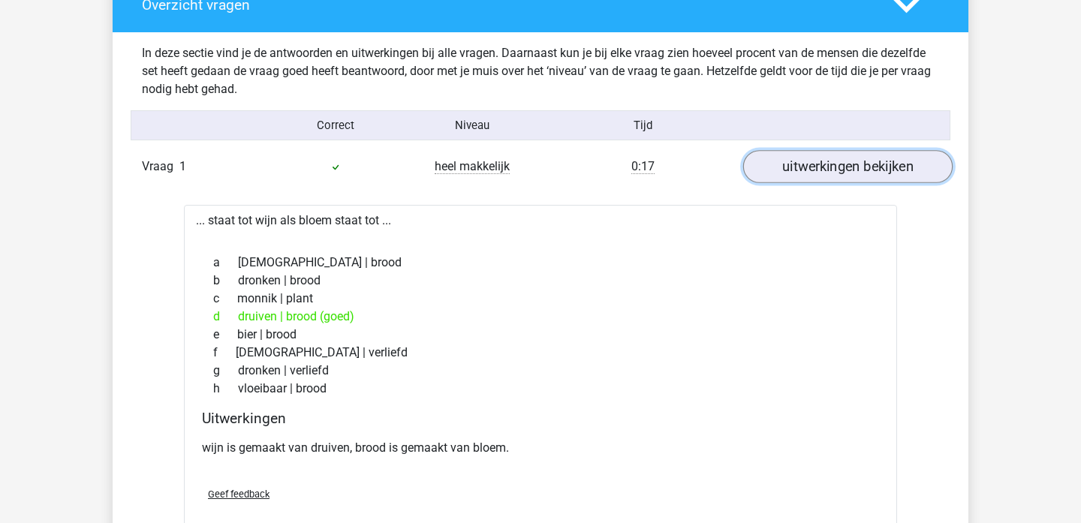
click at [813, 173] on link "uitwerkingen bekijken" at bounding box center [847, 166] width 209 height 33
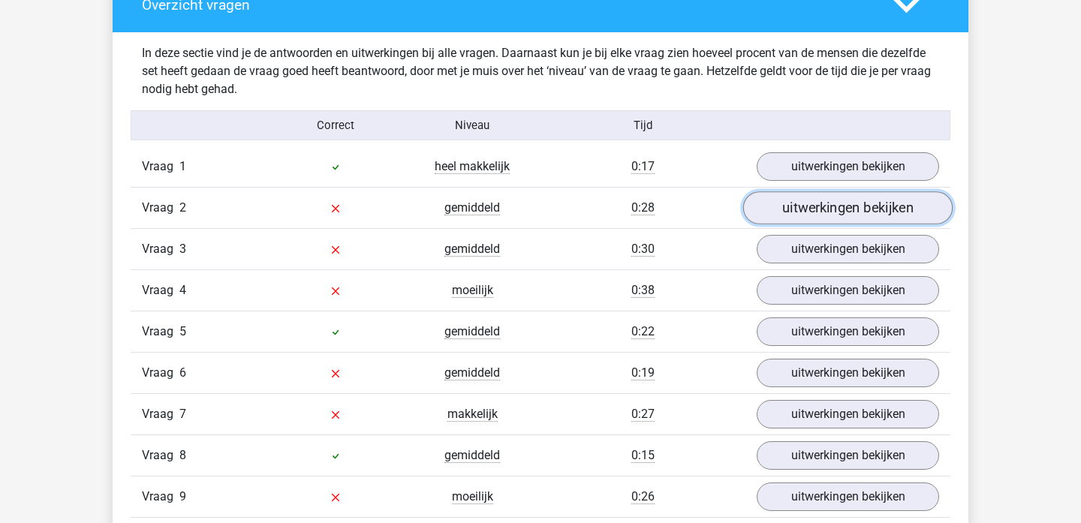
click at [813, 211] on link "uitwerkingen bekijken" at bounding box center [847, 207] width 209 height 33
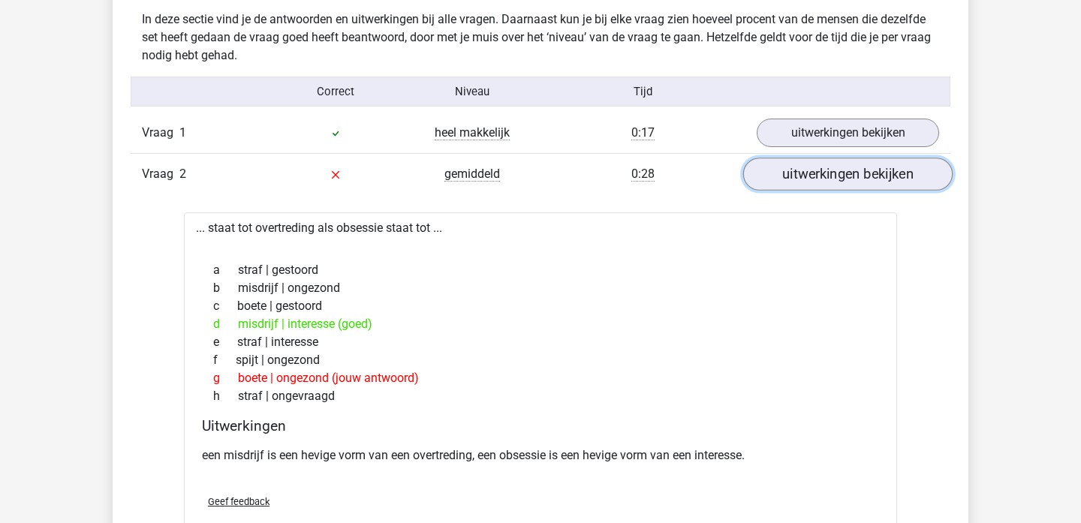
scroll to position [886, 0]
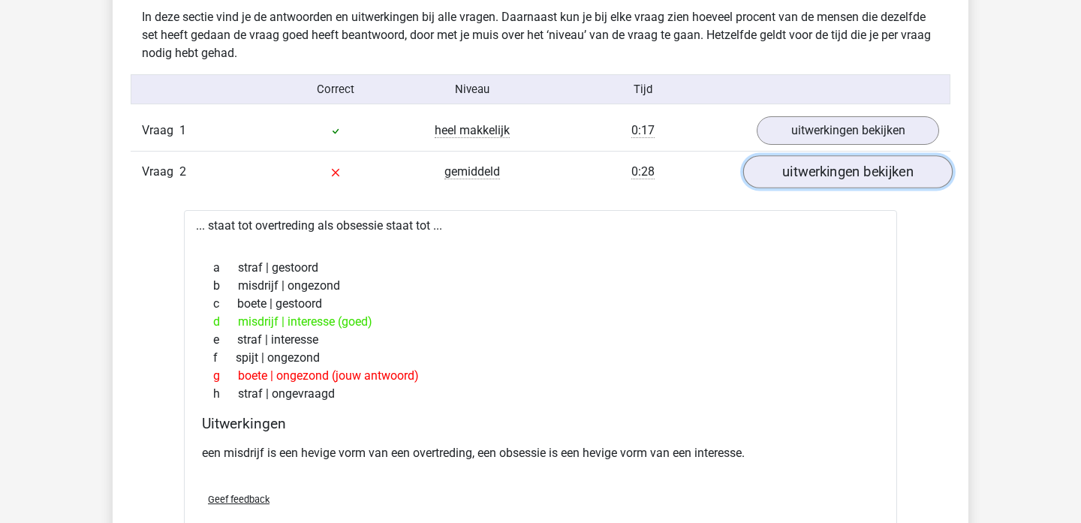
click at [807, 173] on link "uitwerkingen bekijken" at bounding box center [847, 171] width 209 height 33
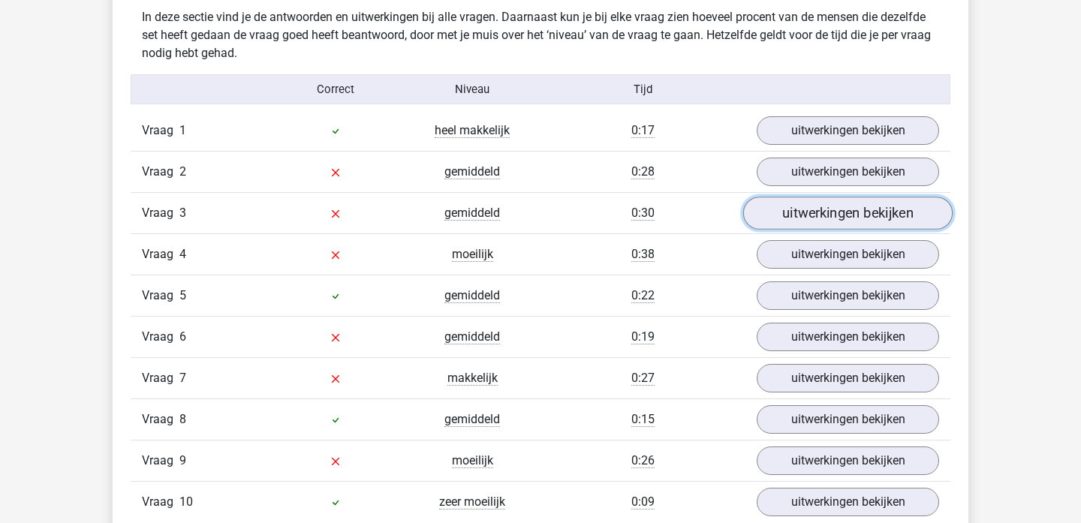
click at [825, 216] on link "uitwerkingen bekijken" at bounding box center [847, 213] width 209 height 33
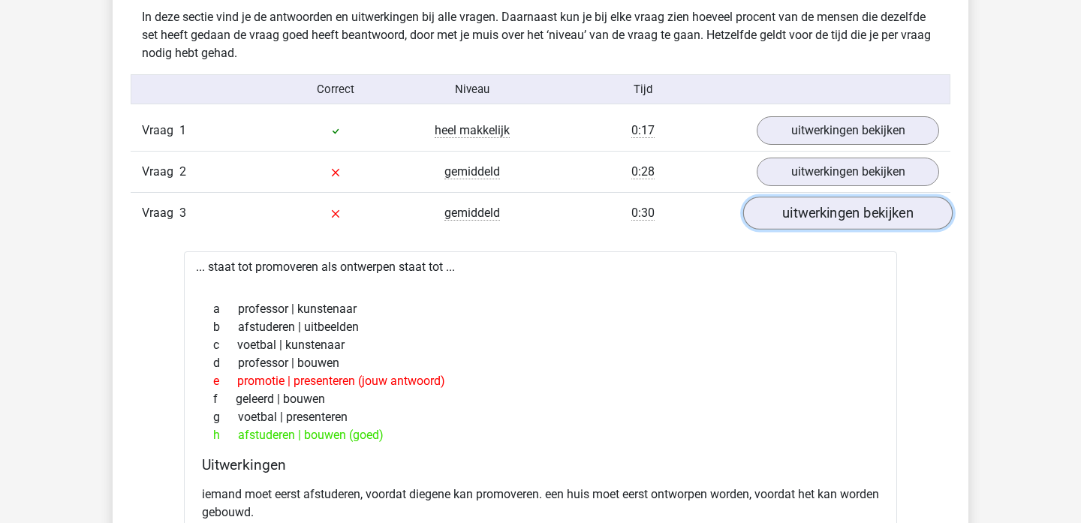
click at [851, 214] on link "uitwerkingen bekijken" at bounding box center [847, 213] width 209 height 33
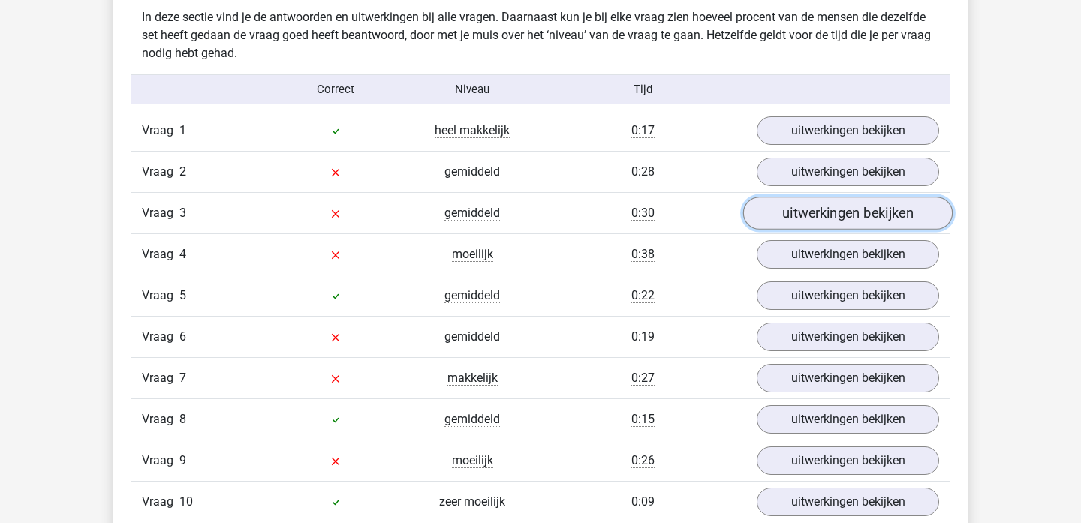
click at [851, 214] on link "uitwerkingen bekijken" at bounding box center [847, 213] width 209 height 33
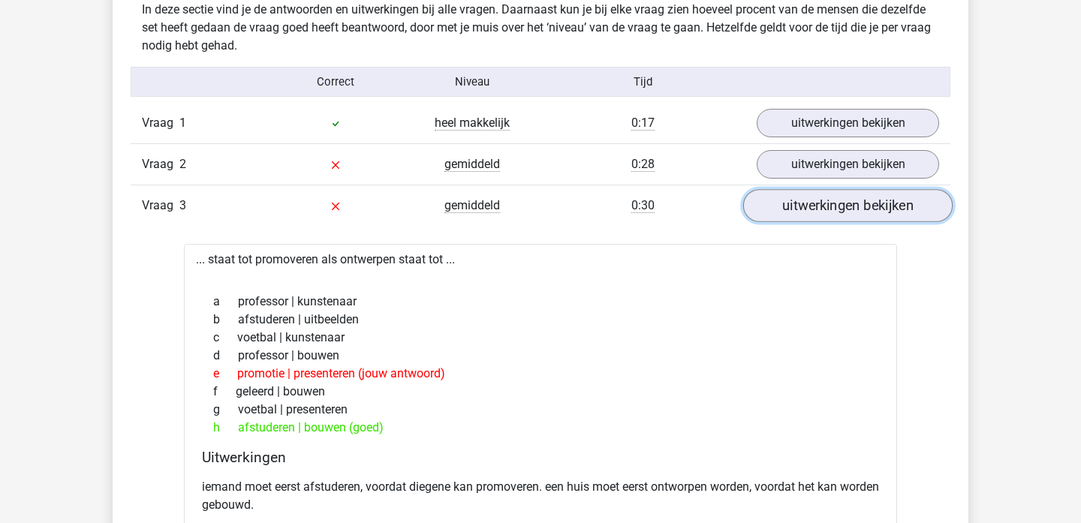
scroll to position [890, 0]
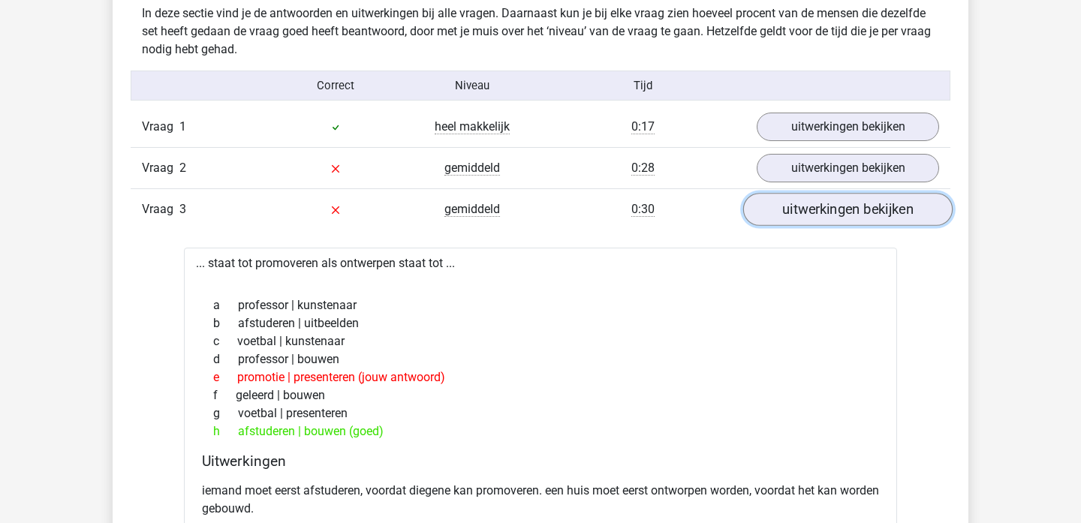
click at [851, 214] on link "uitwerkingen bekijken" at bounding box center [847, 209] width 209 height 33
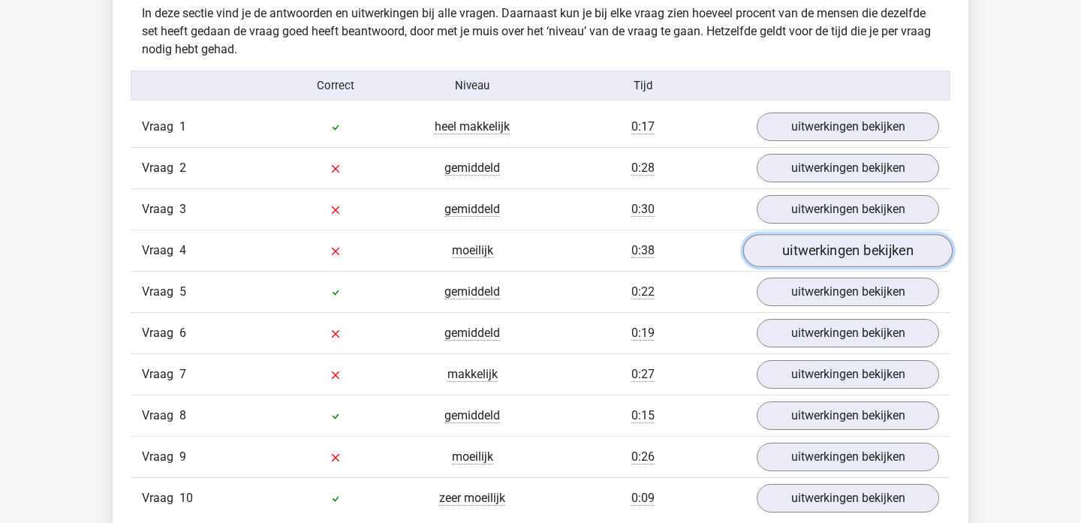
click at [839, 258] on link "uitwerkingen bekijken" at bounding box center [847, 250] width 209 height 33
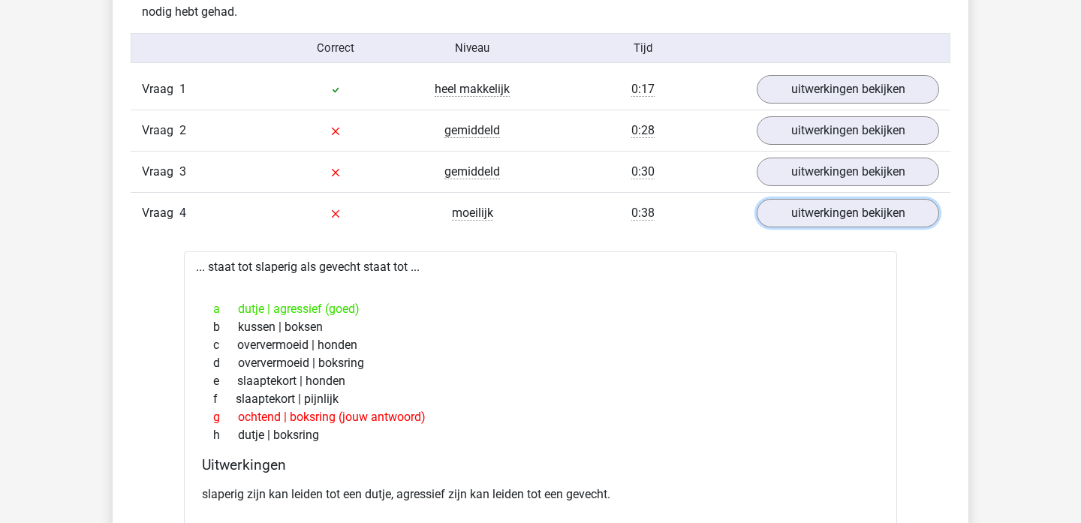
scroll to position [928, 0]
click at [843, 215] on link "uitwerkingen bekijken" at bounding box center [847, 212] width 209 height 33
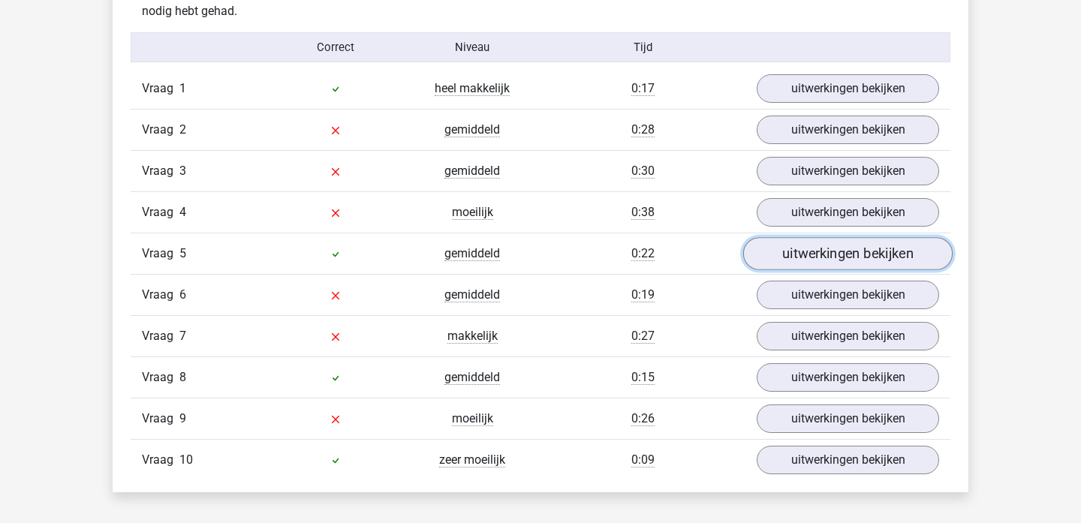
click at [836, 257] on link "uitwerkingen bekijken" at bounding box center [847, 253] width 209 height 33
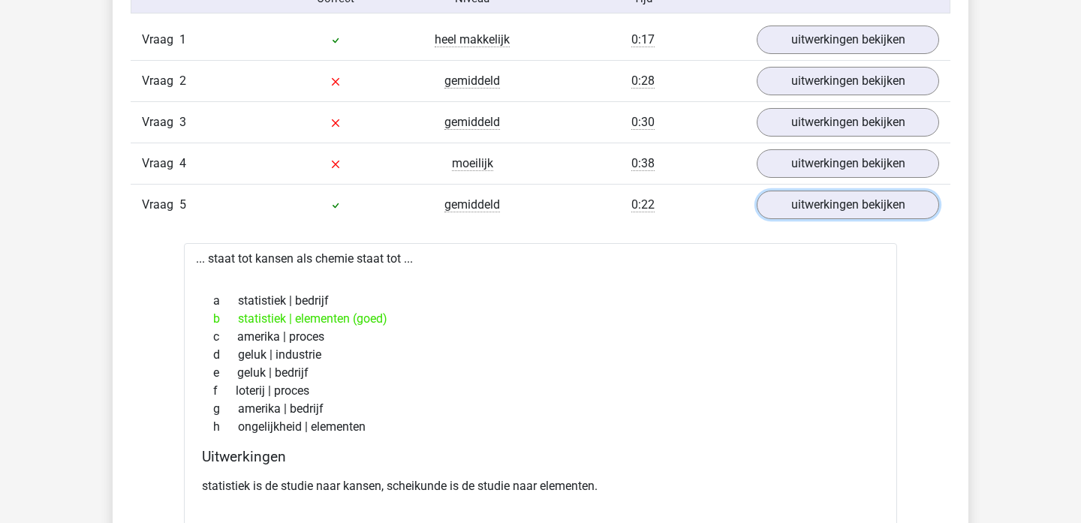
scroll to position [971, 0]
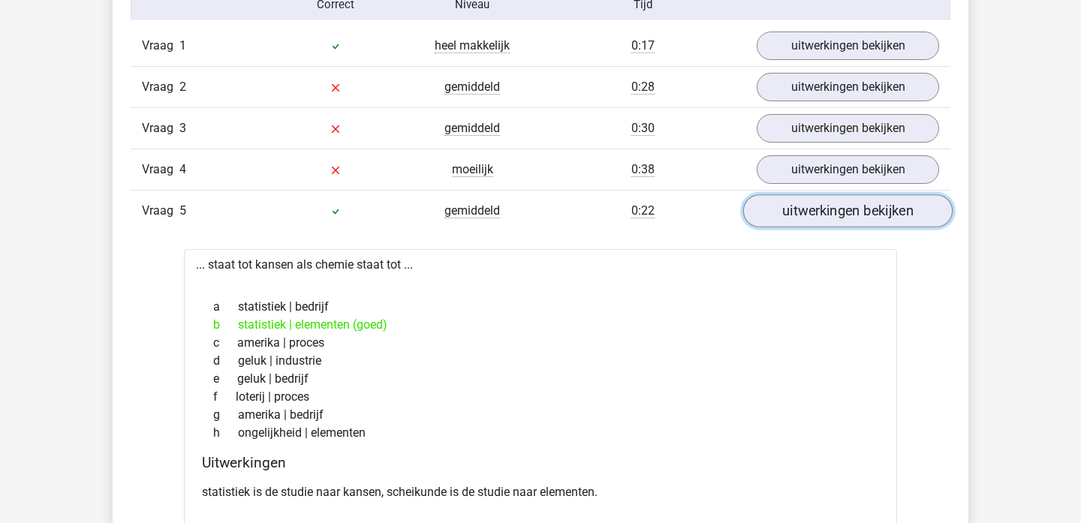
click at [812, 224] on link "uitwerkingen bekijken" at bounding box center [847, 210] width 209 height 33
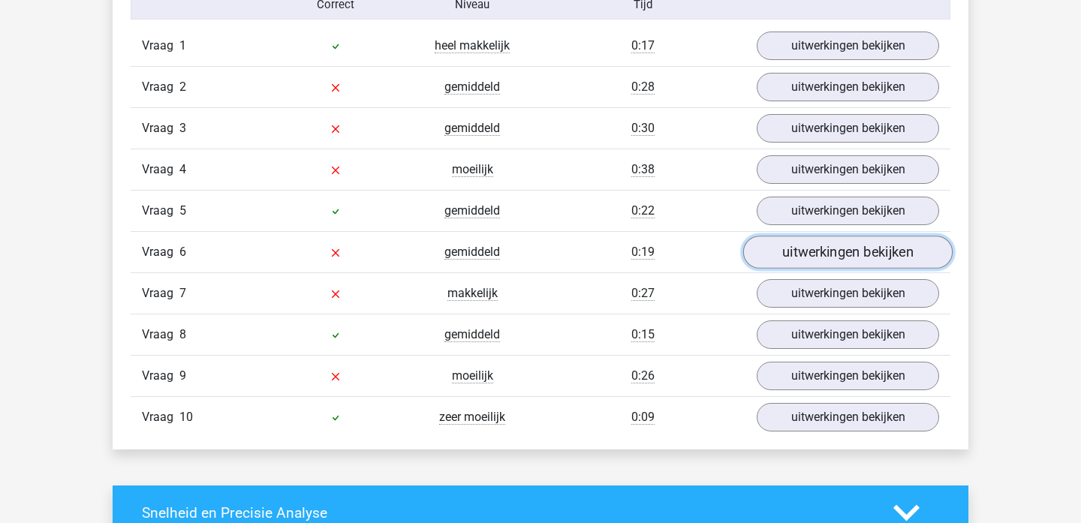
click at [810, 251] on link "uitwerkingen bekijken" at bounding box center [847, 252] width 209 height 33
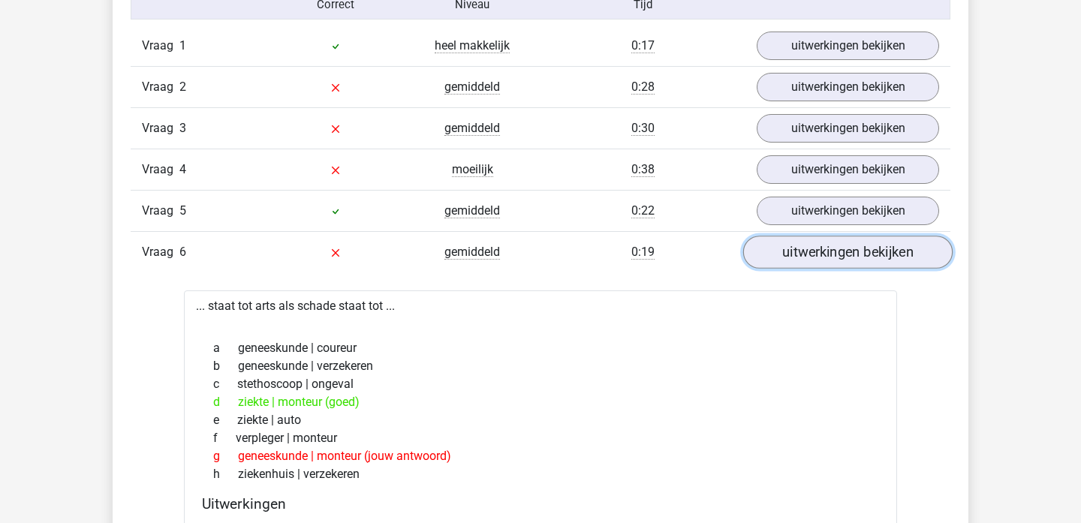
click at [844, 263] on link "uitwerkingen bekijken" at bounding box center [847, 252] width 209 height 33
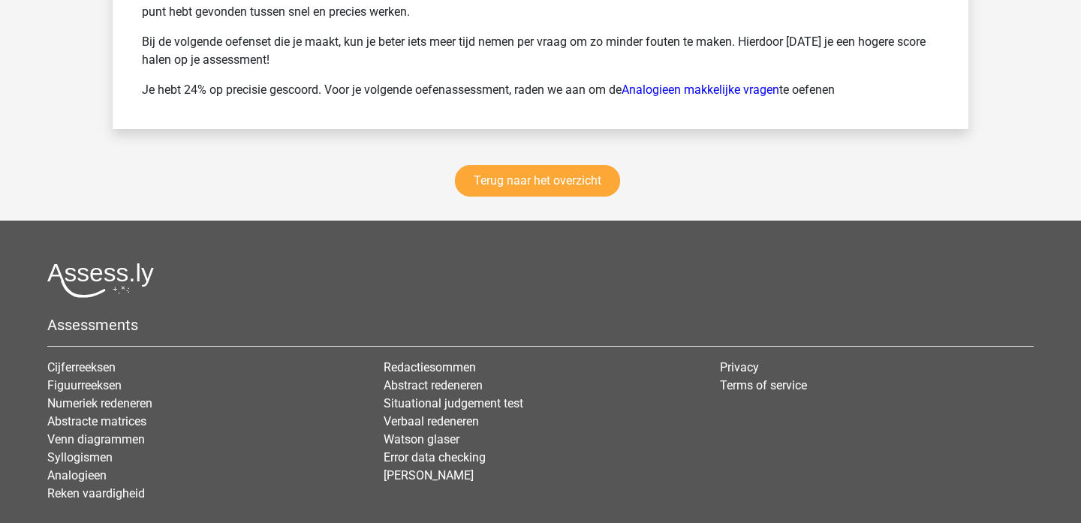
scroll to position [2114, 0]
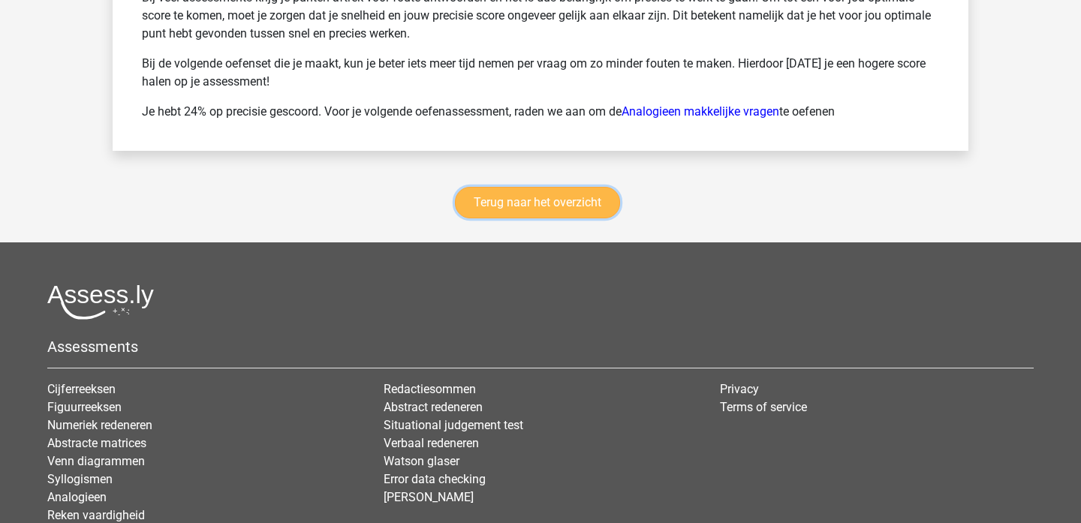
click at [562, 200] on link "Terug naar het overzicht" at bounding box center [537, 203] width 165 height 32
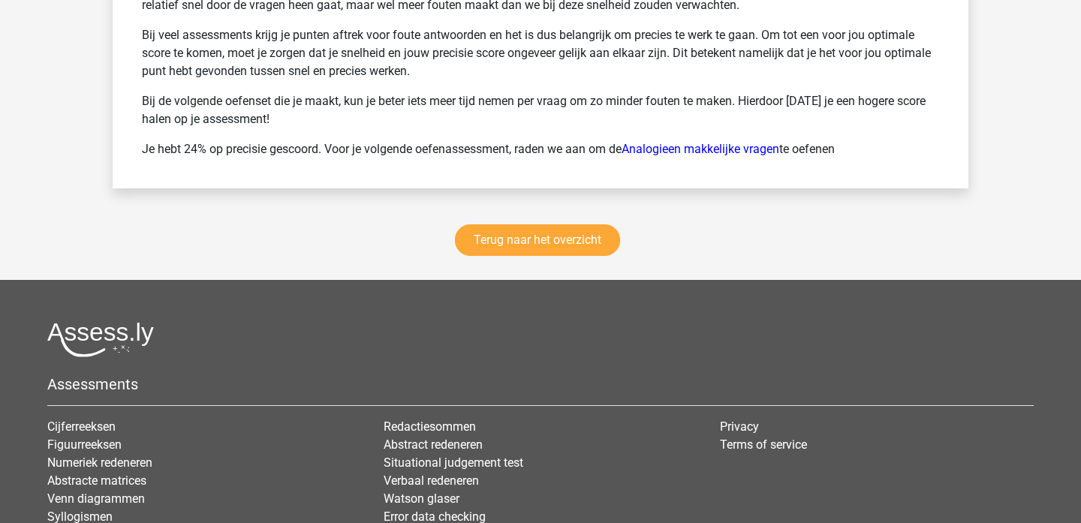
scroll to position [2060, 0]
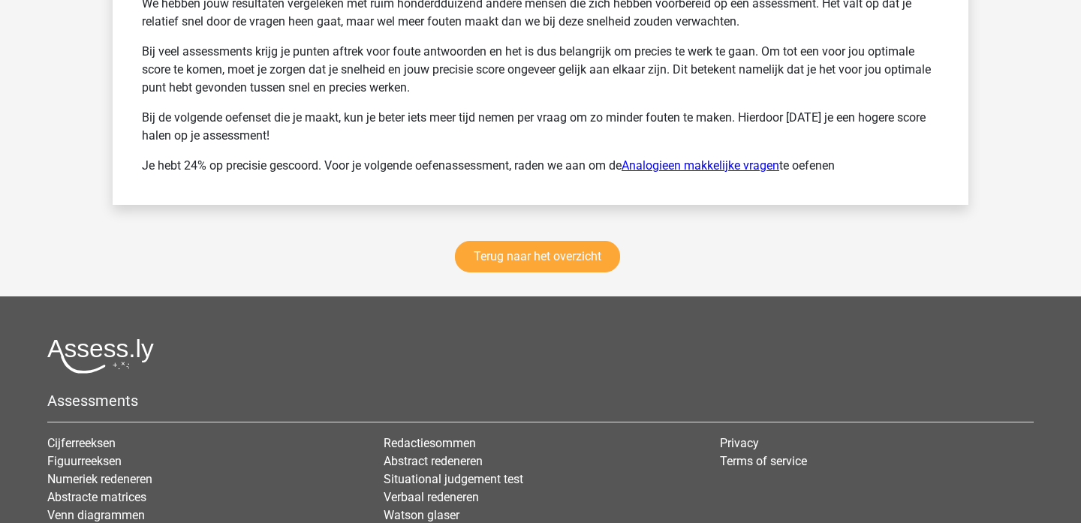
click at [668, 167] on link "Analogieen makkelijke vragen" at bounding box center [701, 165] width 158 height 14
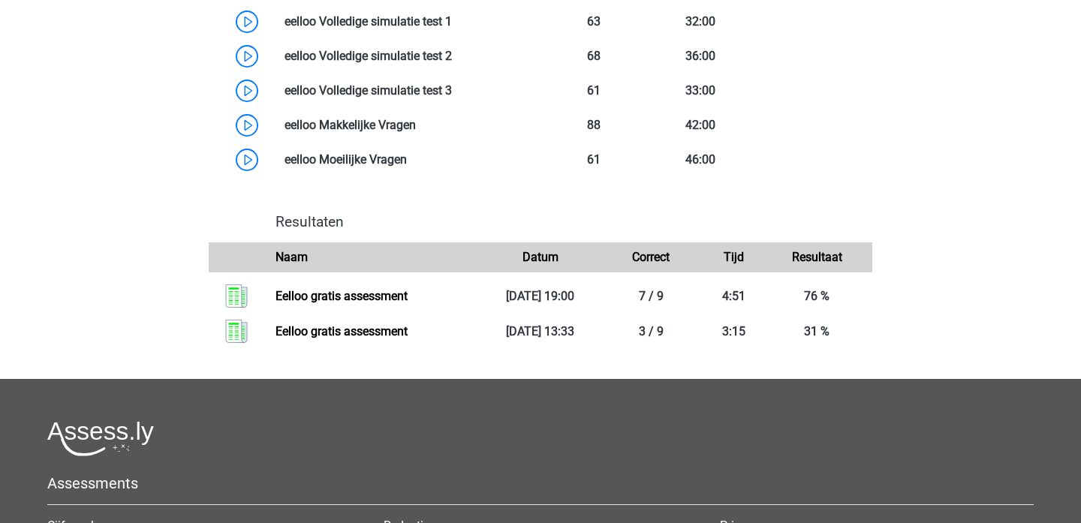
scroll to position [974, 0]
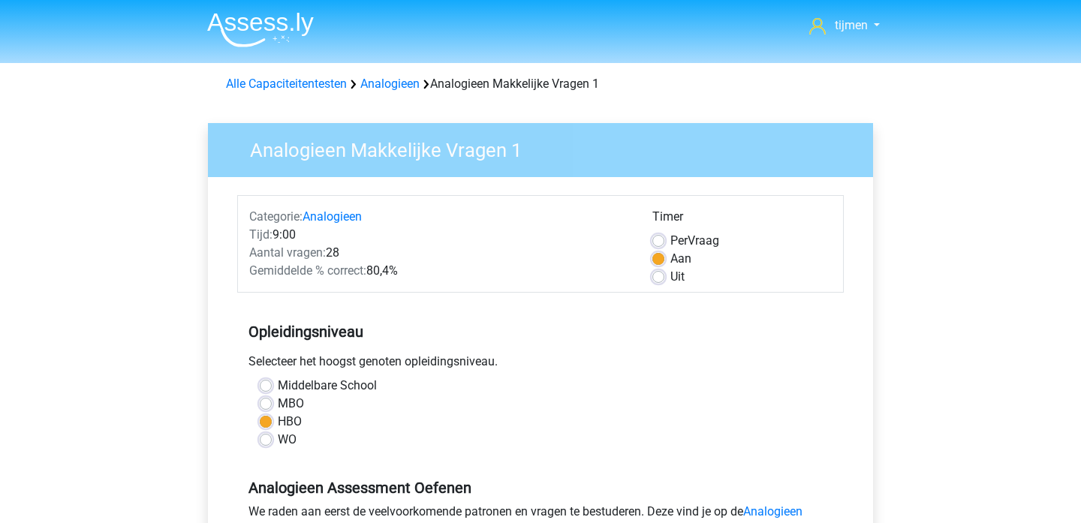
click at [671, 244] on label "Per Vraag" at bounding box center [695, 241] width 49 height 18
click at [661, 244] on input "Per Vraag" at bounding box center [658, 239] width 12 height 15
radio input "true"
click at [671, 260] on label "Aan" at bounding box center [681, 259] width 21 height 18
click at [661, 260] on input "Aan" at bounding box center [658, 257] width 12 height 15
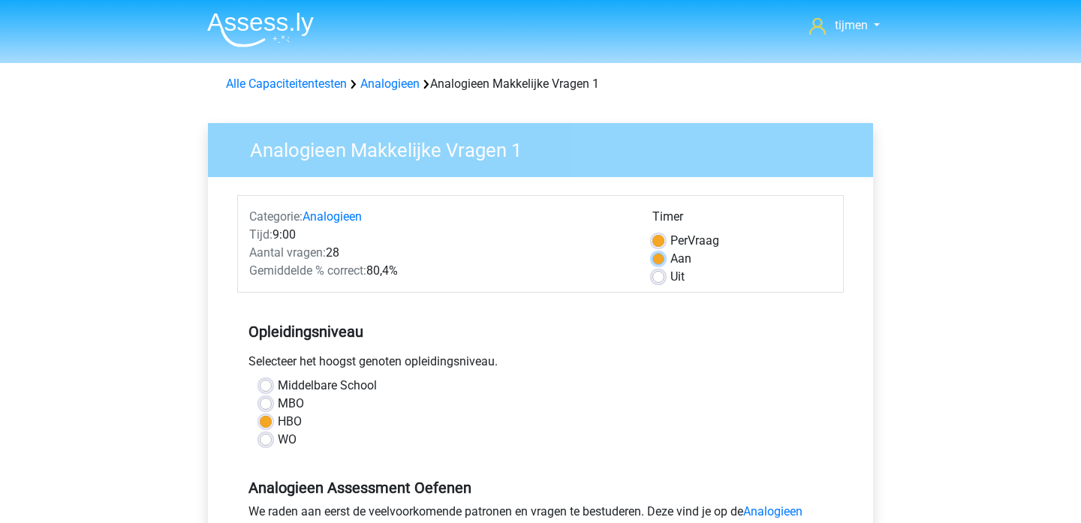
radio input "true"
click at [671, 276] on label "Uit" at bounding box center [678, 277] width 14 height 18
click at [657, 276] on input "Uit" at bounding box center [658, 275] width 12 height 15
radio input "true"
click at [671, 260] on label "Aan" at bounding box center [681, 259] width 21 height 18
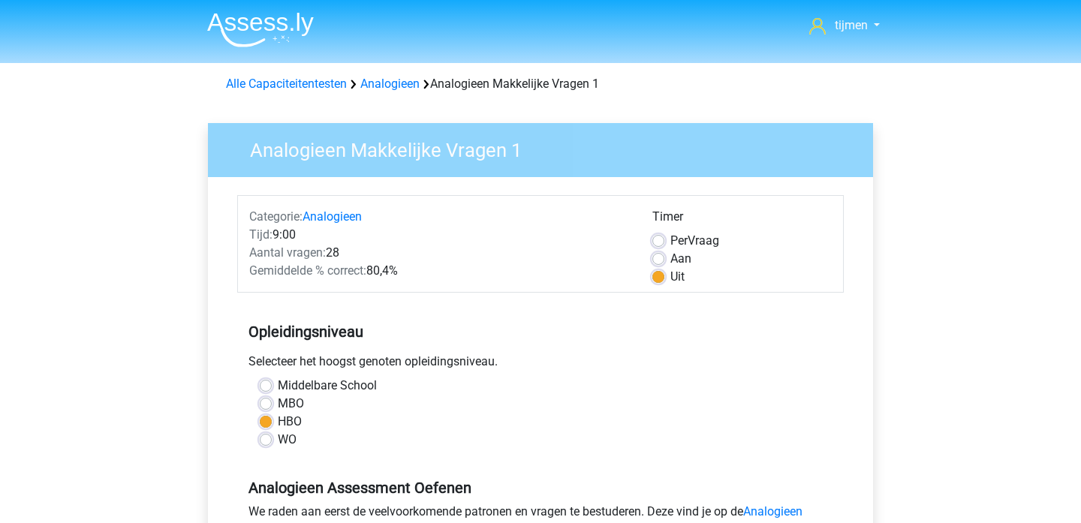
click at [657, 260] on input "Aan" at bounding box center [658, 257] width 12 height 15
radio input "true"
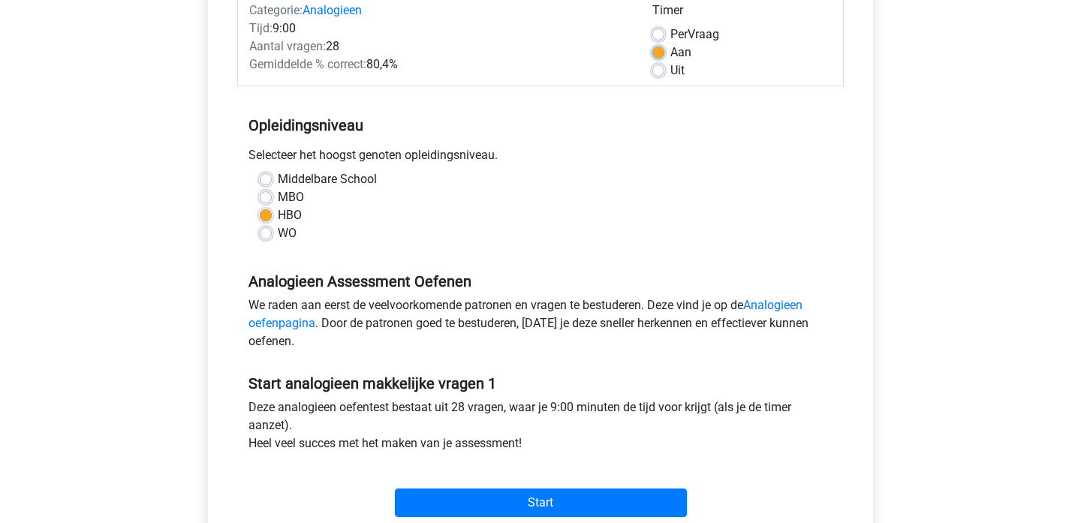
scroll to position [238, 0]
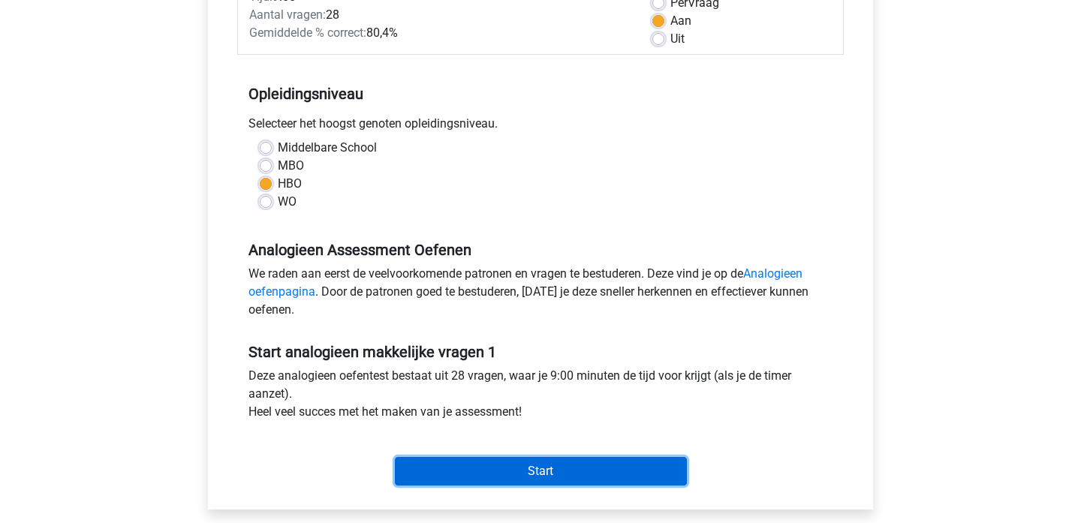
click at [576, 463] on input "Start" at bounding box center [541, 471] width 292 height 29
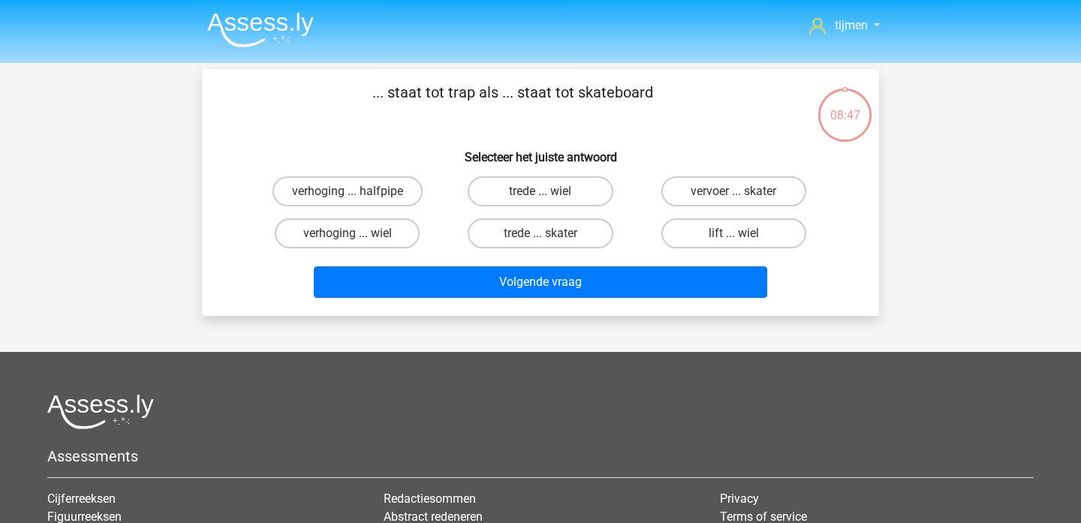
click at [543, 199] on input "trede ... wiel" at bounding box center [546, 196] width 10 height 10
radio input "true"
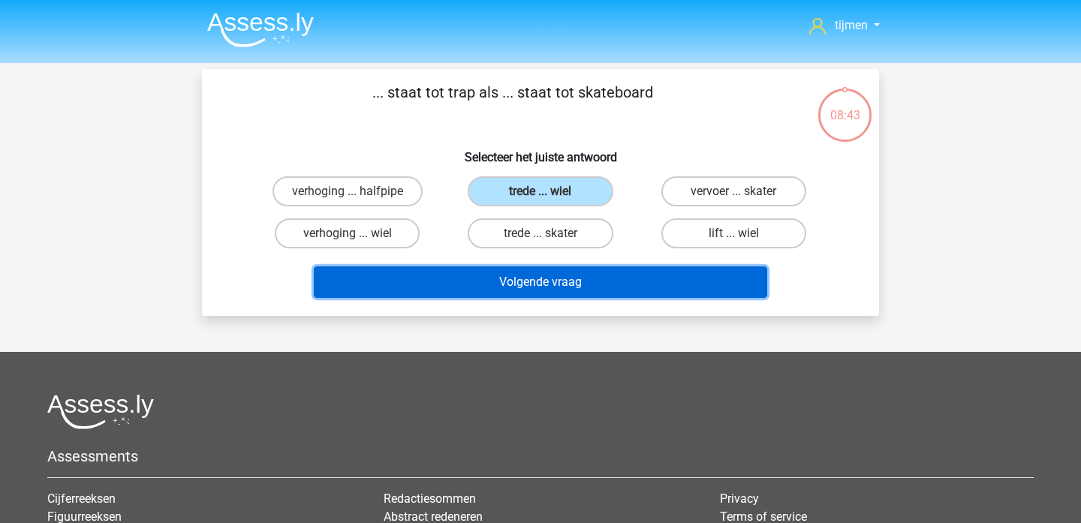
click at [628, 288] on button "Volgende vraag" at bounding box center [541, 283] width 454 height 32
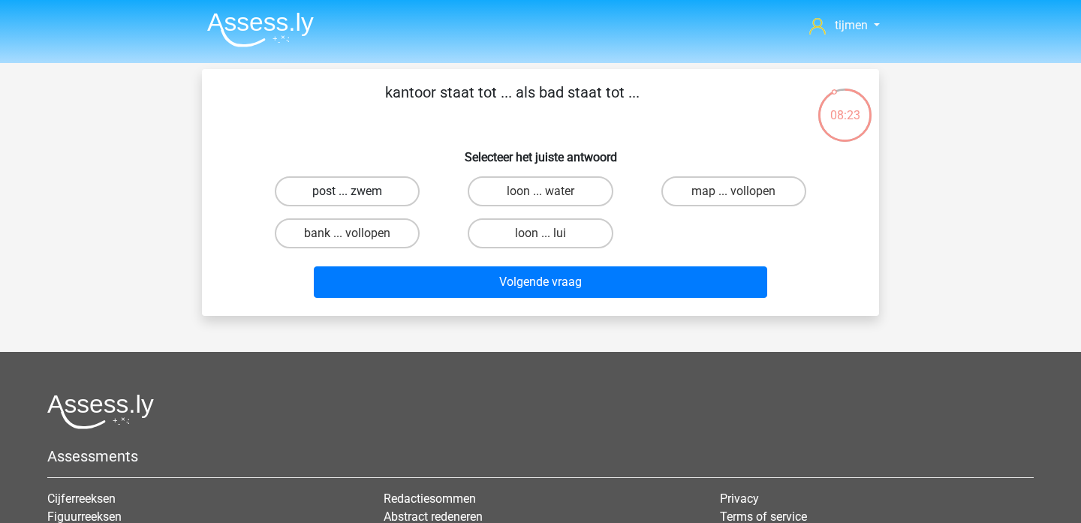
click at [369, 198] on label "post ... zwem" at bounding box center [347, 191] width 145 height 30
click at [357, 198] on input "post ... zwem" at bounding box center [353, 196] width 10 height 10
radio input "true"
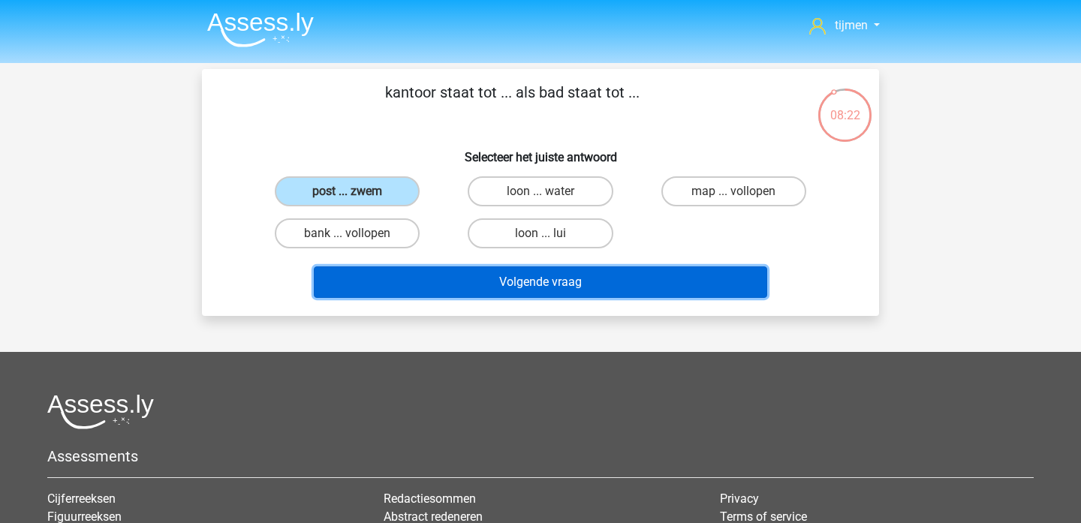
click at [557, 292] on button "Volgende vraag" at bounding box center [541, 283] width 454 height 32
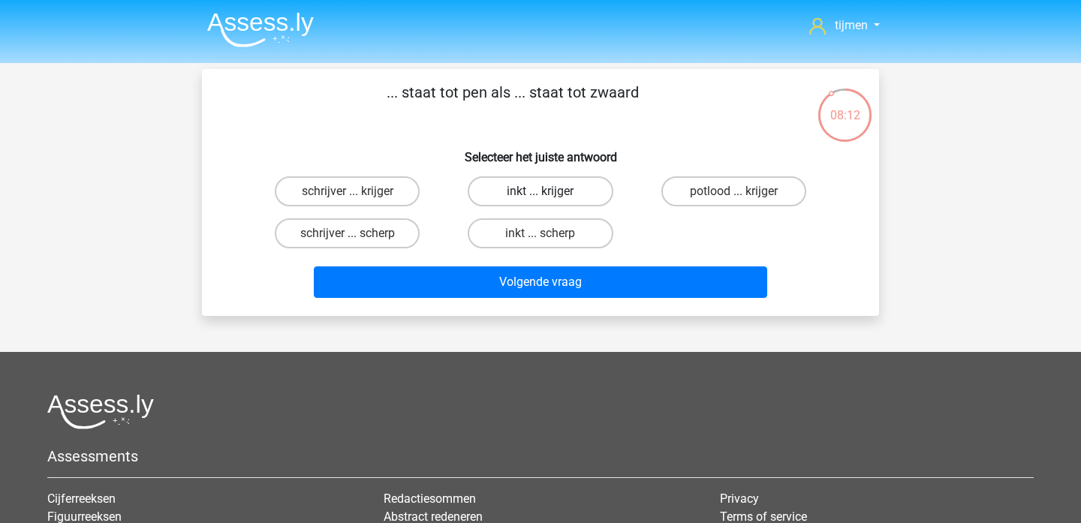
click at [514, 196] on label "inkt ... krijger" at bounding box center [540, 191] width 145 height 30
click at [541, 196] on input "inkt ... krijger" at bounding box center [546, 196] width 10 height 10
radio input "true"
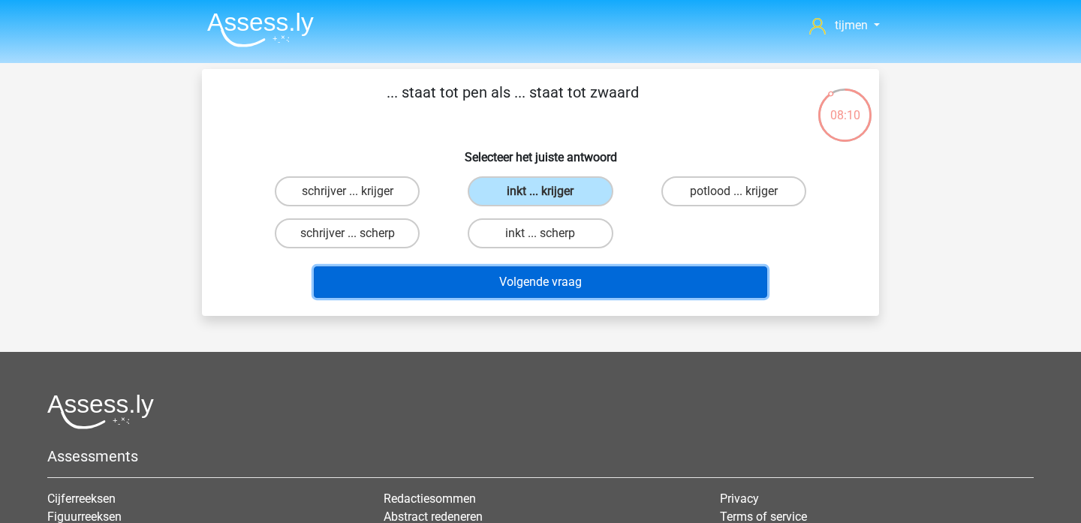
click at [528, 280] on button "Volgende vraag" at bounding box center [541, 283] width 454 height 32
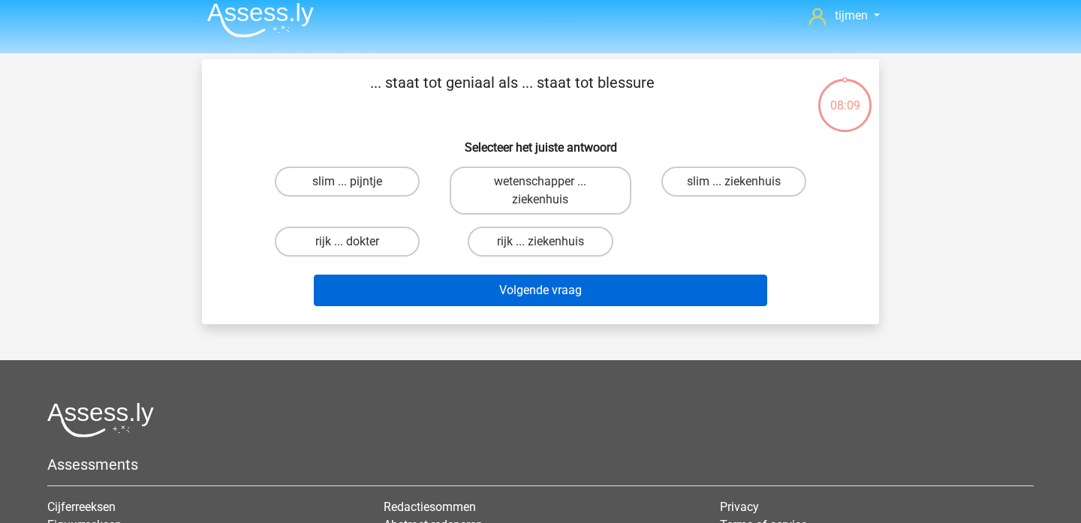
scroll to position [6, 0]
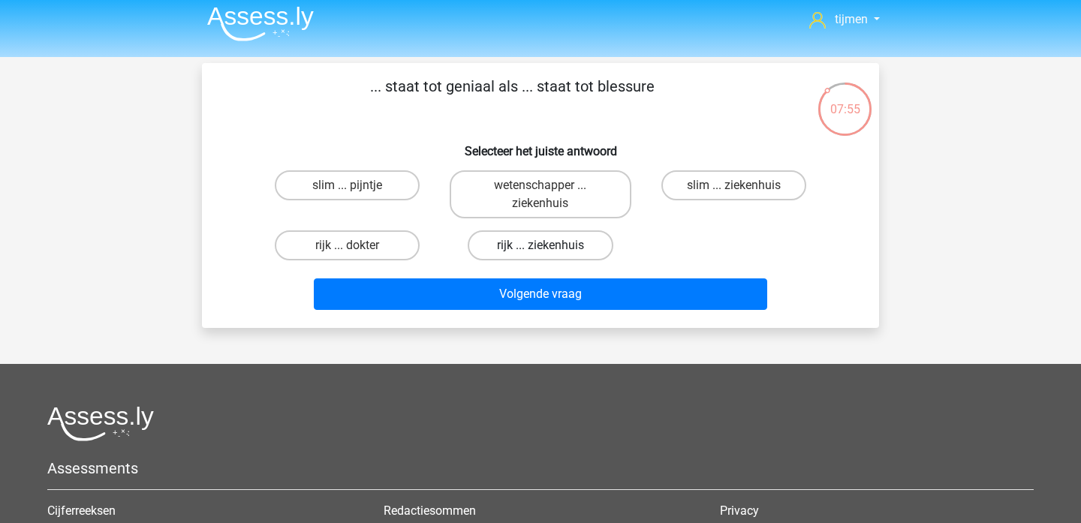
click at [539, 253] on label "rijk ... ziekenhuis" at bounding box center [540, 246] width 145 height 30
click at [541, 253] on input "rijk ... ziekenhuis" at bounding box center [546, 251] width 10 height 10
radio input "true"
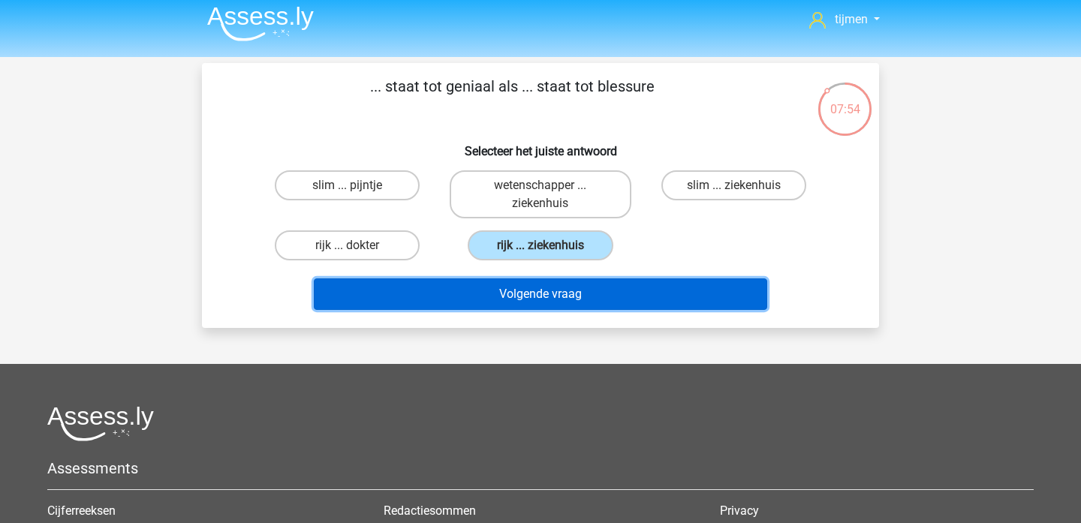
click at [539, 309] on button "Volgende vraag" at bounding box center [541, 295] width 454 height 32
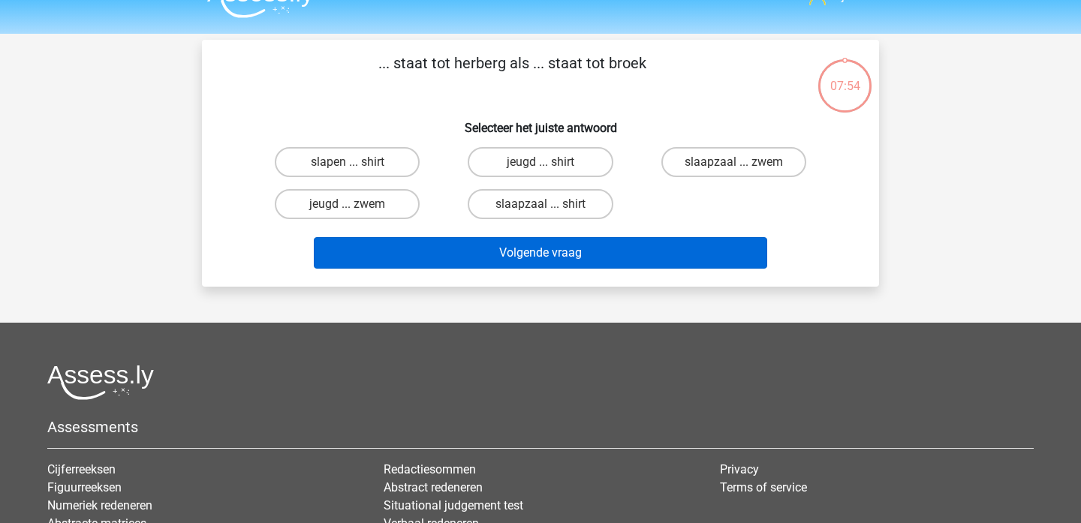
scroll to position [2, 0]
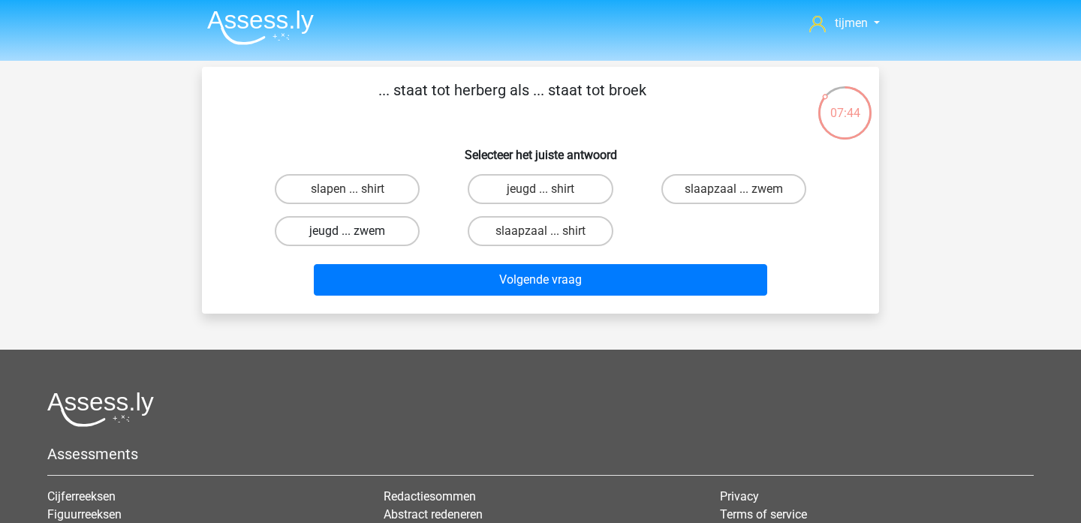
click at [371, 238] on label "jeugd ... zwem" at bounding box center [347, 231] width 145 height 30
click at [357, 238] on input "jeugd ... zwem" at bounding box center [353, 236] width 10 height 10
radio input "true"
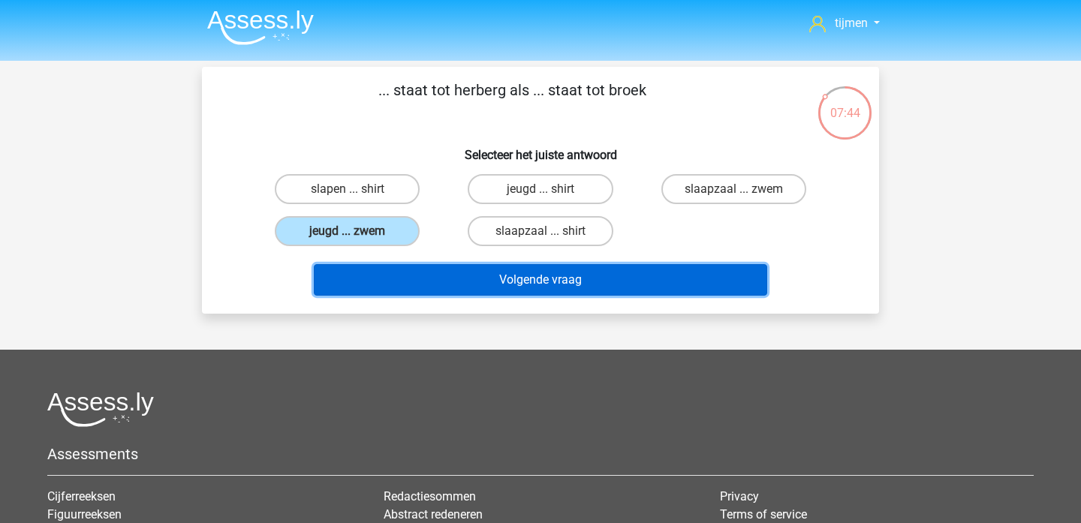
click at [505, 274] on button "Volgende vraag" at bounding box center [541, 280] width 454 height 32
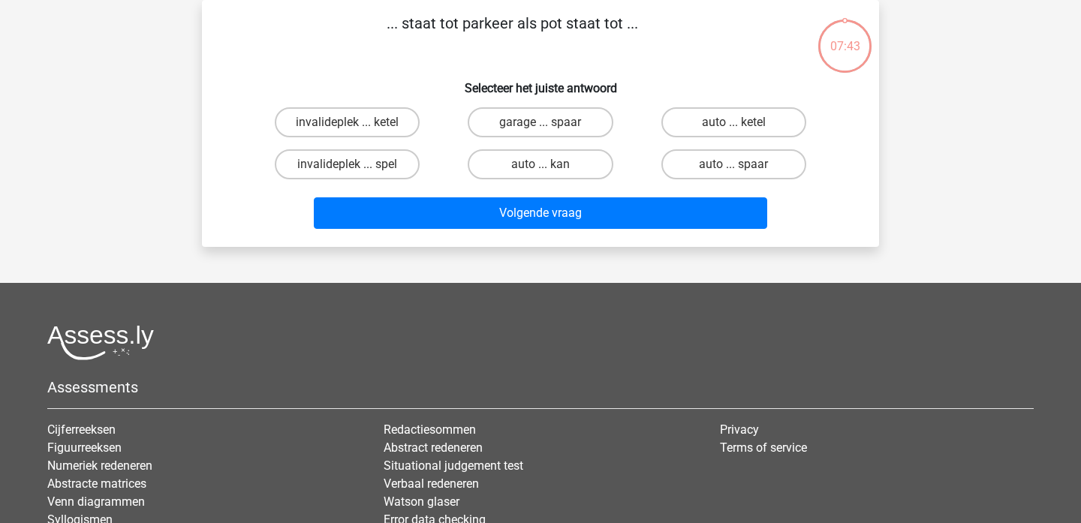
scroll to position [20, 0]
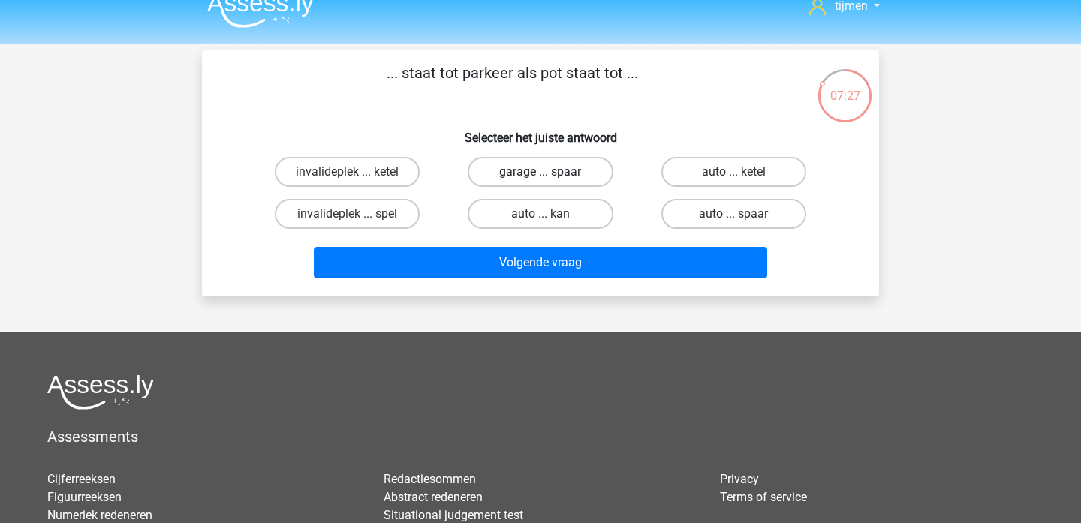
click at [540, 176] on label "garage ... spaar" at bounding box center [540, 172] width 145 height 30
click at [541, 176] on input "garage ... spaar" at bounding box center [546, 177] width 10 height 10
radio input "true"
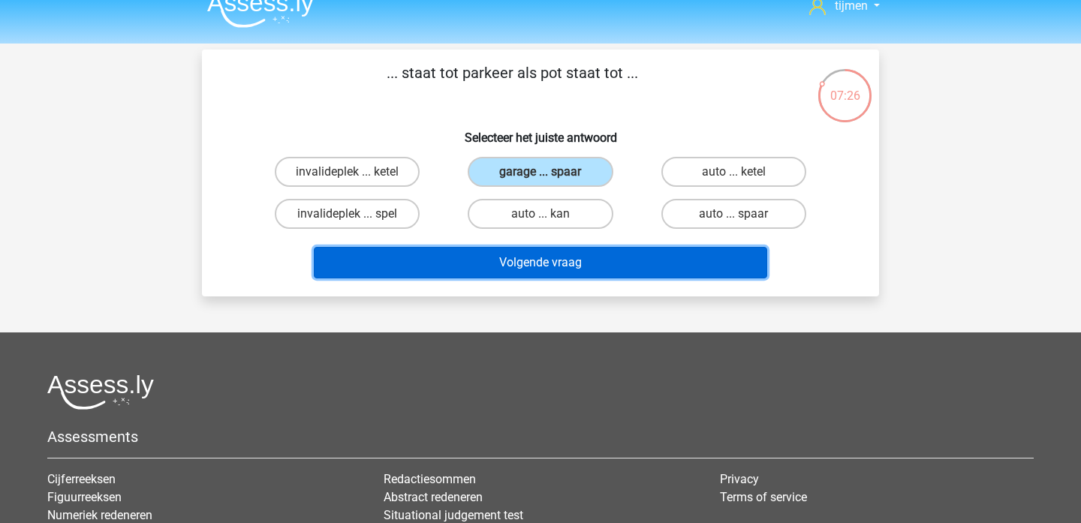
click at [542, 276] on button "Volgende vraag" at bounding box center [541, 263] width 454 height 32
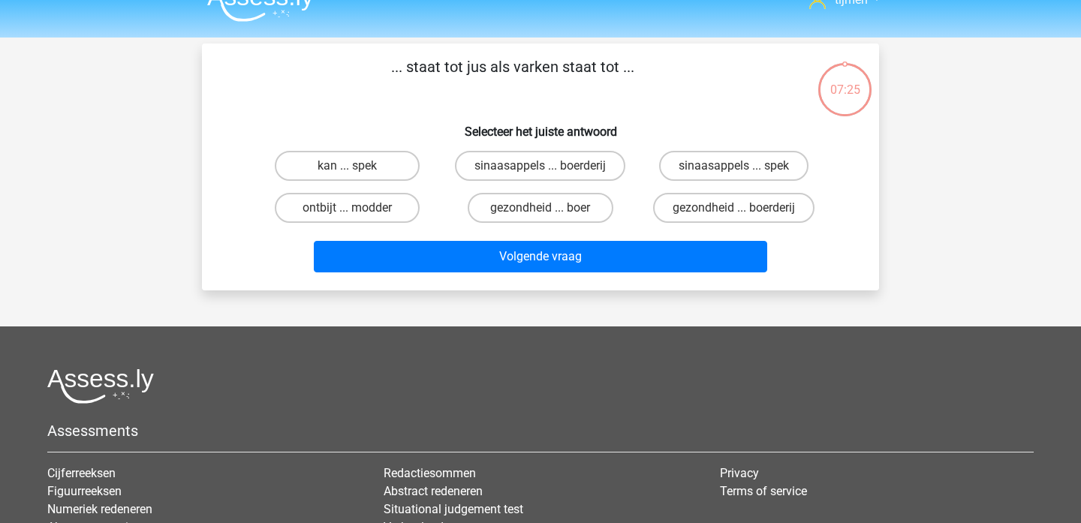
scroll to position [23, 0]
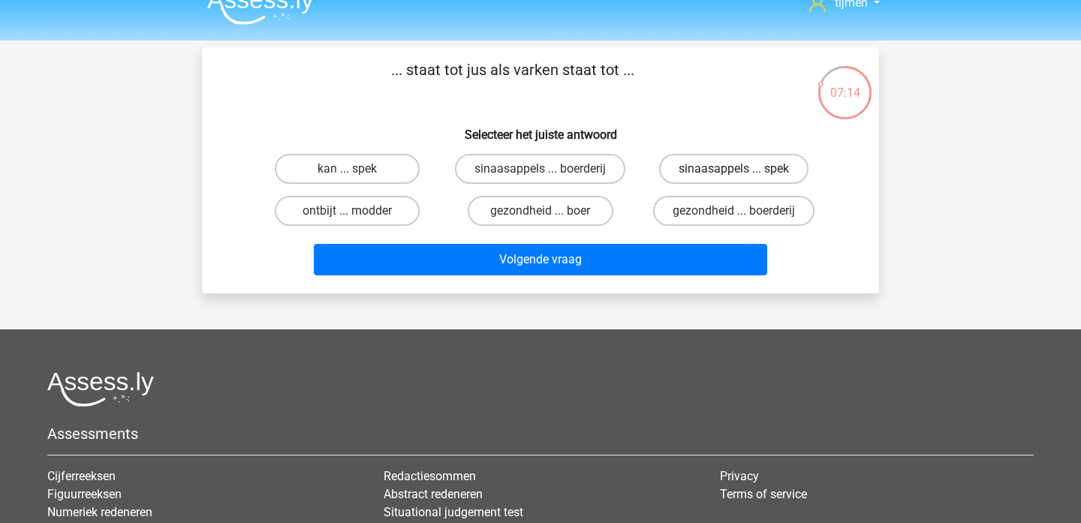
click at [714, 176] on label "sinaasappels ... spek" at bounding box center [733, 169] width 149 height 30
click at [734, 176] on input "sinaasappels ... spek" at bounding box center [739, 174] width 10 height 10
radio input "true"
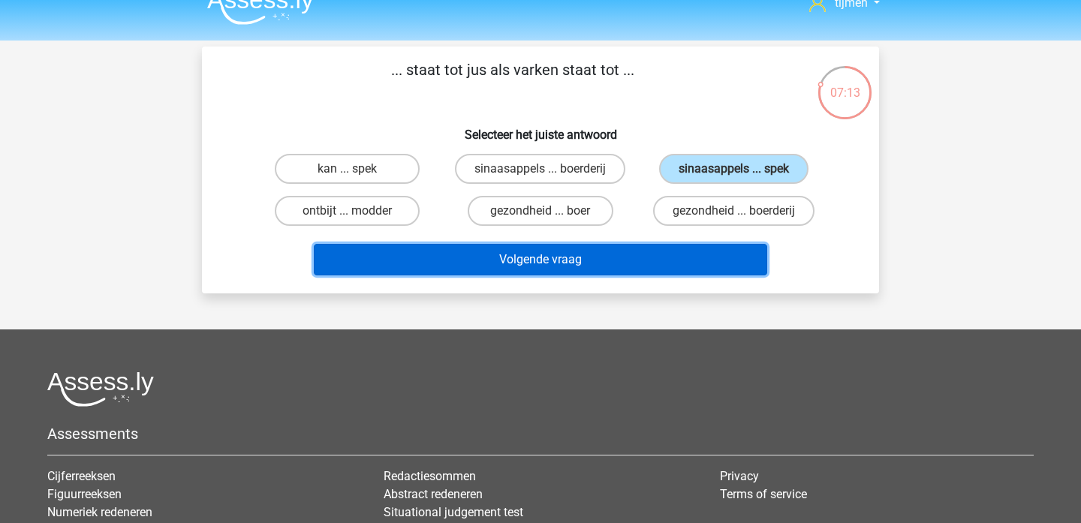
click at [657, 255] on button "Volgende vraag" at bounding box center [541, 260] width 454 height 32
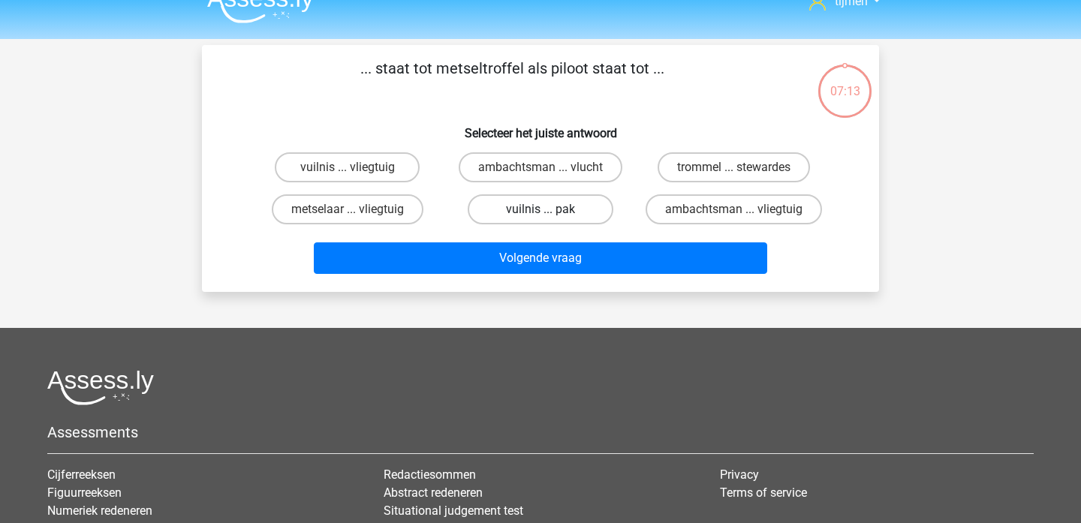
scroll to position [22, 0]
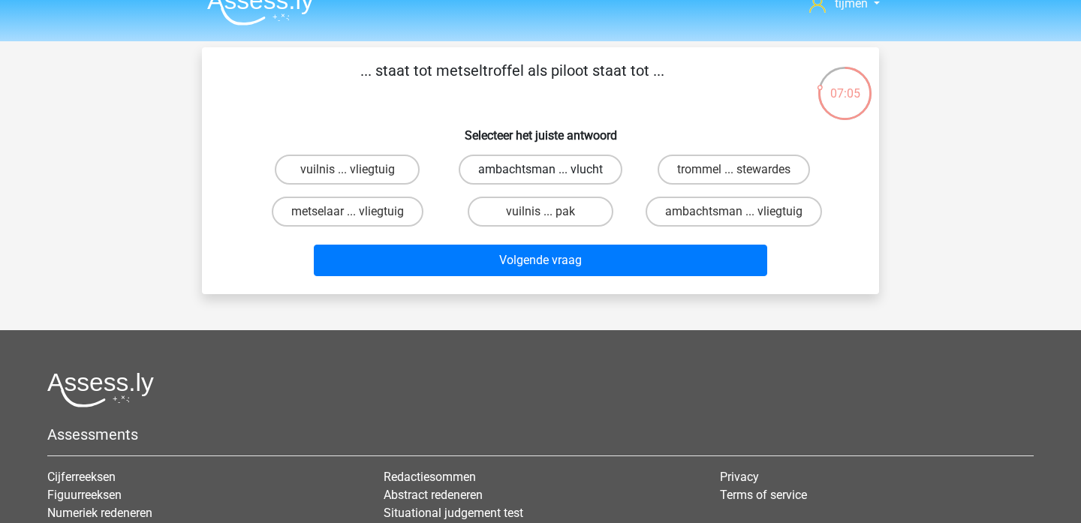
click at [536, 164] on label "ambachtsman ... vlucht" at bounding box center [541, 170] width 164 height 30
click at [541, 170] on input "ambachtsman ... vlucht" at bounding box center [546, 175] width 10 height 10
radio input "true"
click at [384, 218] on label "metselaar ... vliegtuig" at bounding box center [348, 212] width 152 height 30
click at [357, 218] on input "metselaar ... vliegtuig" at bounding box center [353, 217] width 10 height 10
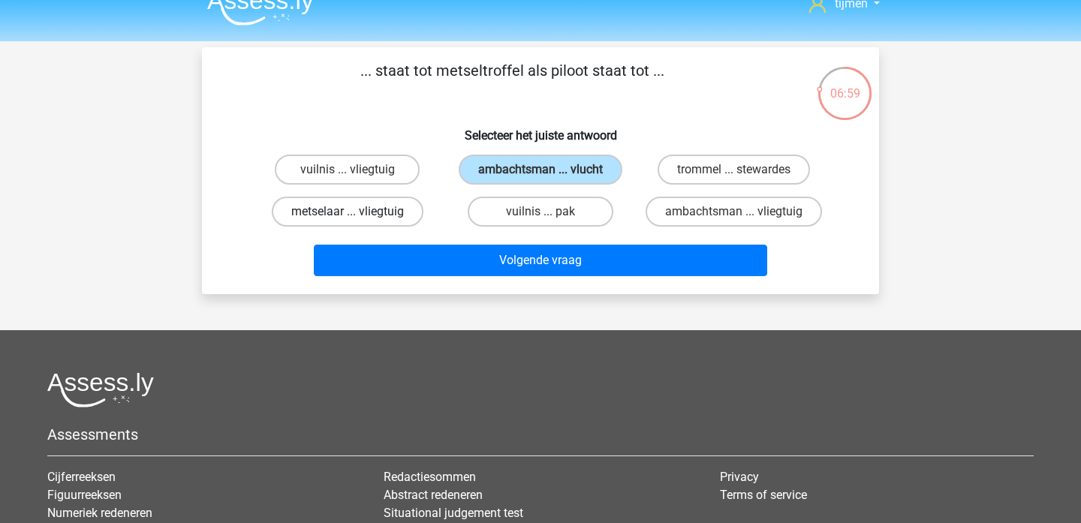
radio input "true"
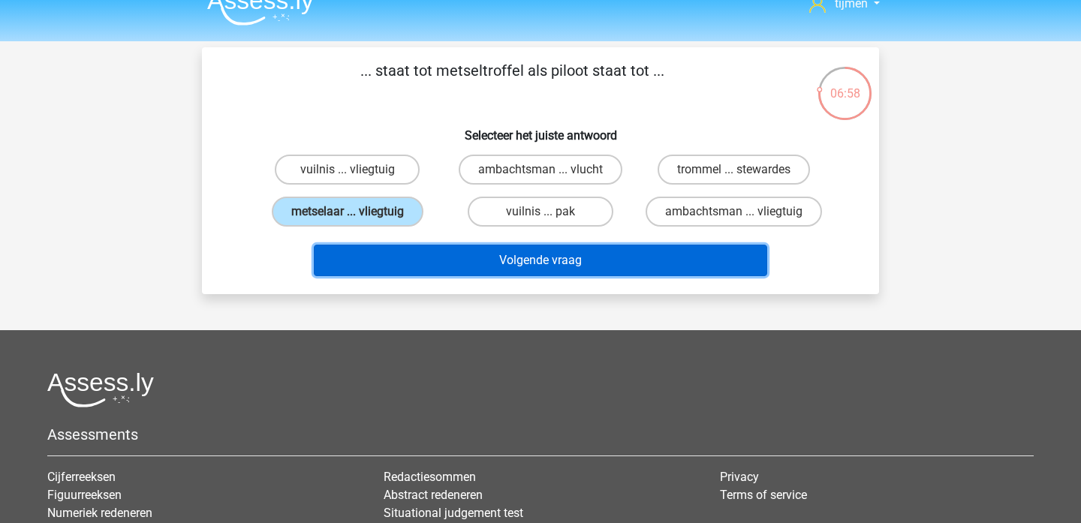
click at [552, 261] on button "Volgende vraag" at bounding box center [541, 261] width 454 height 32
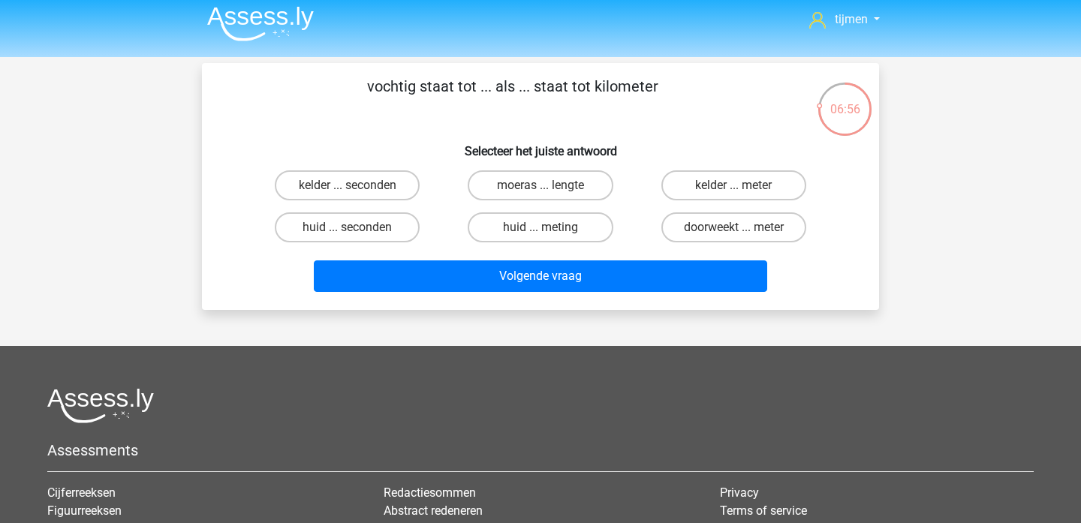
scroll to position [0, 0]
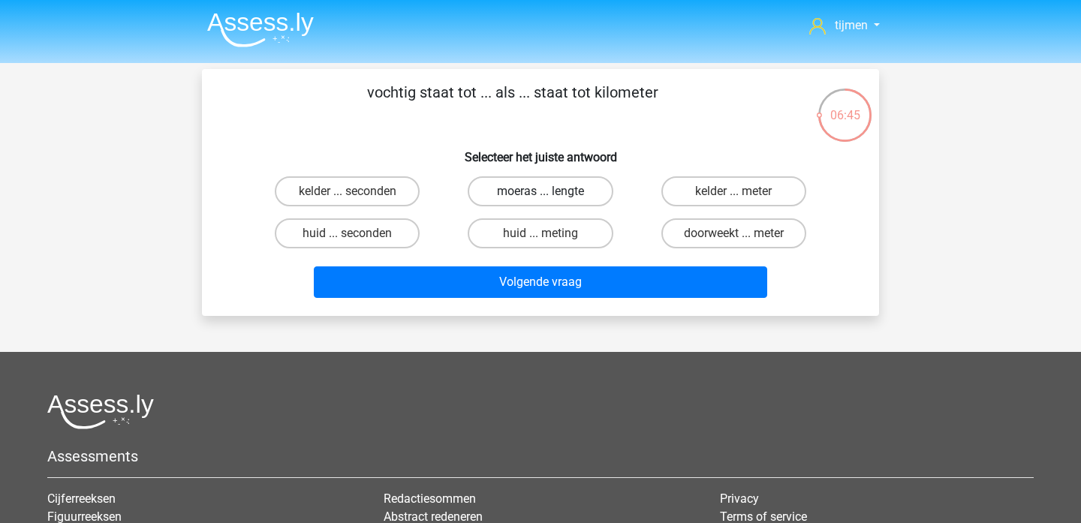
click at [551, 194] on label "moeras ... lengte" at bounding box center [540, 191] width 145 height 30
click at [550, 194] on input "moeras ... lengte" at bounding box center [546, 196] width 10 height 10
radio input "true"
click at [723, 237] on label "doorweekt ... meter" at bounding box center [733, 233] width 145 height 30
click at [734, 237] on input "doorweekt ... meter" at bounding box center [739, 239] width 10 height 10
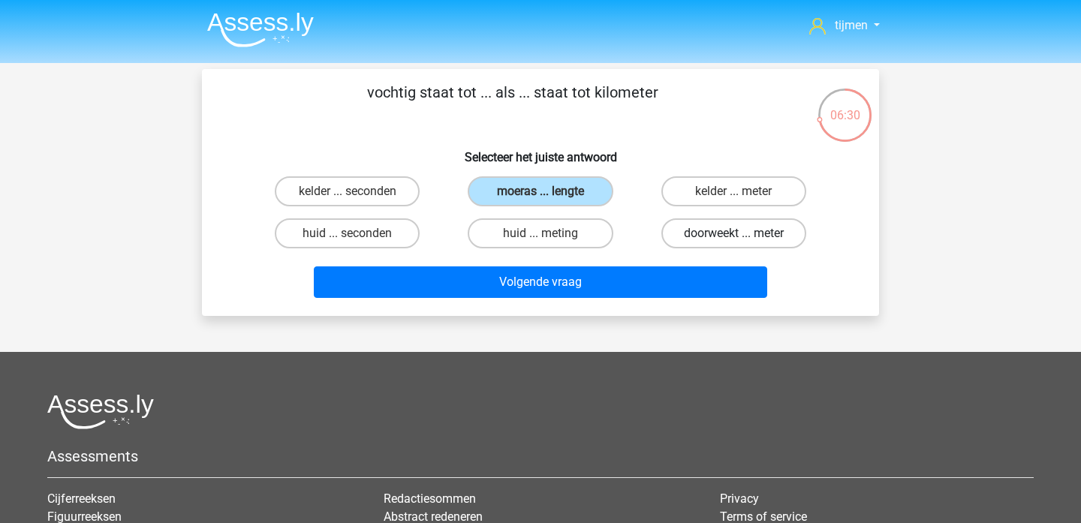
radio input "true"
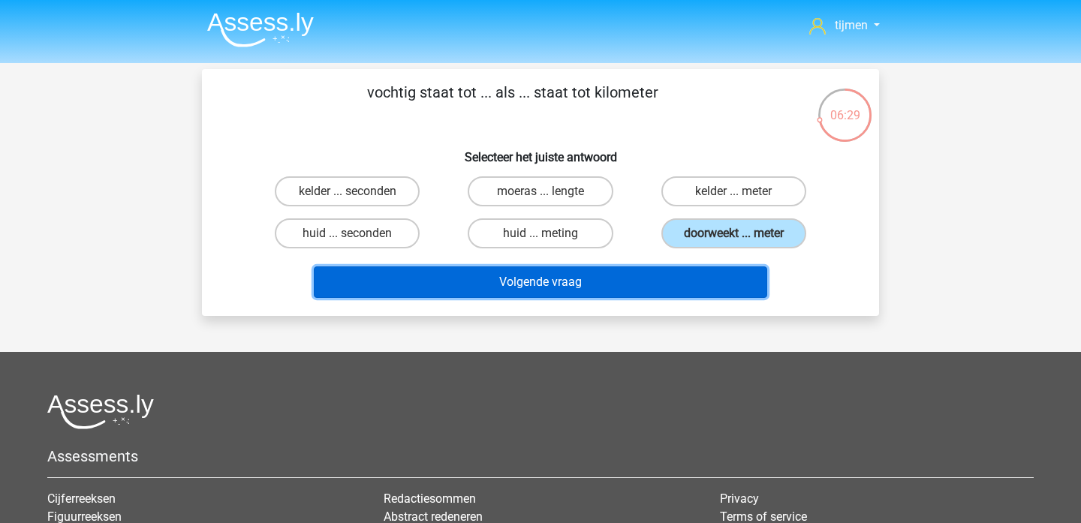
click at [688, 275] on button "Volgende vraag" at bounding box center [541, 283] width 454 height 32
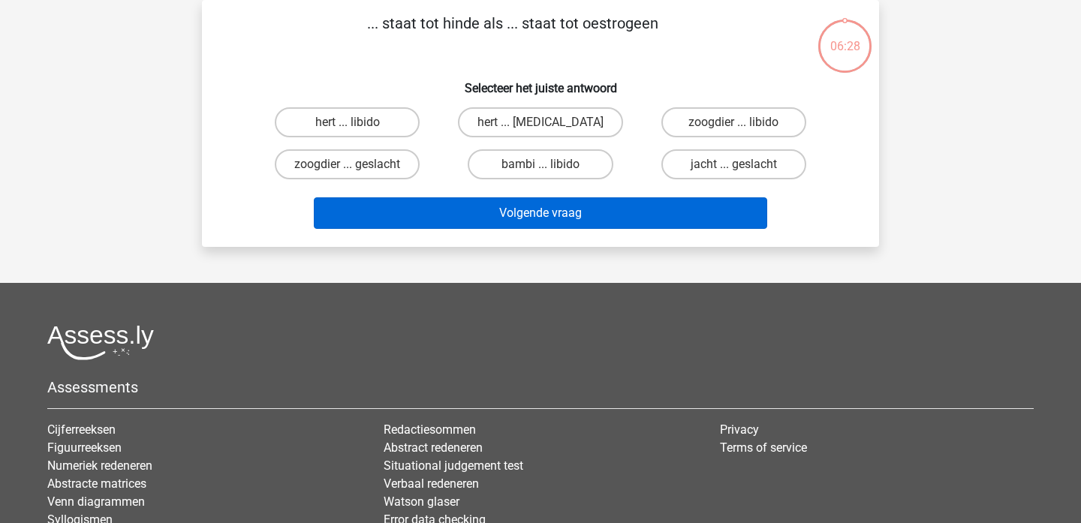
scroll to position [23, 0]
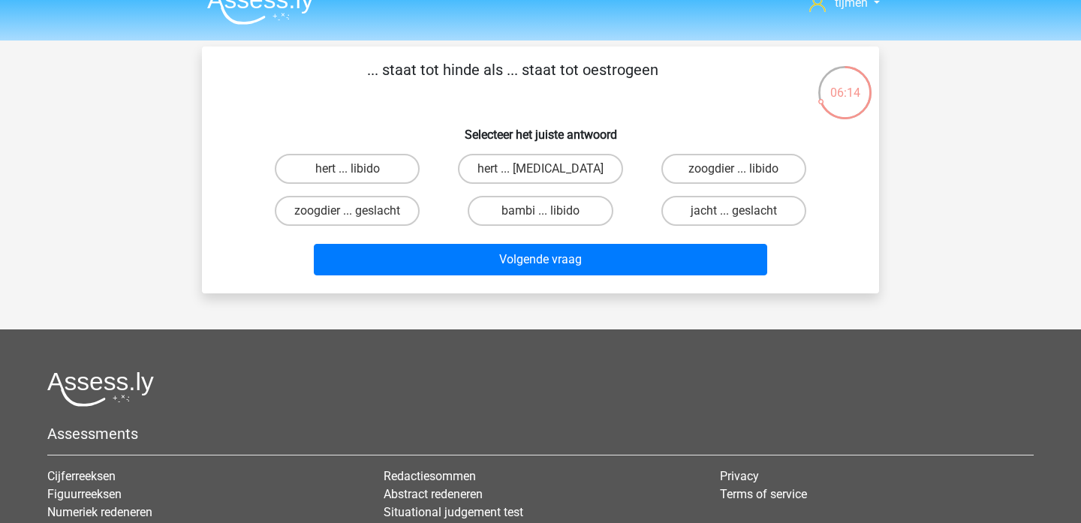
click at [545, 173] on input "hert ... testosteron" at bounding box center [546, 174] width 10 height 10
radio input "true"
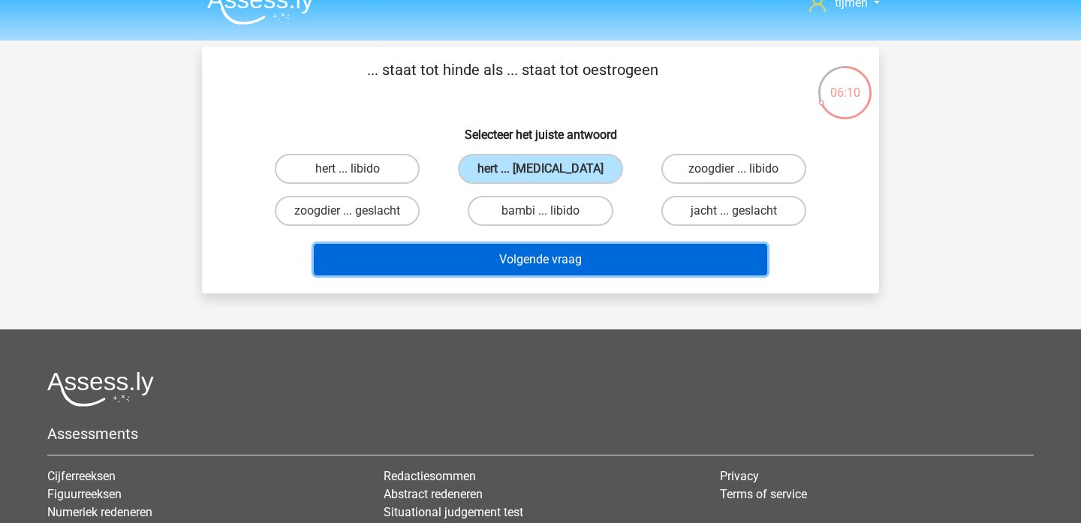
click at [553, 258] on button "Volgende vraag" at bounding box center [541, 260] width 454 height 32
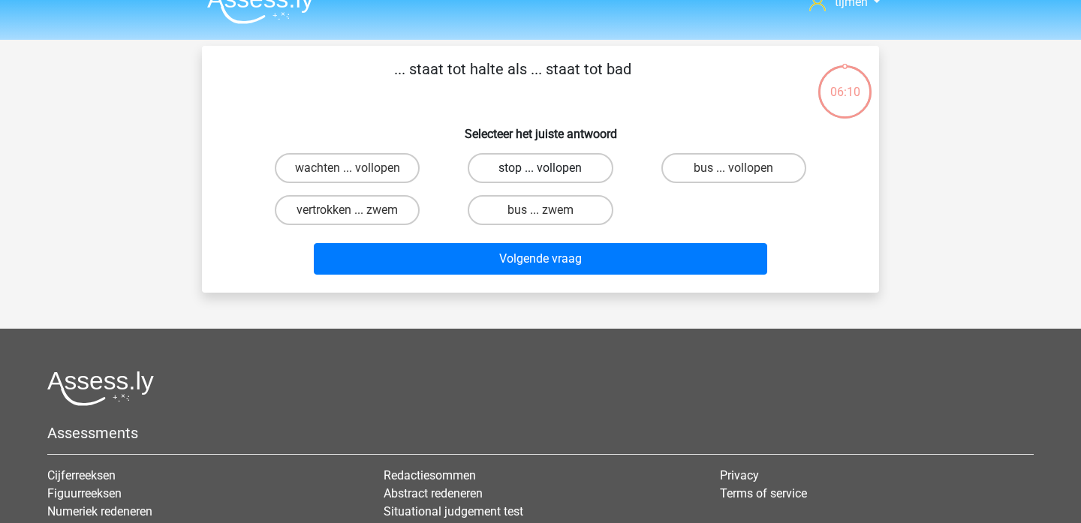
scroll to position [6, 0]
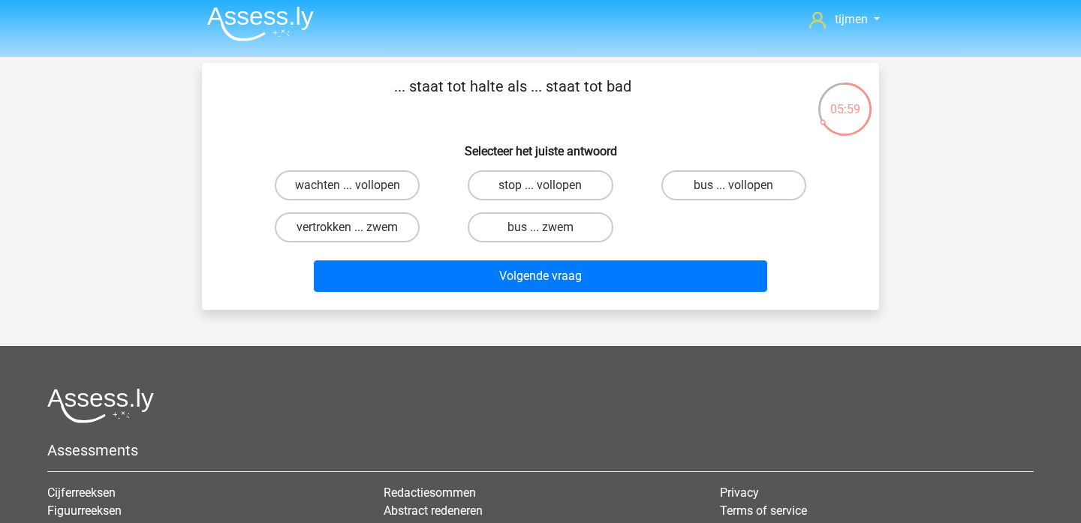
click at [549, 189] on input "stop ... vollopen" at bounding box center [546, 190] width 10 height 10
radio input "true"
click at [543, 231] on input "bus ... zwem" at bounding box center [546, 233] width 10 height 10
radio input "true"
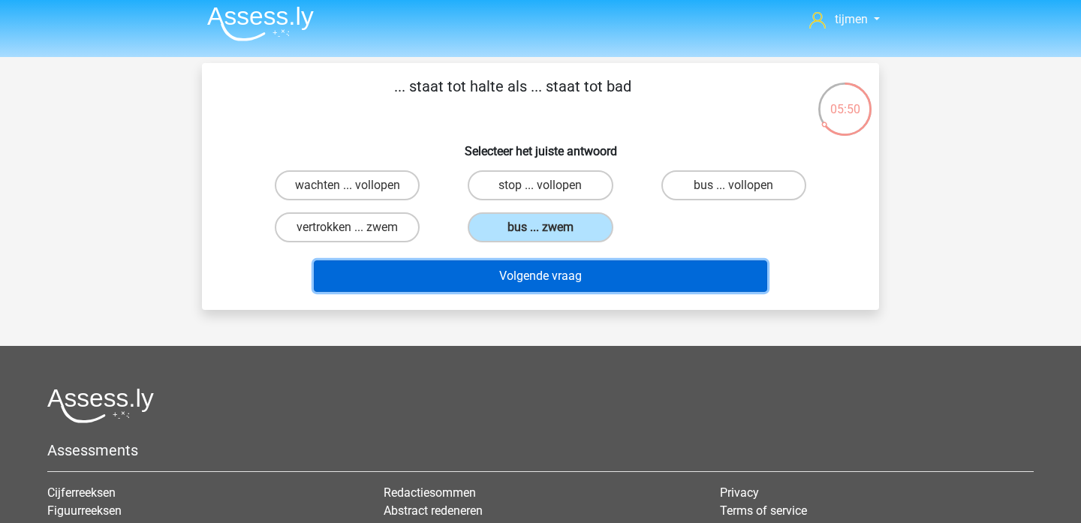
click at [543, 275] on button "Volgende vraag" at bounding box center [541, 277] width 454 height 32
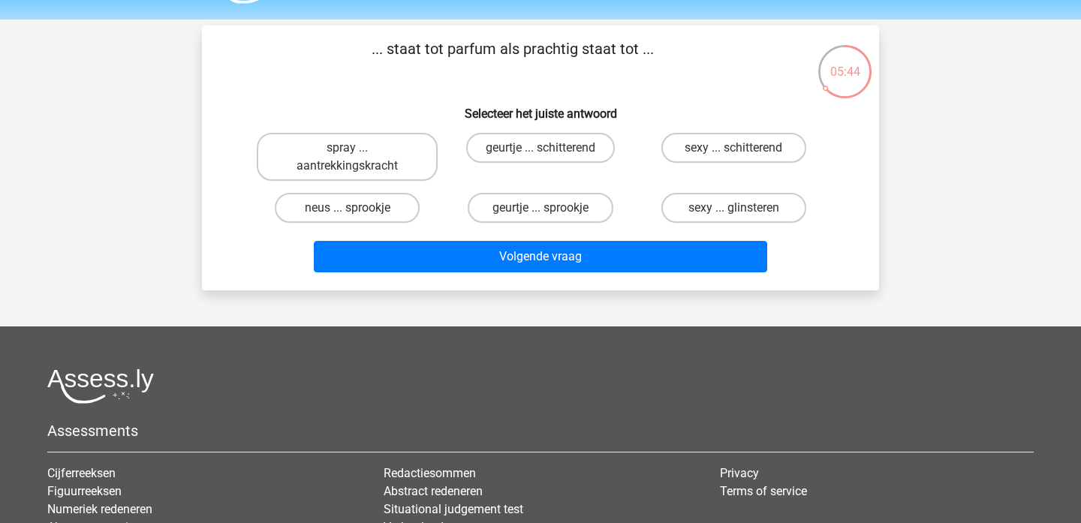
scroll to position [0, 0]
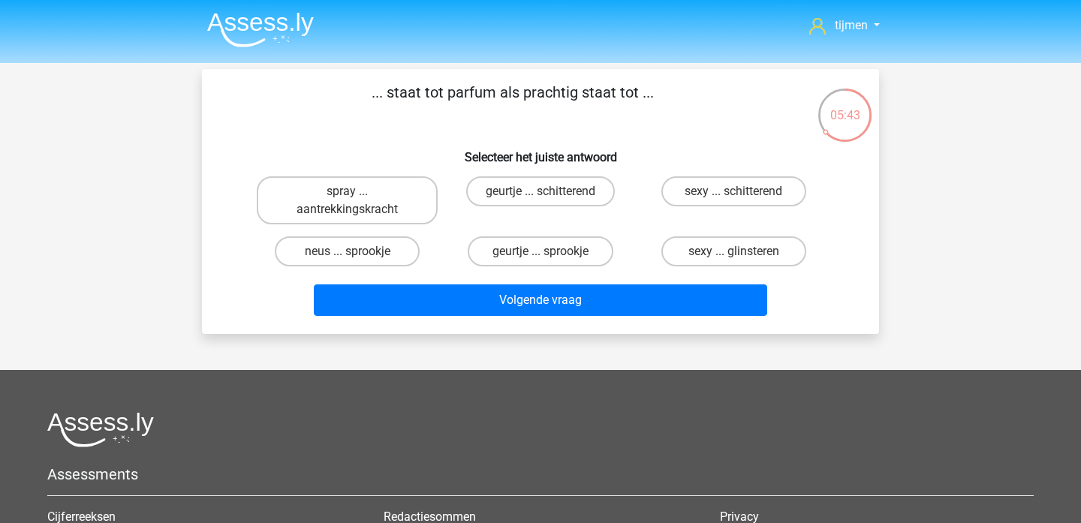
click at [838, 97] on div "05:43" at bounding box center [845, 106] width 56 height 38
click at [846, 119] on div "05:43" at bounding box center [845, 106] width 56 height 38
click at [553, 196] on label "geurtje ... schitterend" at bounding box center [540, 191] width 149 height 30
click at [550, 196] on input "geurtje ... schitterend" at bounding box center [546, 196] width 10 height 10
radio input "true"
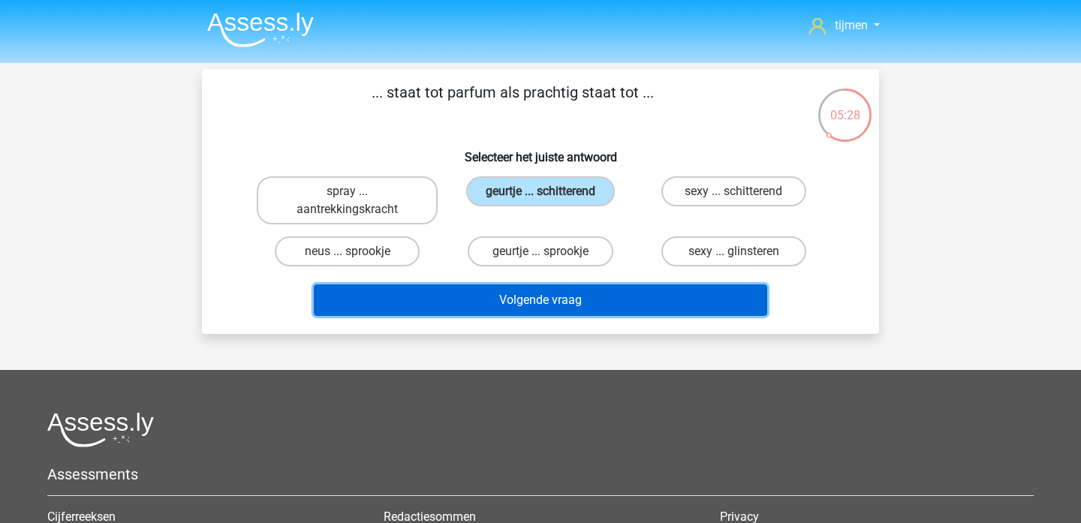
click at [658, 297] on button "Volgende vraag" at bounding box center [541, 301] width 454 height 32
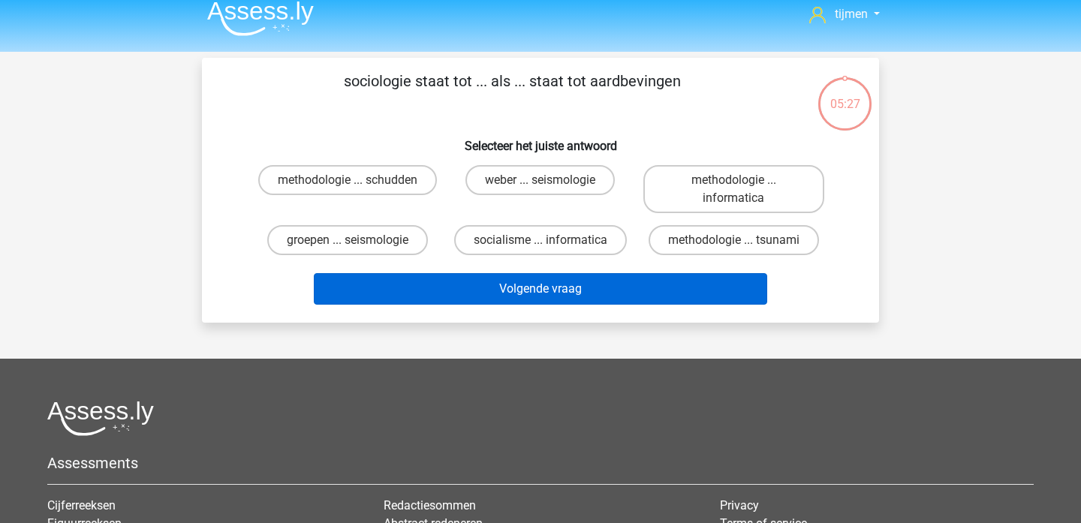
scroll to position [2, 0]
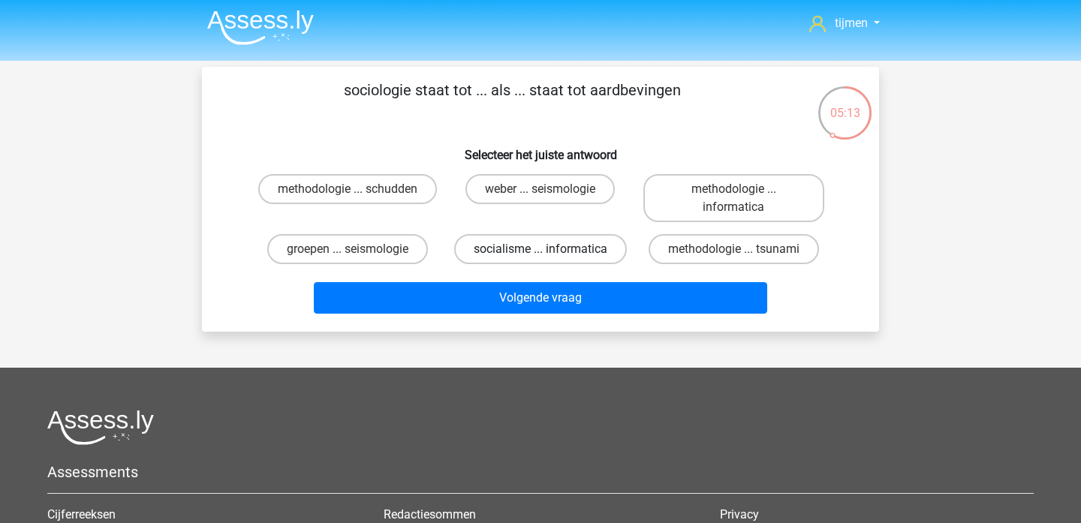
click at [553, 254] on label "socialisme ... informatica" at bounding box center [540, 249] width 173 height 30
click at [550, 254] on input "socialisme ... informatica" at bounding box center [546, 254] width 10 height 10
radio input "true"
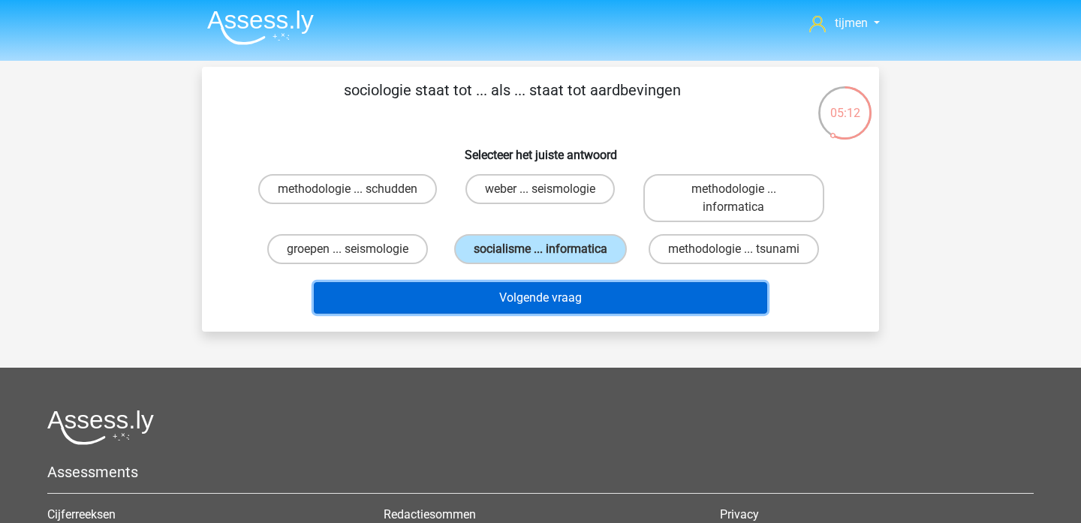
click at [559, 289] on button "Volgende vraag" at bounding box center [541, 298] width 454 height 32
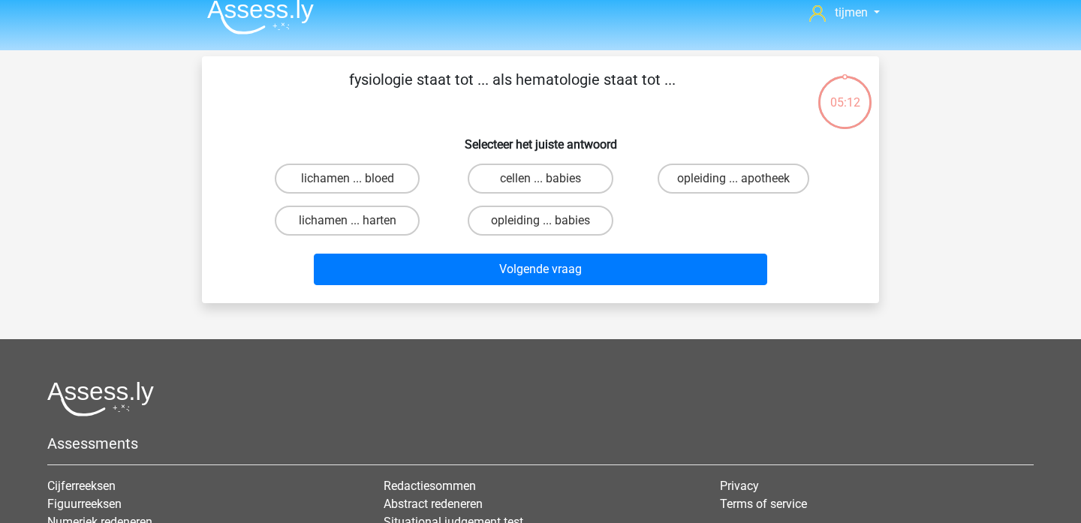
scroll to position [11, 0]
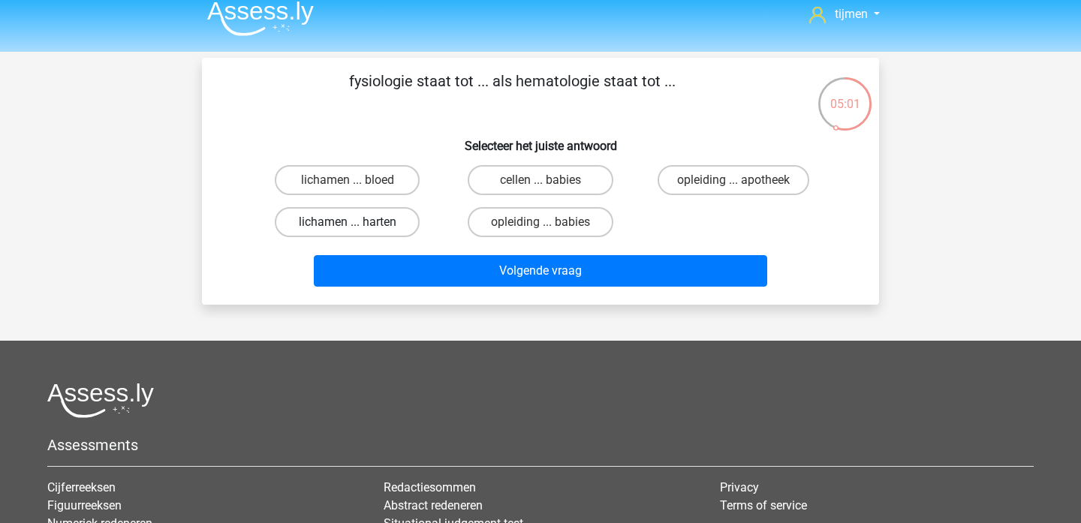
click at [381, 221] on label "lichamen ... harten" at bounding box center [347, 222] width 145 height 30
click at [357, 222] on input "lichamen ... harten" at bounding box center [353, 227] width 10 height 10
radio input "true"
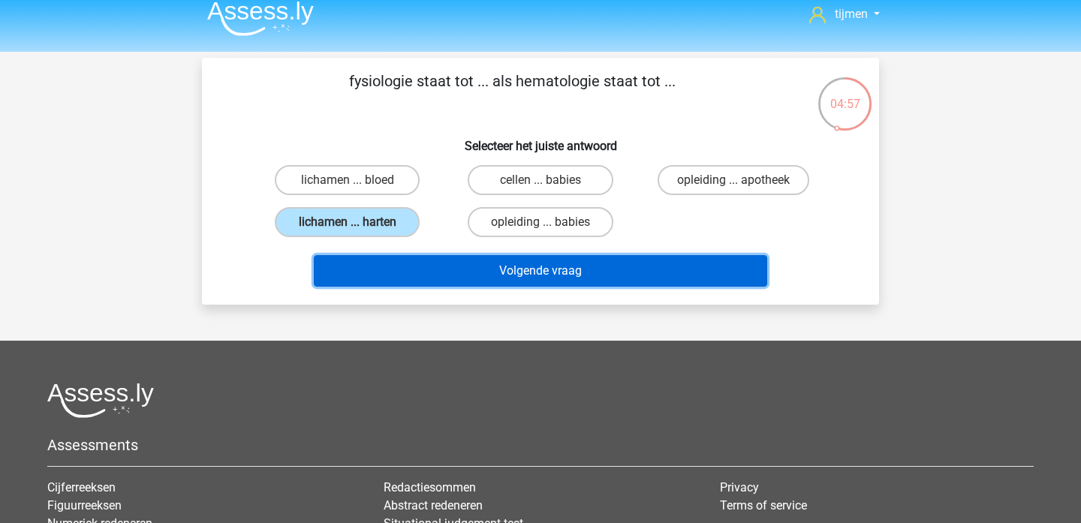
click at [553, 284] on button "Volgende vraag" at bounding box center [541, 271] width 454 height 32
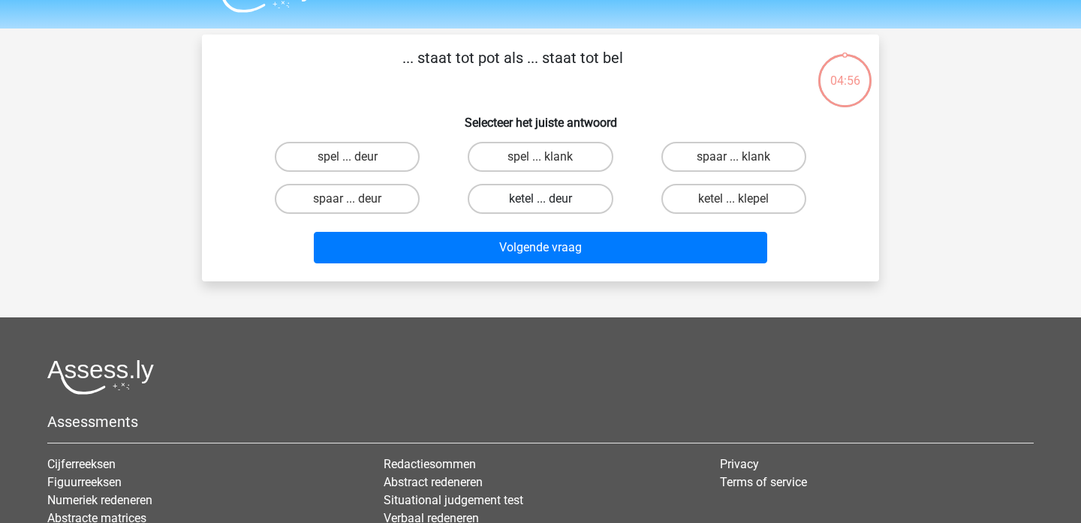
scroll to position [21, 0]
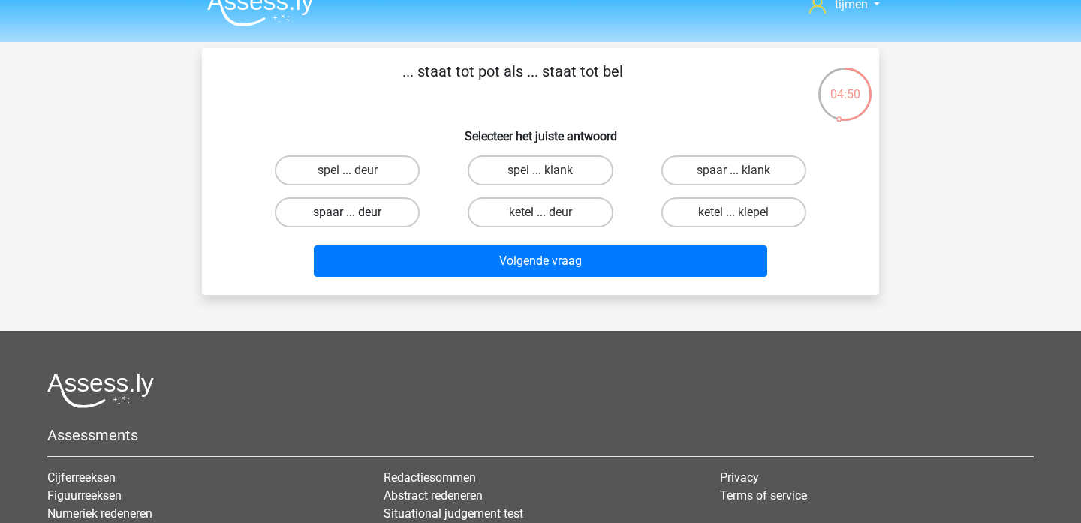
click at [384, 217] on label "spaar ... deur" at bounding box center [347, 212] width 145 height 30
click at [357, 217] on input "spaar ... deur" at bounding box center [353, 217] width 10 height 10
radio input "true"
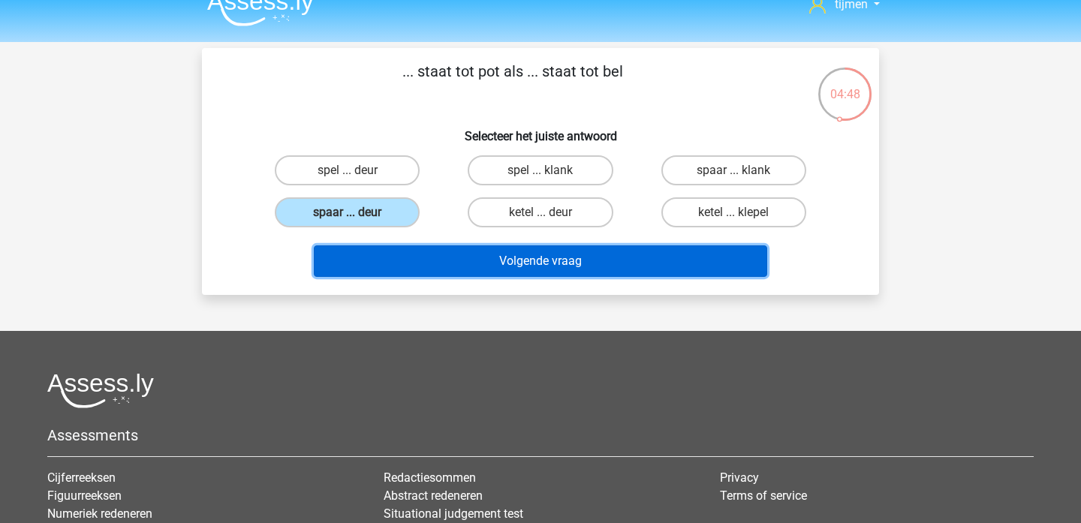
click at [566, 265] on button "Volgende vraag" at bounding box center [541, 262] width 454 height 32
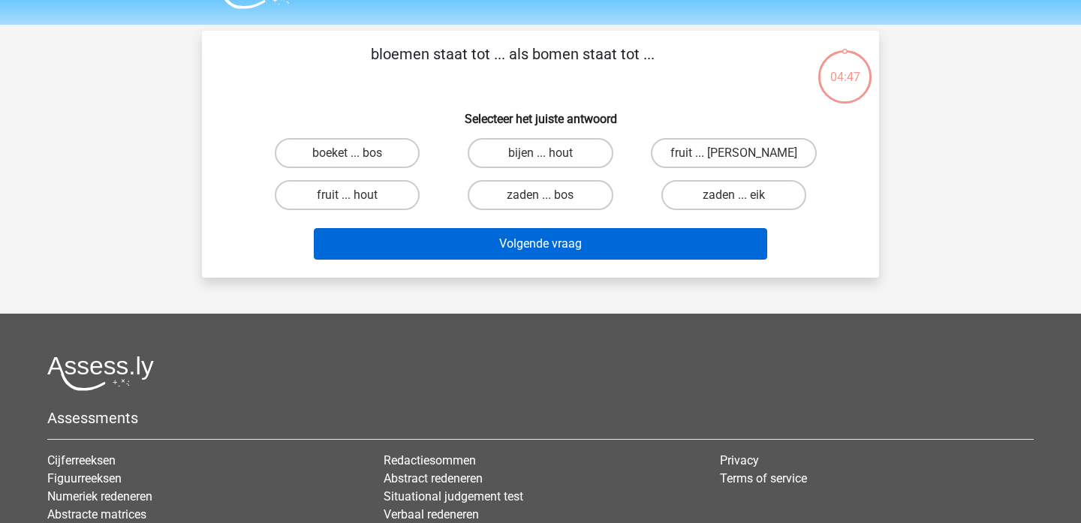
scroll to position [32, 0]
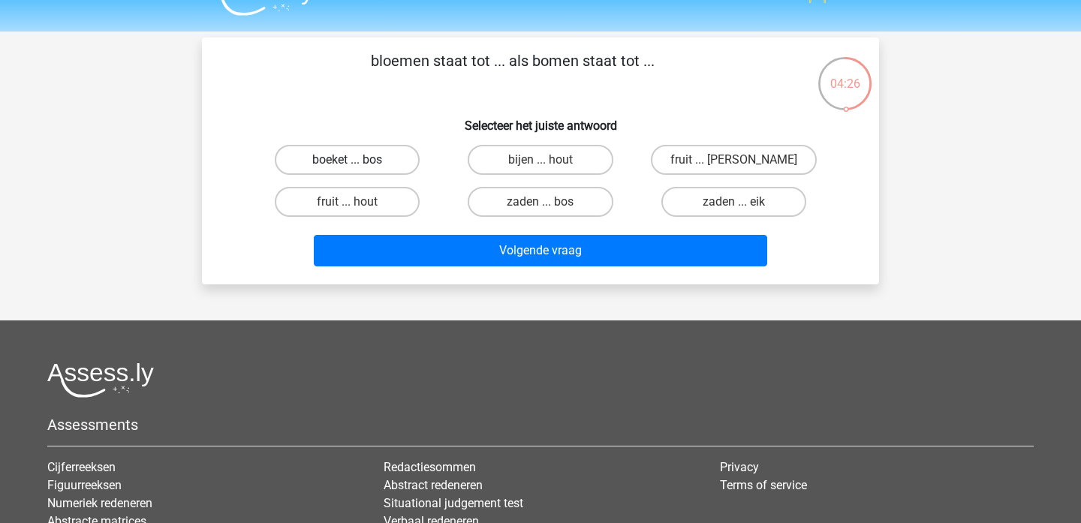
click at [386, 166] on label "boeket ... bos" at bounding box center [347, 160] width 145 height 30
click at [357, 166] on input "boeket ... bos" at bounding box center [353, 165] width 10 height 10
radio input "true"
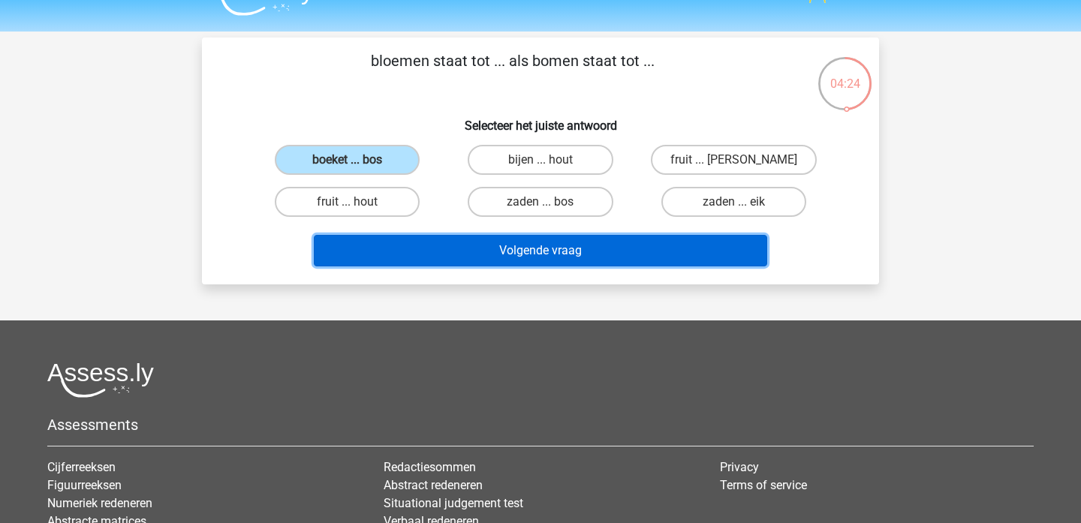
click at [552, 260] on button "Volgende vraag" at bounding box center [541, 251] width 454 height 32
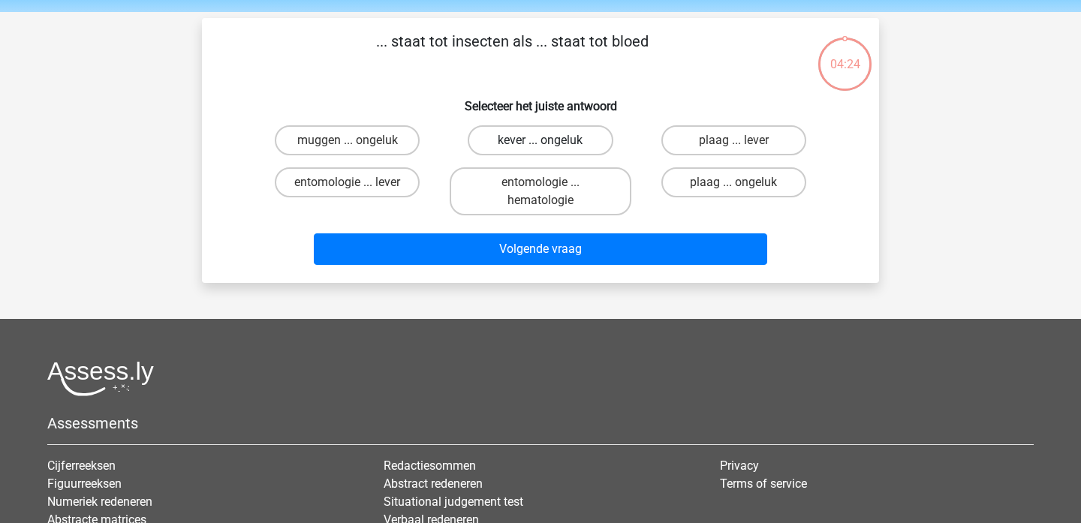
scroll to position [41, 0]
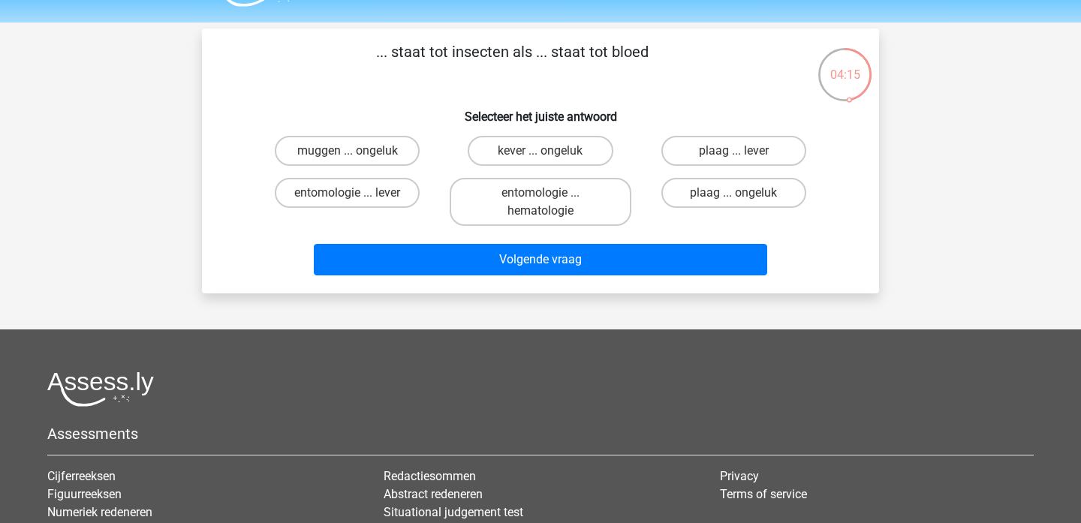
click at [354, 155] on input "muggen ... ongeluk" at bounding box center [353, 156] width 10 height 10
radio input "true"
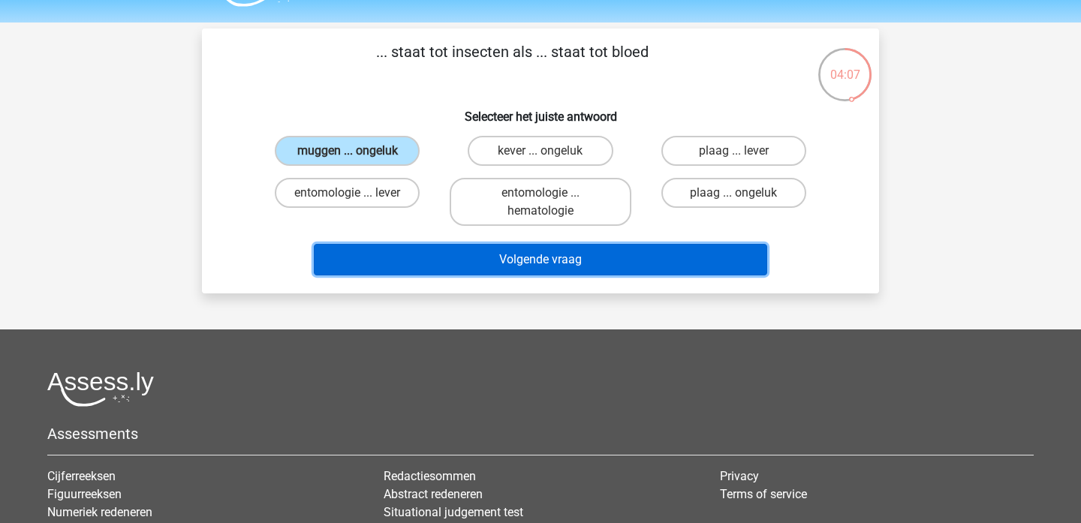
drag, startPoint x: 572, startPoint y: 261, endPoint x: 615, endPoint y: 26, distance: 238.9
click at [615, 26] on div "tijmen tijmenbouw@gmail.com Nederlands English" at bounding box center [540, 342] width 1081 height 767
click at [554, 268] on button "Volgende vraag" at bounding box center [541, 260] width 454 height 32
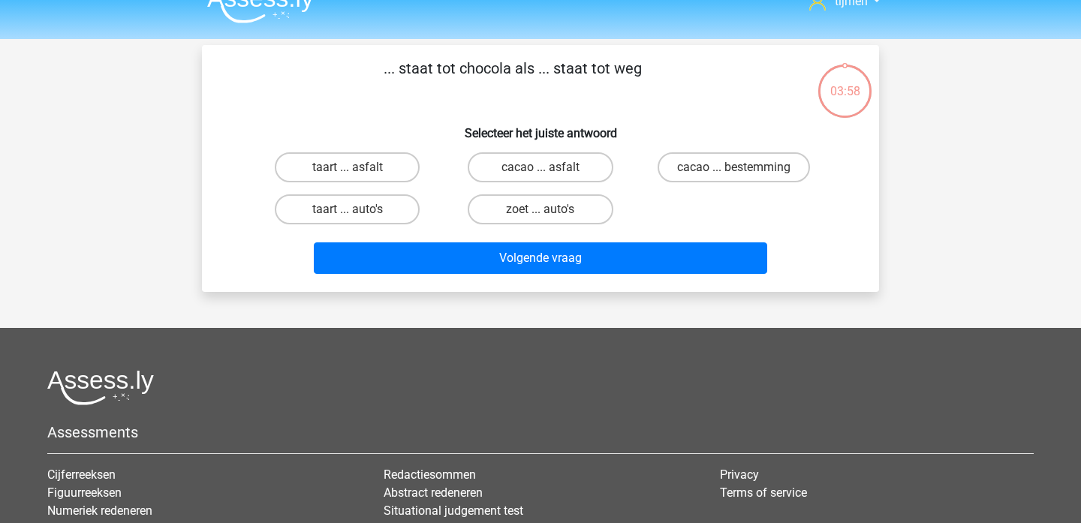
scroll to position [25, 0]
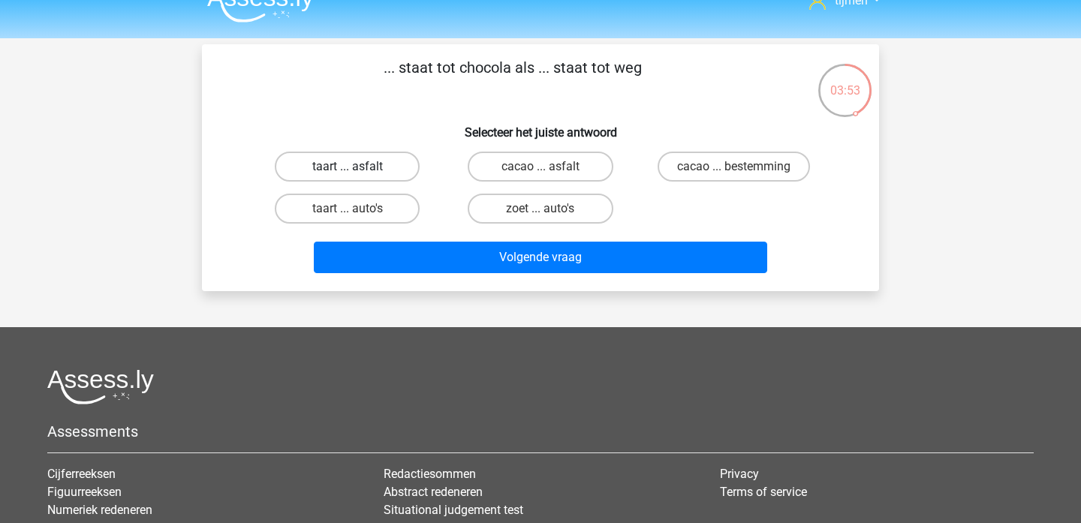
click at [366, 171] on label "taart ... asfalt" at bounding box center [347, 167] width 145 height 30
click at [357, 171] on input "taart ... asfalt" at bounding box center [353, 172] width 10 height 10
radio input "true"
click at [396, 210] on label "taart ... auto's" at bounding box center [347, 209] width 145 height 30
click at [357, 210] on input "taart ... auto's" at bounding box center [353, 214] width 10 height 10
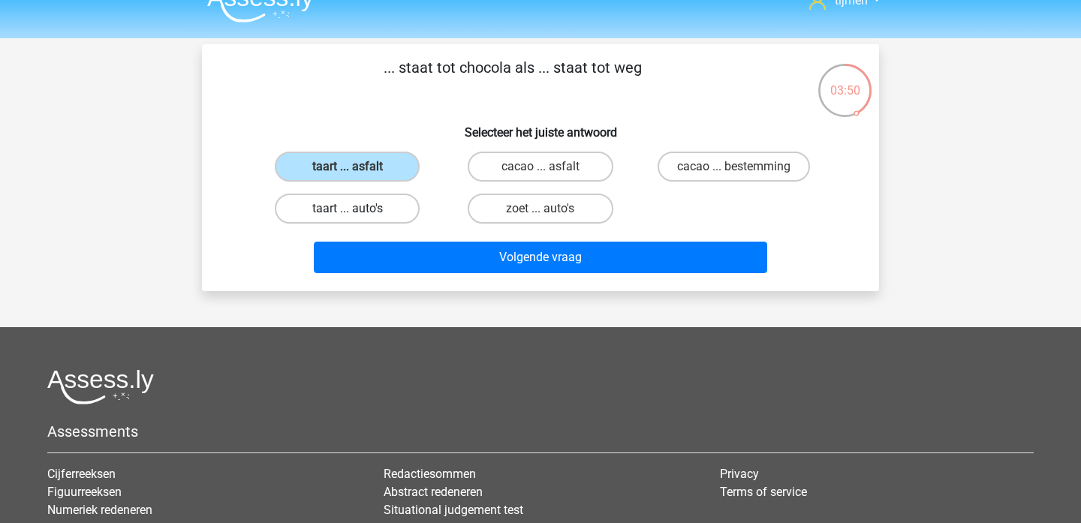
radio input "true"
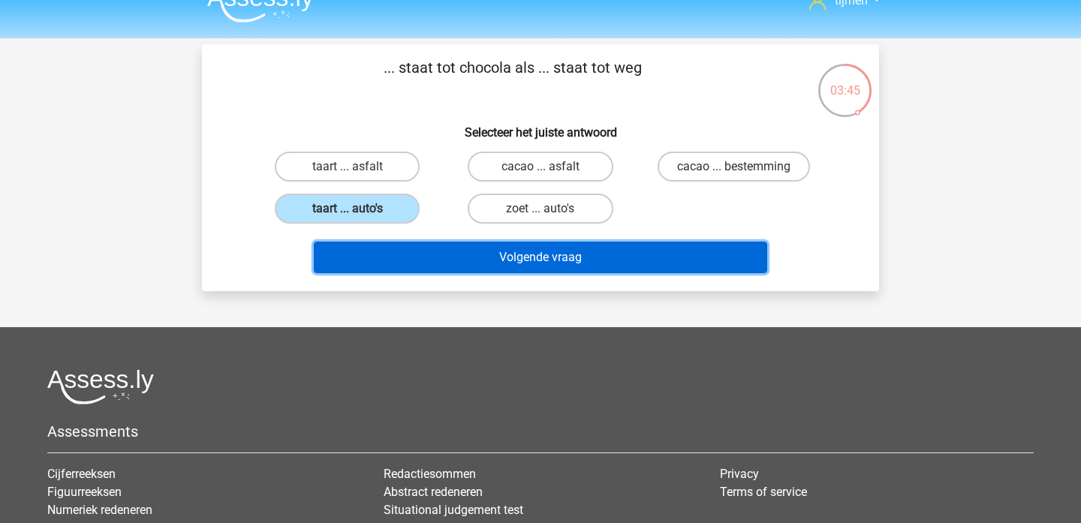
click at [550, 257] on button "Volgende vraag" at bounding box center [541, 258] width 454 height 32
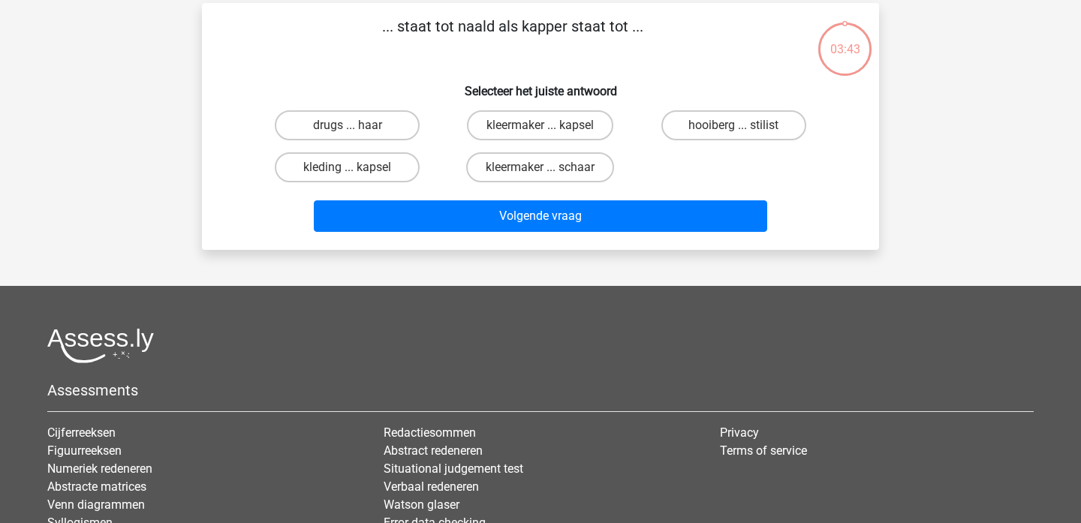
scroll to position [69, 0]
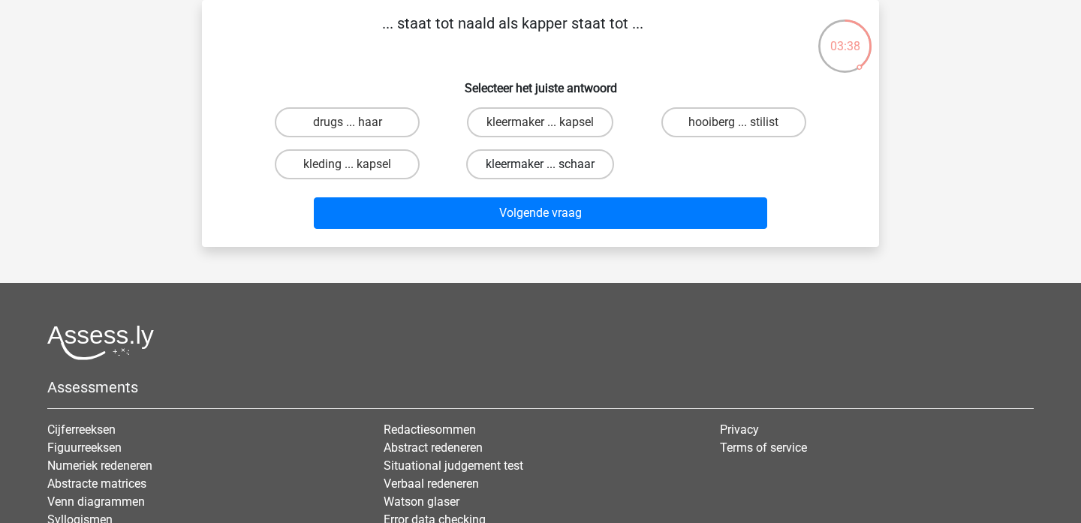
click at [535, 166] on label "kleermaker ... schaar" at bounding box center [540, 164] width 148 height 30
click at [541, 166] on input "kleermaker ... schaar" at bounding box center [546, 169] width 10 height 10
radio input "true"
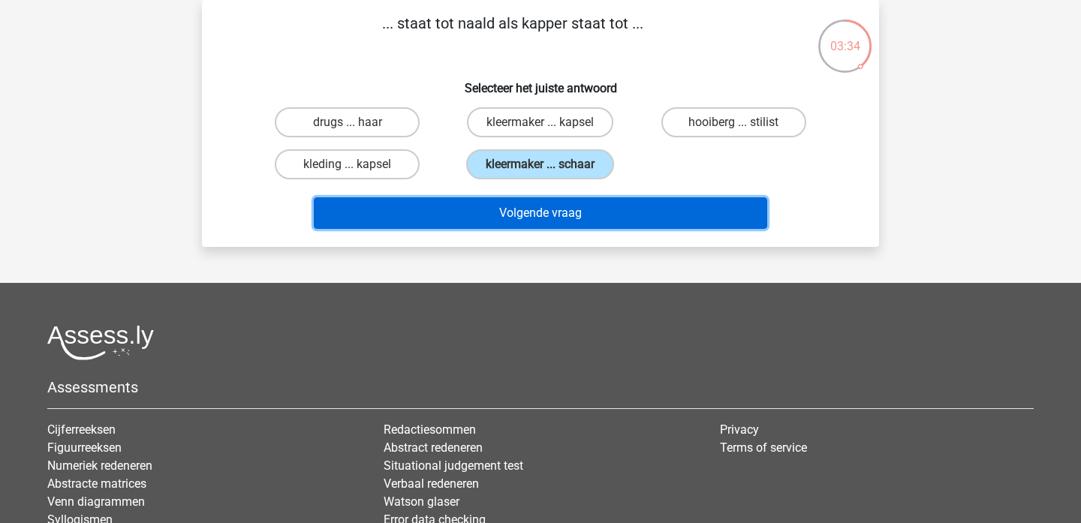
click at [566, 211] on button "Volgende vraag" at bounding box center [541, 213] width 454 height 32
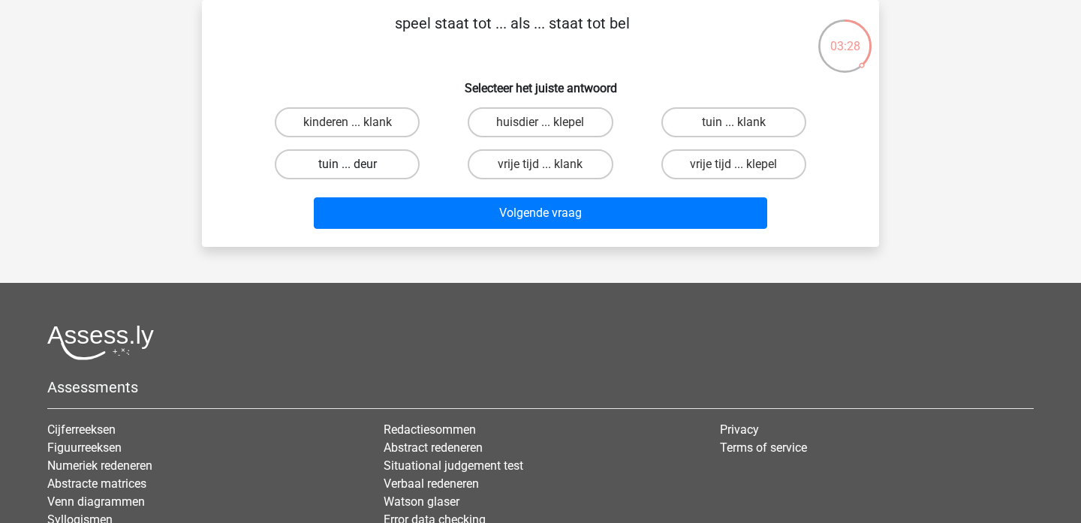
click at [375, 164] on label "tuin ... deur" at bounding box center [347, 164] width 145 height 30
click at [357, 164] on input "tuin ... deur" at bounding box center [353, 169] width 10 height 10
radio input "true"
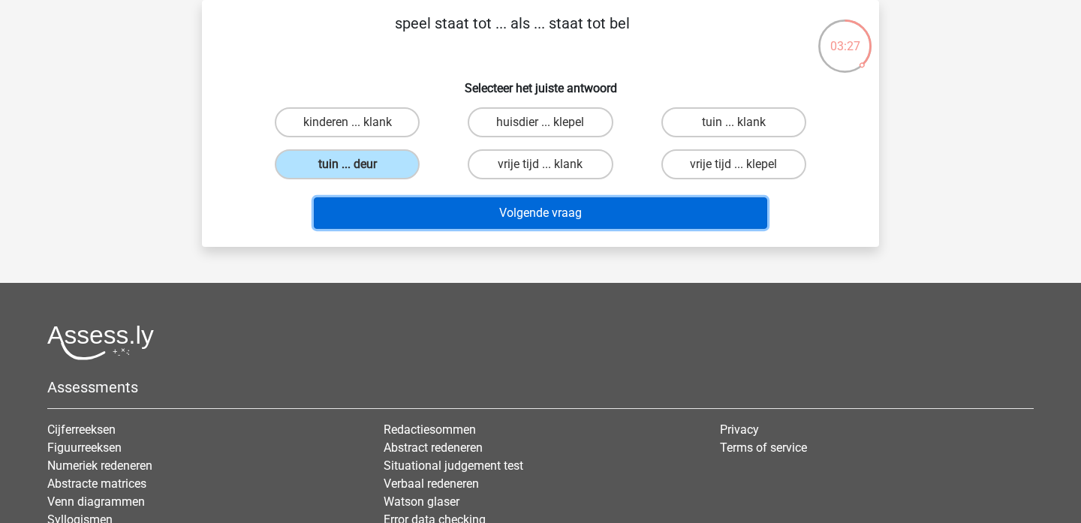
click at [519, 206] on button "Volgende vraag" at bounding box center [541, 213] width 454 height 32
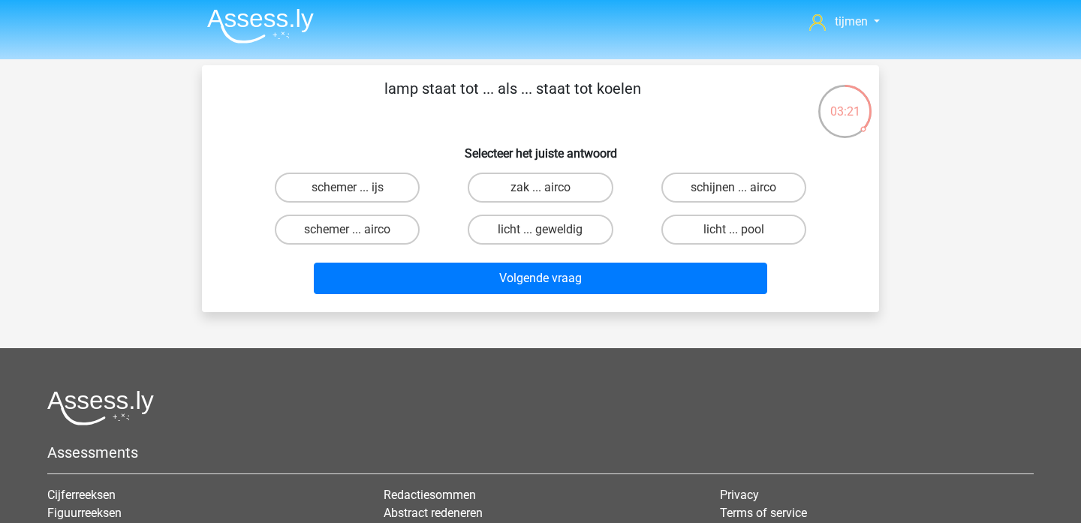
scroll to position [5, 0]
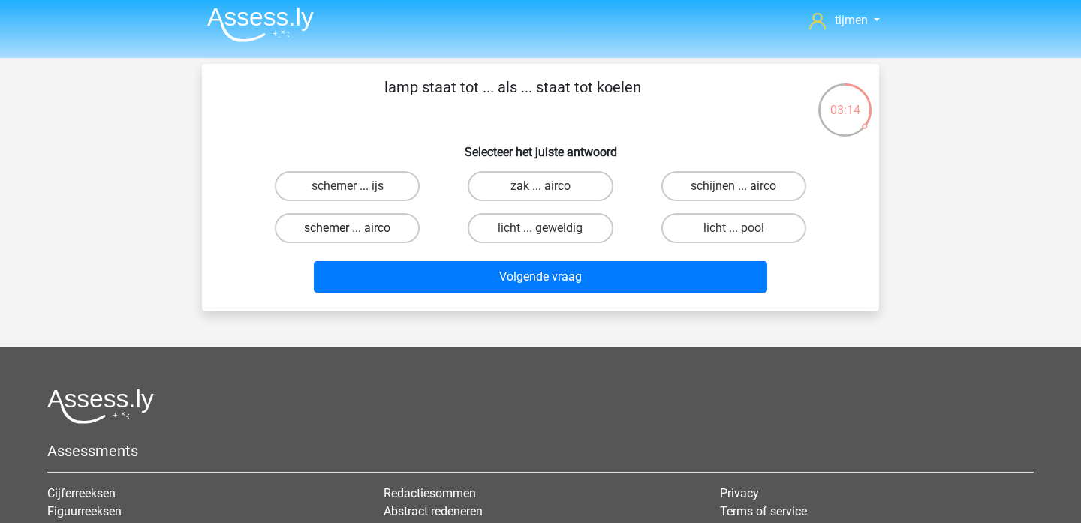
click at [375, 234] on label "schemer ... airco" at bounding box center [347, 228] width 145 height 30
click at [357, 234] on input "schemer ... airco" at bounding box center [353, 233] width 10 height 10
radio input "true"
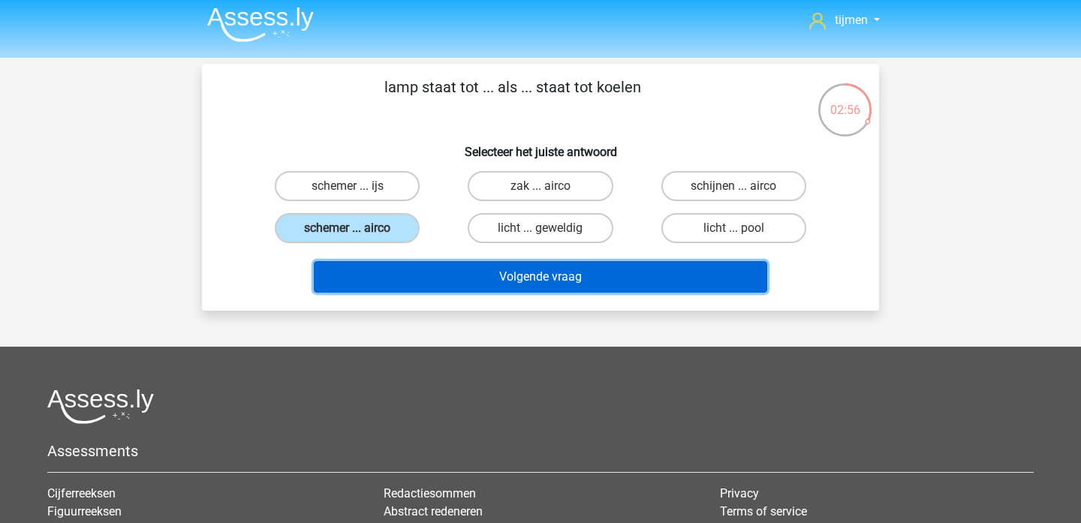
click at [535, 271] on button "Volgende vraag" at bounding box center [541, 277] width 454 height 32
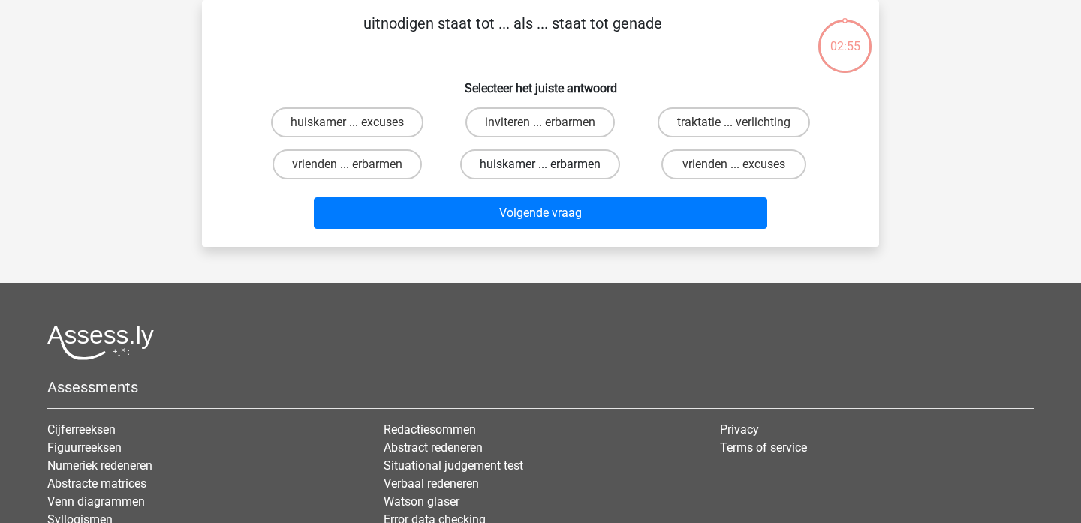
scroll to position [47, 0]
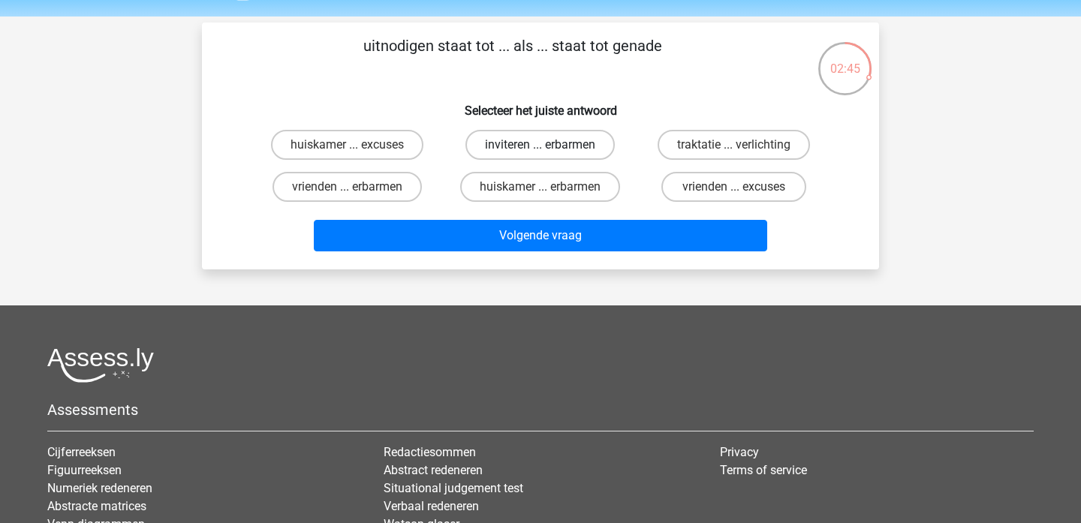
click at [524, 150] on label "inviteren ... erbarmen" at bounding box center [540, 145] width 149 height 30
click at [541, 150] on input "inviteren ... erbarmen" at bounding box center [546, 150] width 10 height 10
radio input "true"
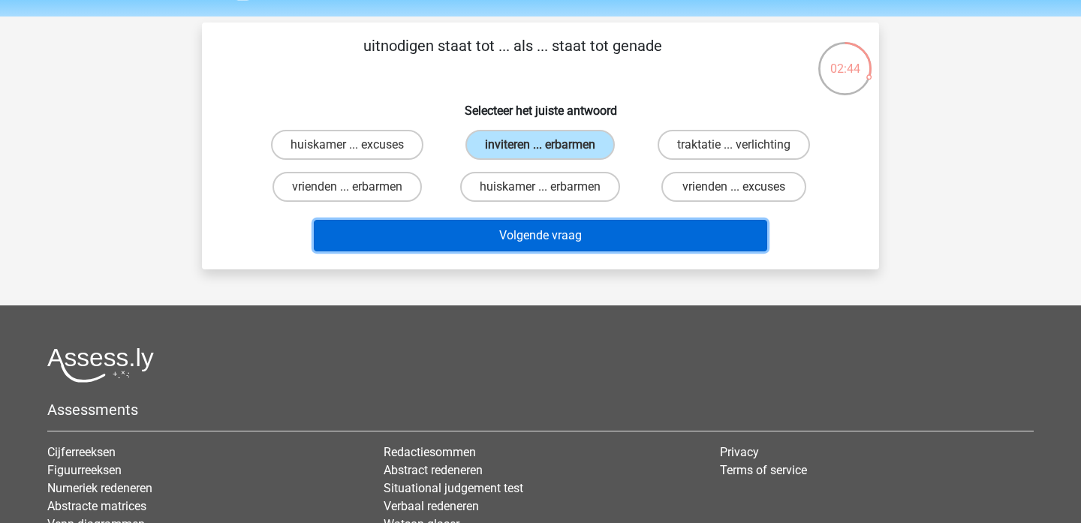
click at [524, 236] on button "Volgende vraag" at bounding box center [541, 236] width 454 height 32
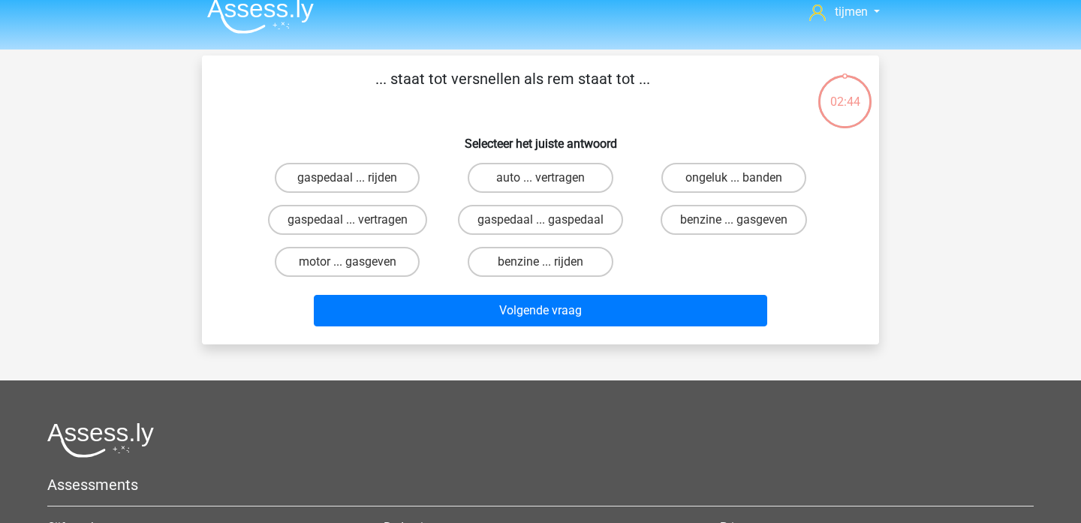
scroll to position [12, 0]
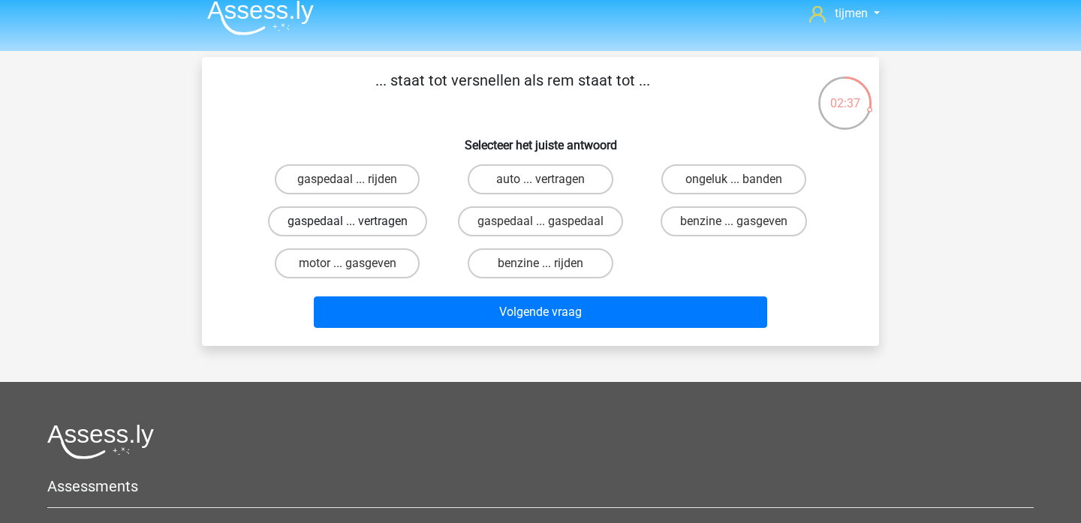
click at [378, 225] on label "gaspedaal ... vertragen" at bounding box center [347, 221] width 159 height 30
click at [357, 225] on input "gaspedaal ... vertragen" at bounding box center [353, 227] width 10 height 10
radio input "true"
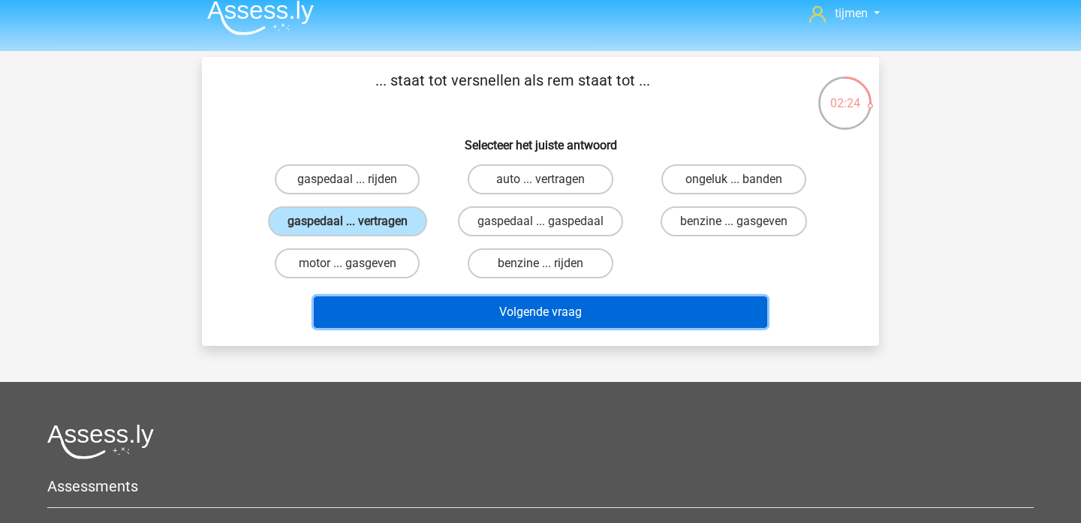
click at [549, 321] on button "Volgende vraag" at bounding box center [541, 313] width 454 height 32
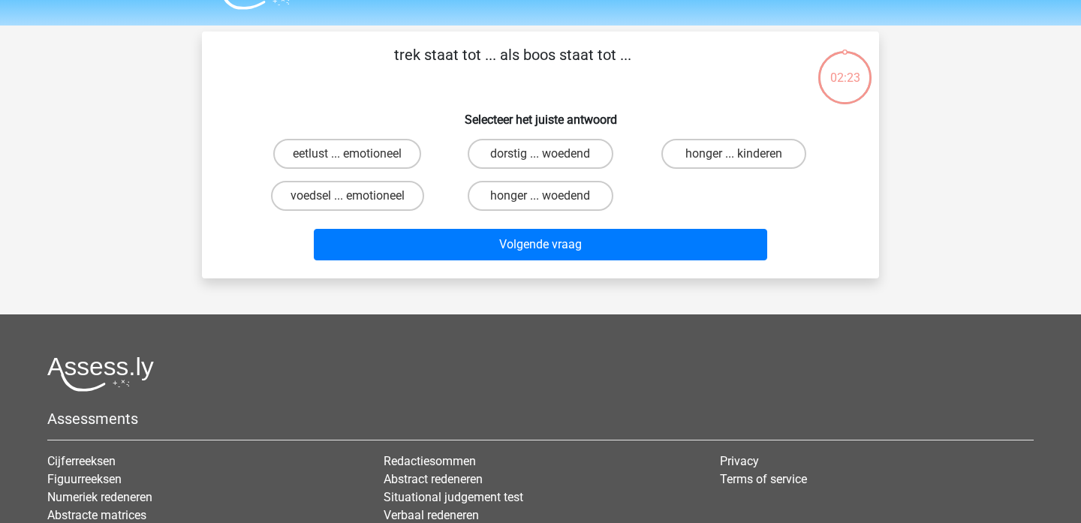
scroll to position [24, 0]
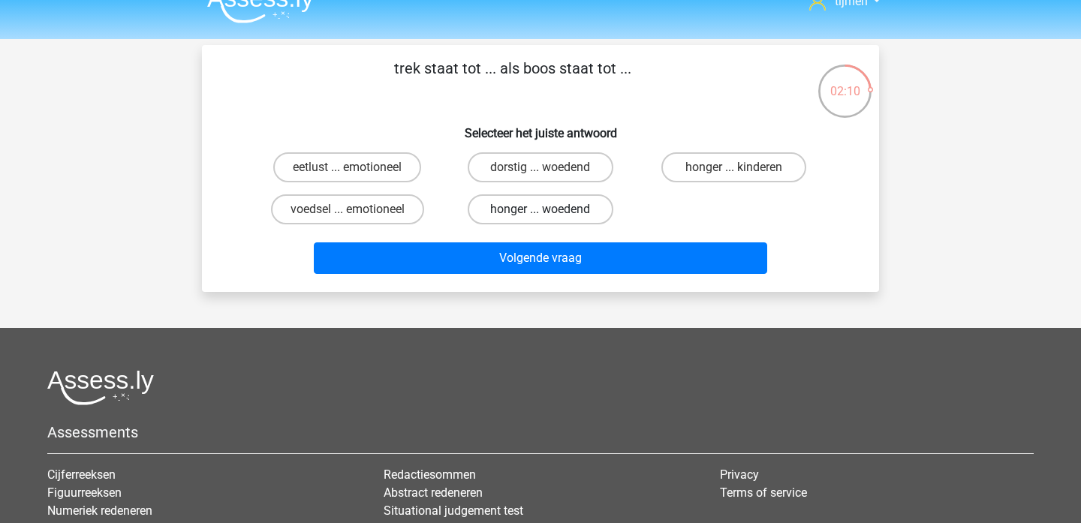
click at [565, 209] on label "honger ... woedend" at bounding box center [540, 209] width 145 height 30
click at [550, 209] on input "honger ... woedend" at bounding box center [546, 214] width 10 height 10
radio input "true"
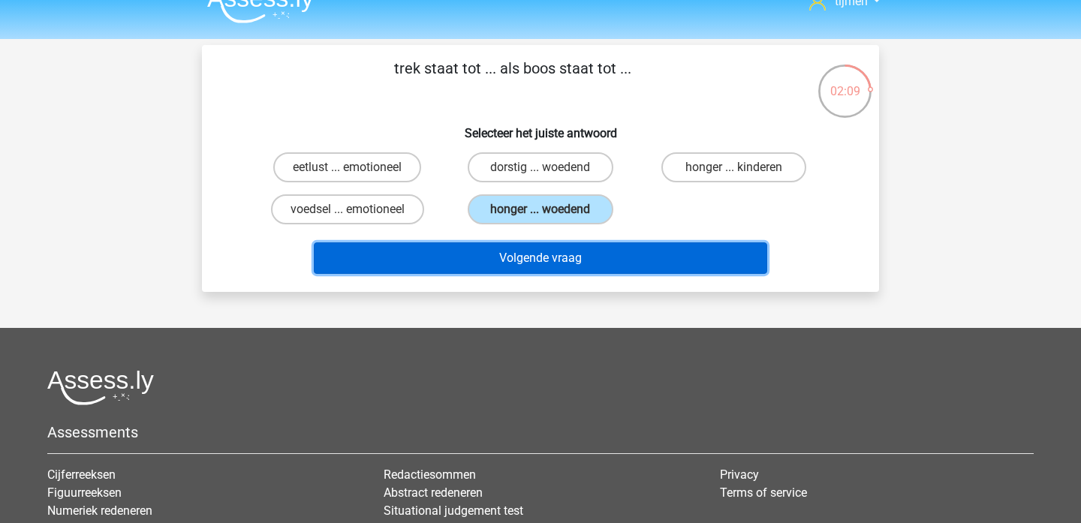
click at [572, 266] on button "Volgende vraag" at bounding box center [541, 259] width 454 height 32
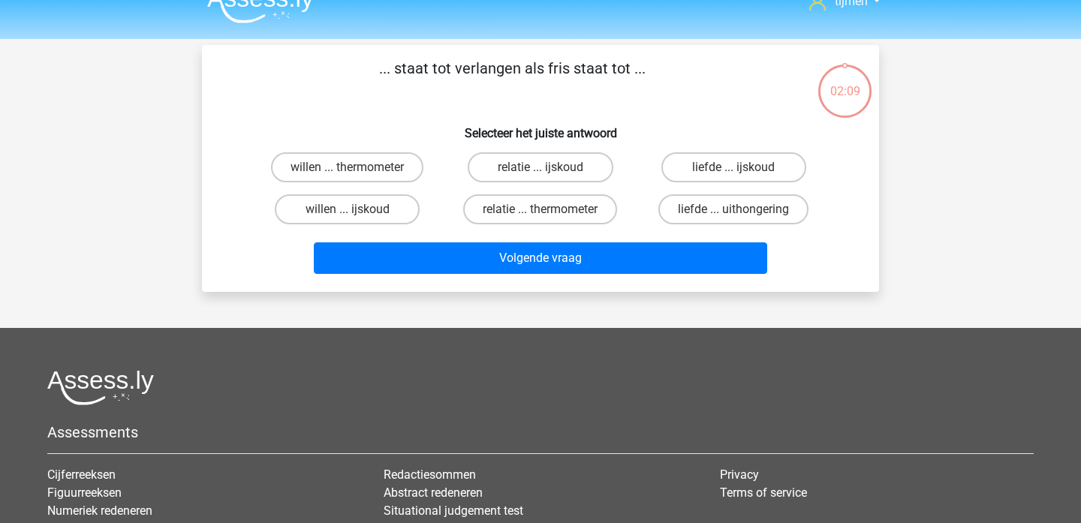
scroll to position [17, 0]
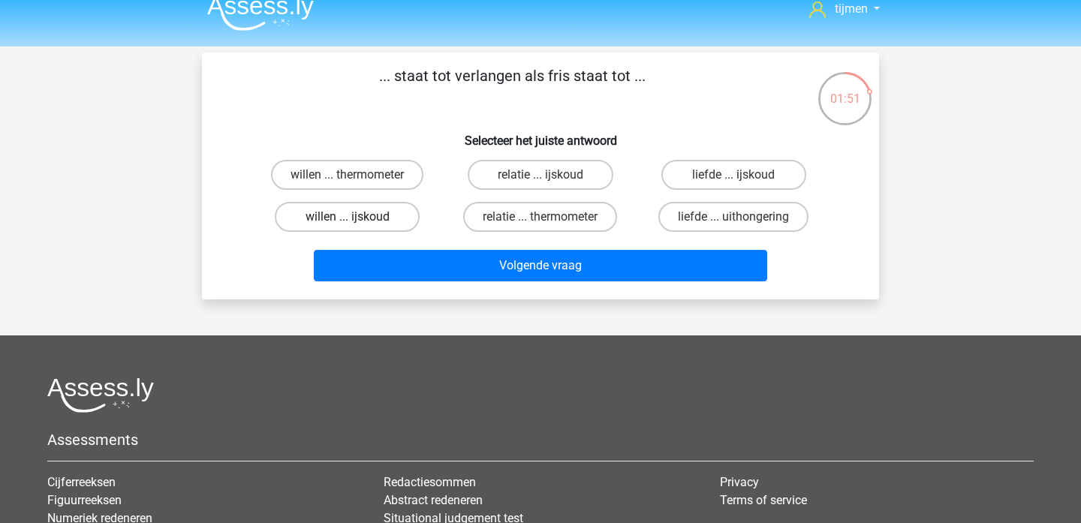
click at [375, 222] on label "willen ... ijskoud" at bounding box center [347, 217] width 145 height 30
click at [357, 222] on input "willen ... ijskoud" at bounding box center [353, 222] width 10 height 10
radio input "true"
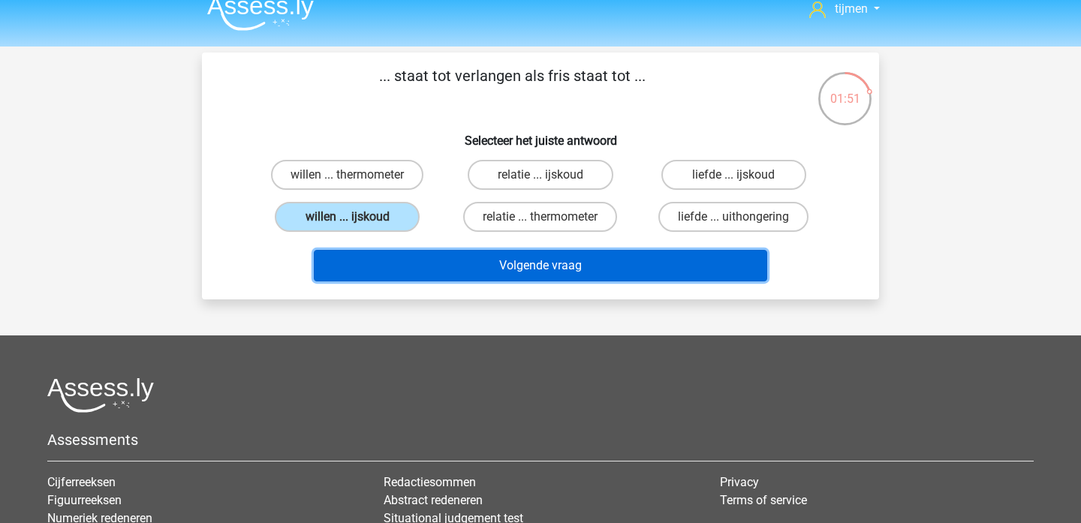
click at [557, 261] on button "Volgende vraag" at bounding box center [541, 266] width 454 height 32
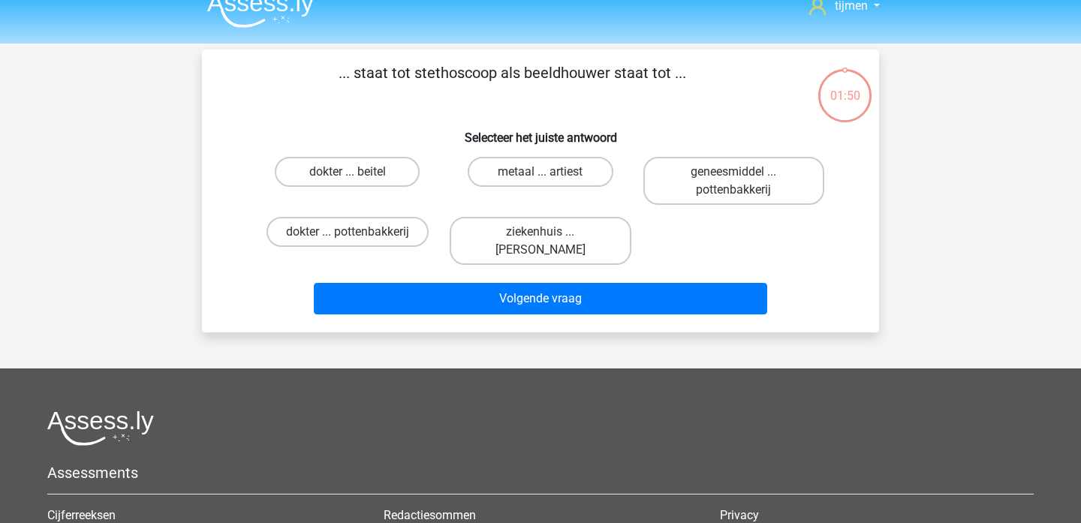
scroll to position [0, 0]
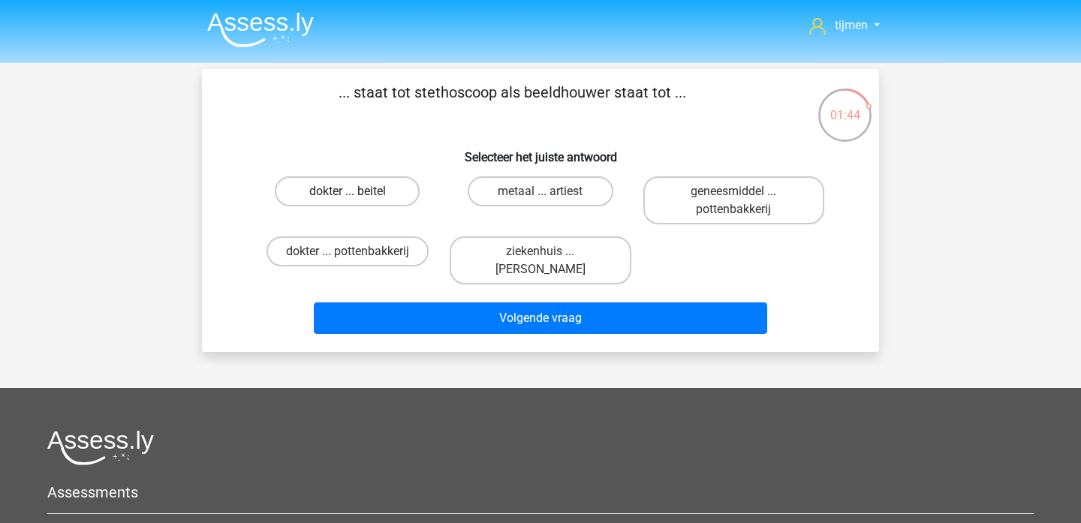
click at [378, 194] on label "dokter ... beitel" at bounding box center [347, 191] width 145 height 30
click at [357, 194] on input "dokter ... beitel" at bounding box center [353, 196] width 10 height 10
radio input "true"
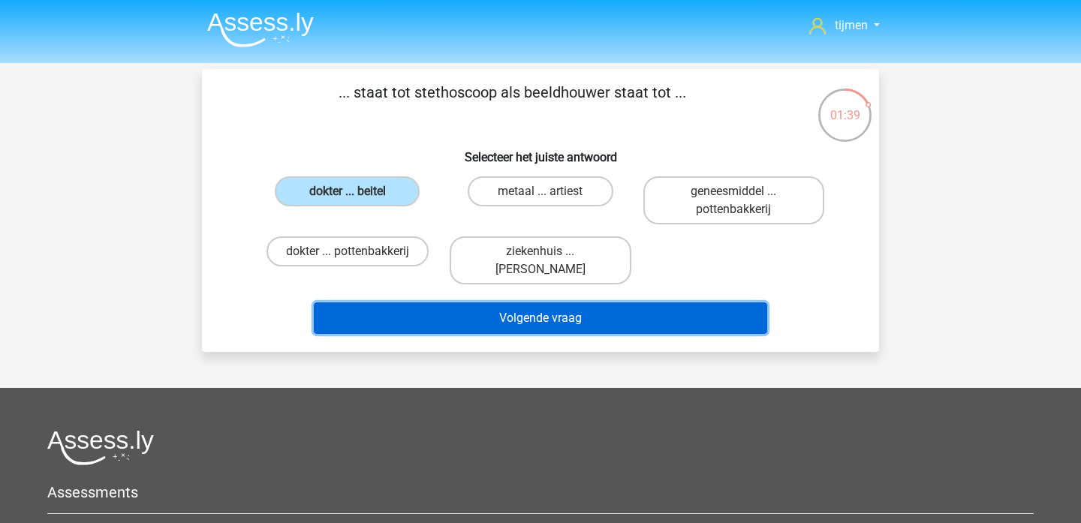
click at [562, 327] on button "Volgende vraag" at bounding box center [541, 319] width 454 height 32
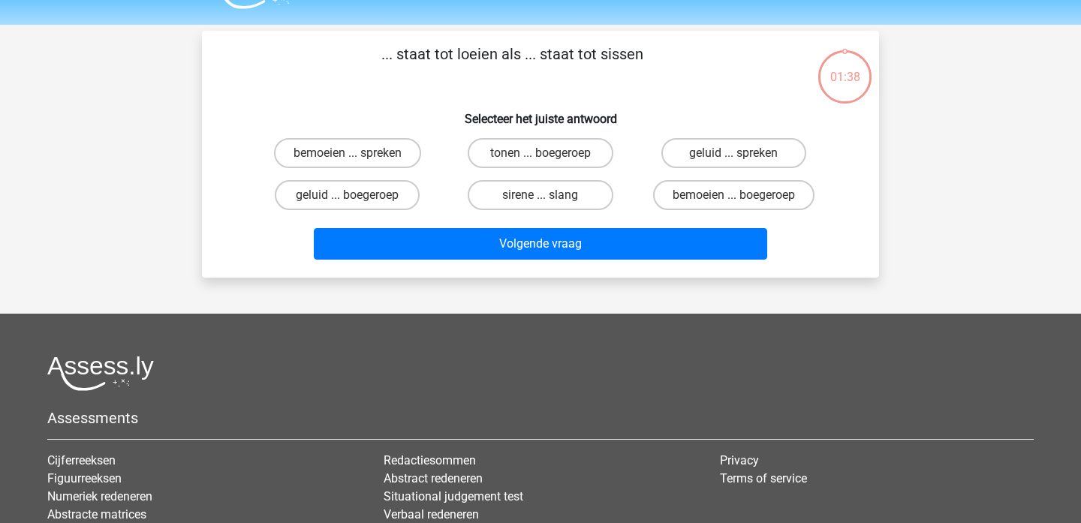
scroll to position [24, 0]
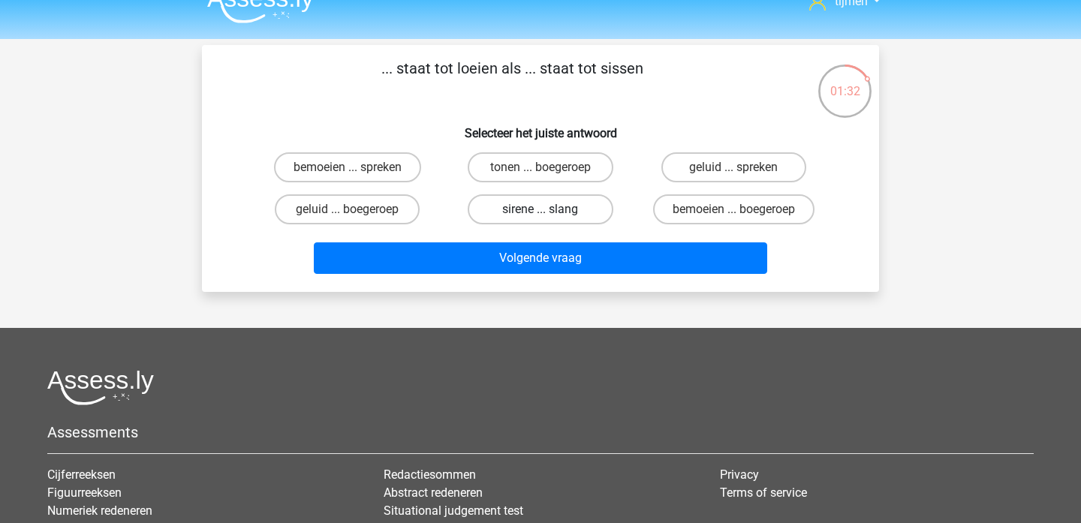
click at [524, 217] on label "sirene ... slang" at bounding box center [540, 209] width 145 height 30
click at [541, 217] on input "sirene ... slang" at bounding box center [546, 214] width 10 height 10
radio input "true"
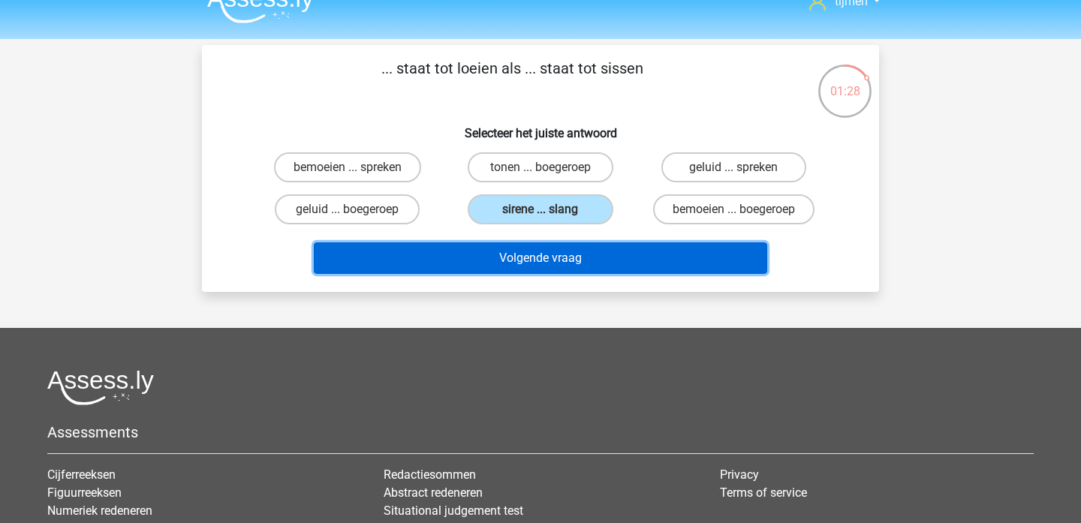
click at [563, 268] on button "Volgende vraag" at bounding box center [541, 259] width 454 height 32
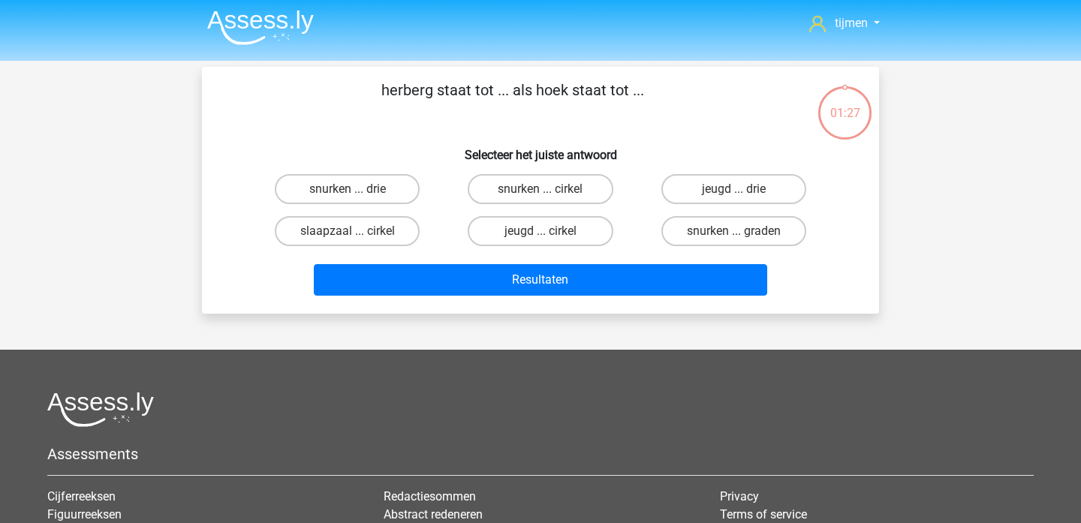
scroll to position [0, 0]
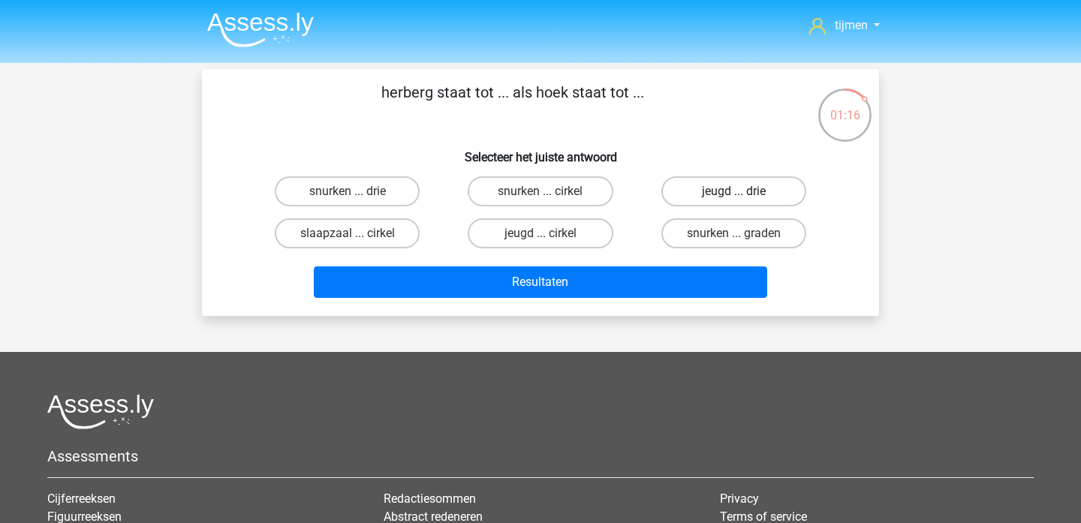
click at [731, 185] on label "jeugd ... drie" at bounding box center [733, 191] width 145 height 30
click at [734, 191] on input "jeugd ... drie" at bounding box center [739, 196] width 10 height 10
radio input "true"
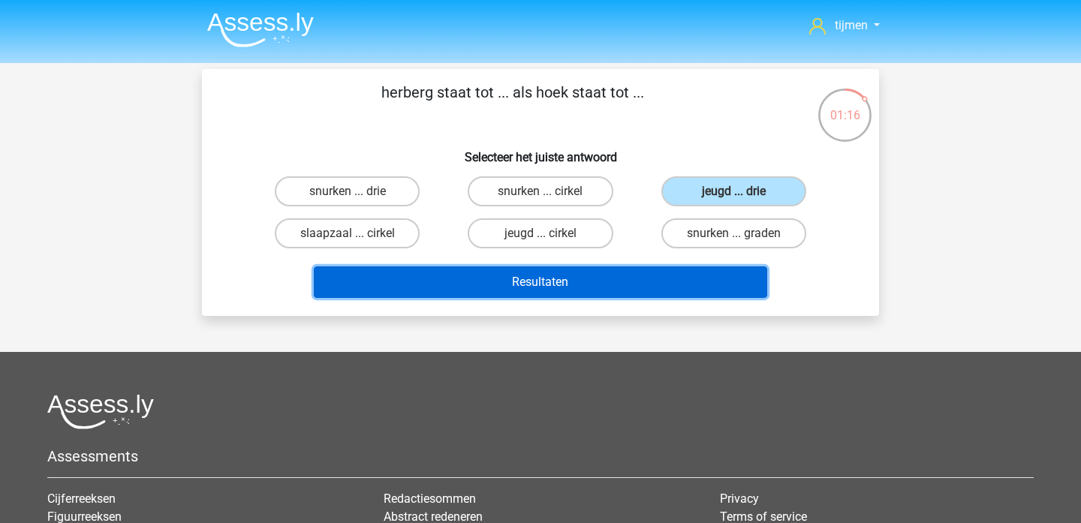
click at [574, 288] on button "Resultaten" at bounding box center [541, 283] width 454 height 32
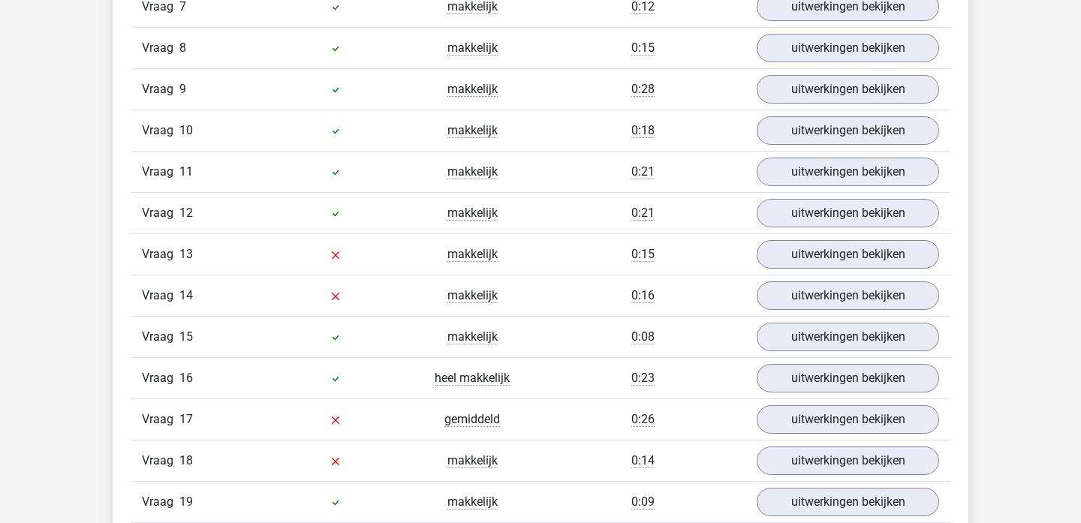
scroll to position [1276, 0]
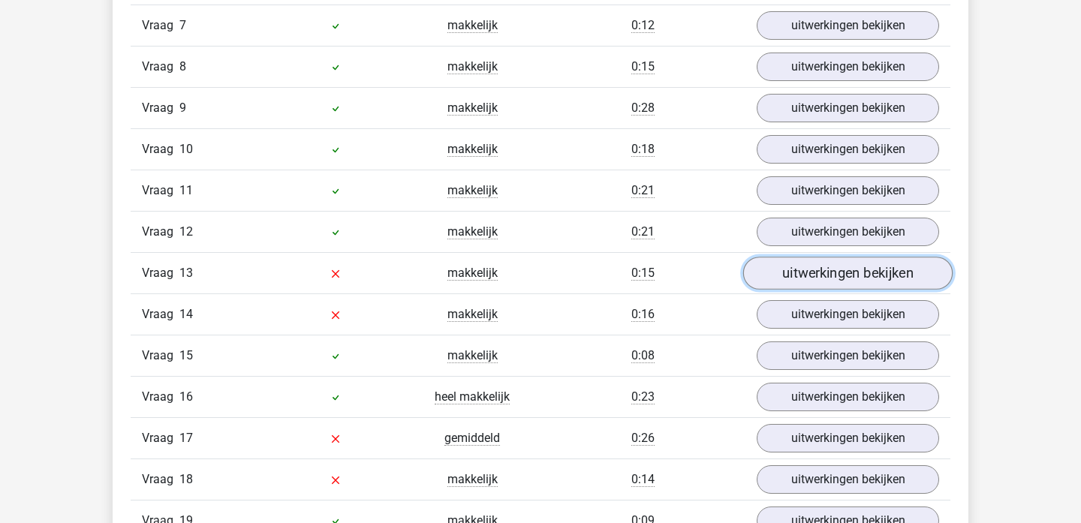
click at [845, 272] on link "uitwerkingen bekijken" at bounding box center [847, 273] width 209 height 33
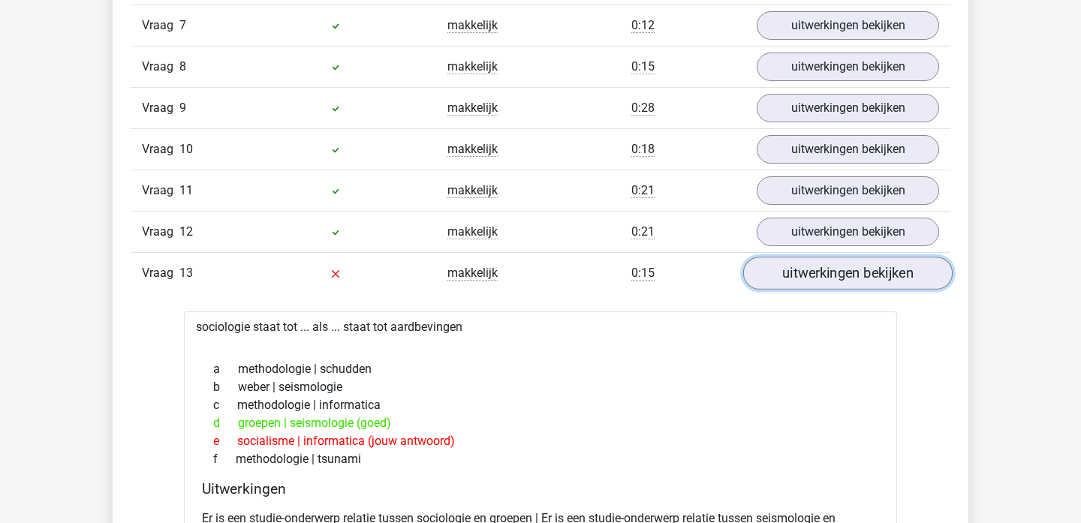
click at [845, 277] on link "uitwerkingen bekijken" at bounding box center [847, 273] width 209 height 33
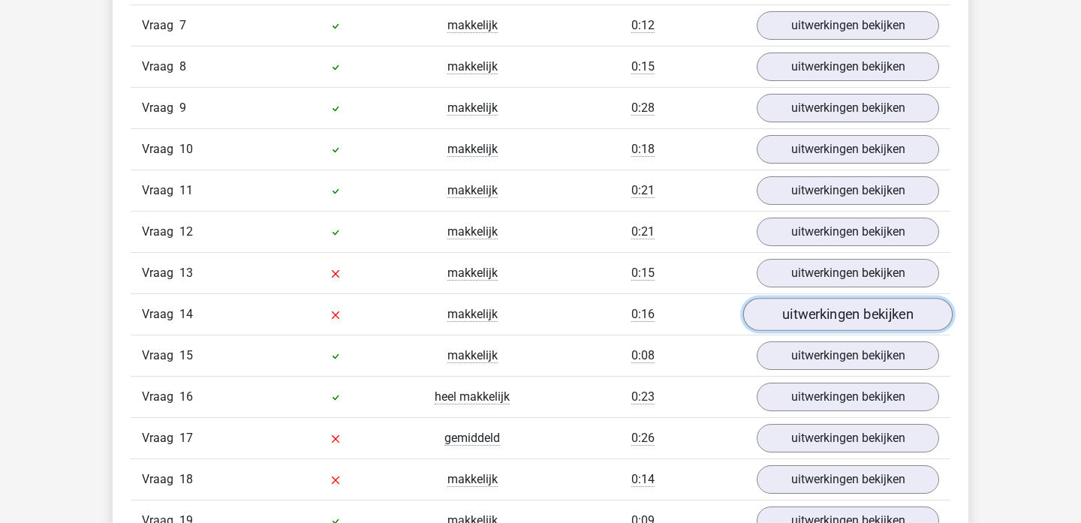
click at [834, 324] on link "uitwerkingen bekijken" at bounding box center [847, 314] width 209 height 33
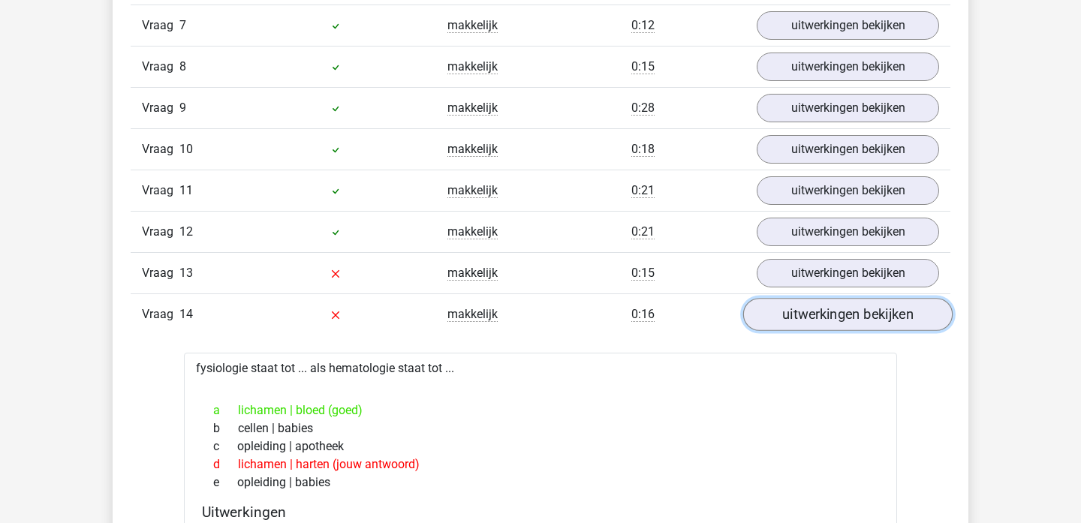
click at [834, 324] on link "uitwerkingen bekijken" at bounding box center [847, 314] width 209 height 33
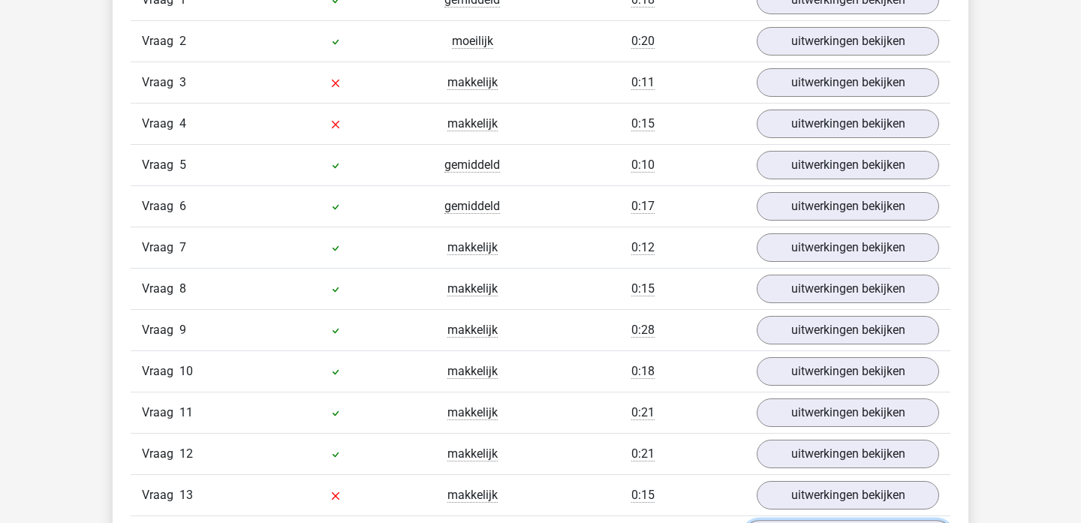
scroll to position [1053, 0]
